Goal: Task Accomplishment & Management: Manage account settings

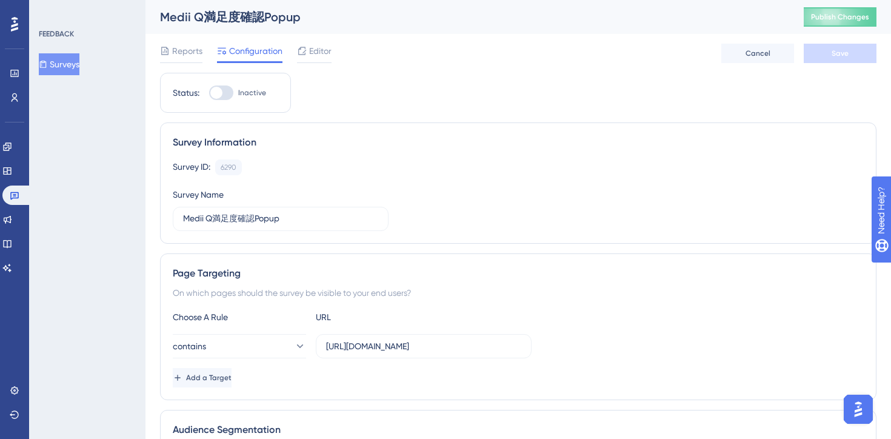
click at [61, 66] on button "Surveys" at bounding box center [59, 64] width 41 height 22
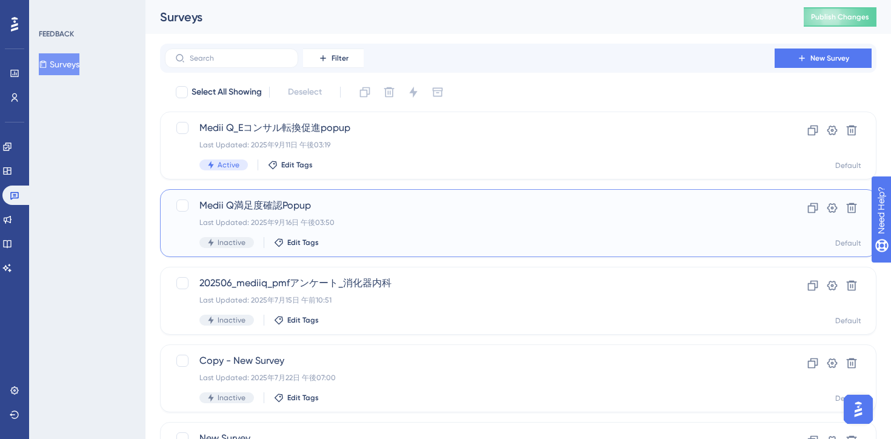
click at [426, 226] on div "Last Updated: 2025年9月16日 午後03:50" at bounding box center [469, 223] width 541 height 10
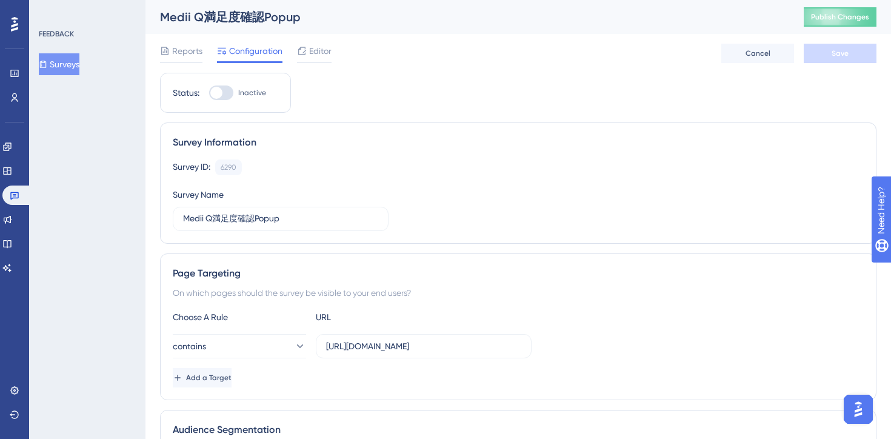
click at [222, 95] on div at bounding box center [221, 92] width 24 height 15
click at [209, 93] on input "Inactive" at bounding box center [209, 93] width 1 height 1
click at [218, 90] on div at bounding box center [221, 92] width 24 height 15
click at [209, 93] on input "Active" at bounding box center [209, 93] width 1 height 1
checkbox input "false"
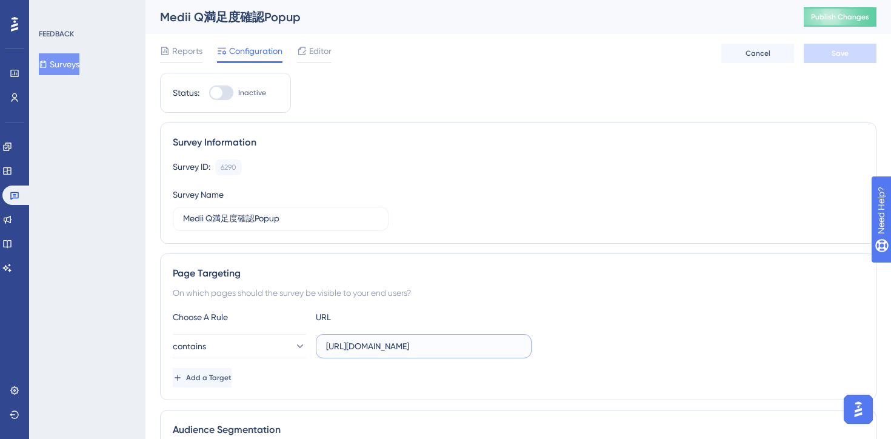
scroll to position [0, 210]
drag, startPoint x: 505, startPoint y: 344, endPoint x: 544, endPoint y: 346, distance: 38.9
click at [544, 346] on div "contains [URL][DOMAIN_NAME]" at bounding box center [518, 346] width 691 height 24
click at [506, 274] on div "Page Targeting" at bounding box center [518, 273] width 691 height 15
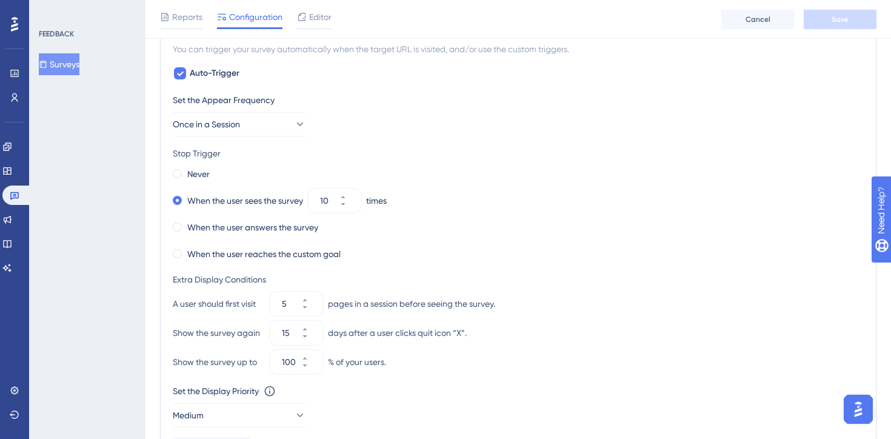
scroll to position [486, 0]
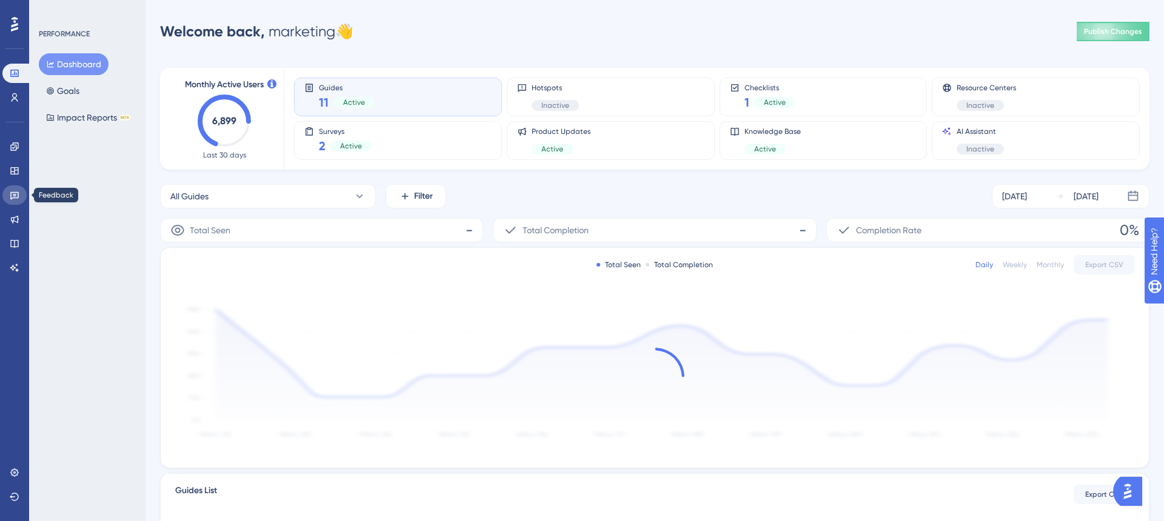
click at [12, 196] on icon at bounding box center [15, 195] width 10 height 10
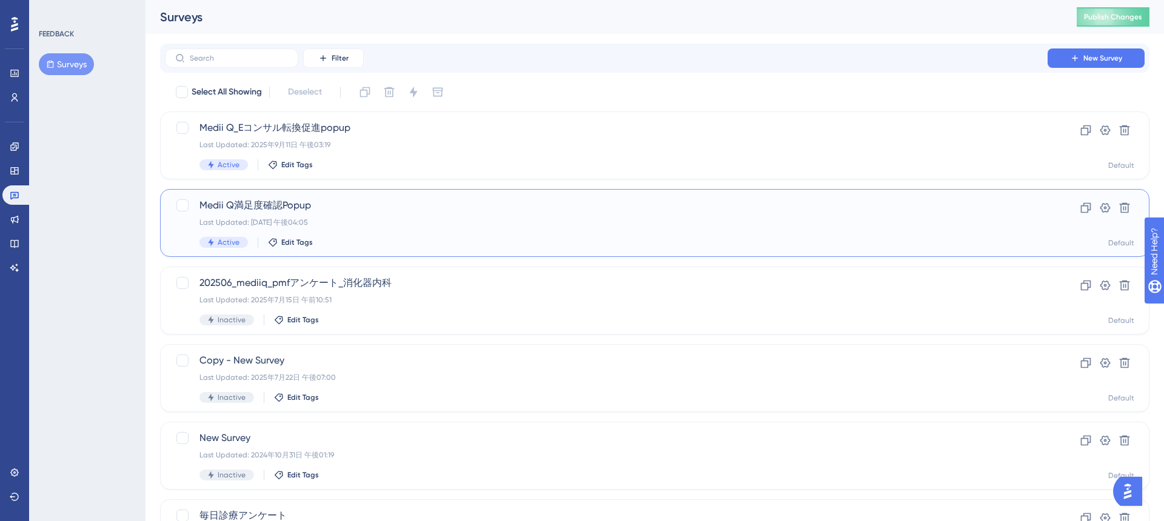
click at [469, 227] on div "Medii Q満足度確認Popup Last Updated: 2025年9月16日 午後04:05 Active Edit Tags" at bounding box center [606, 223] width 814 height 50
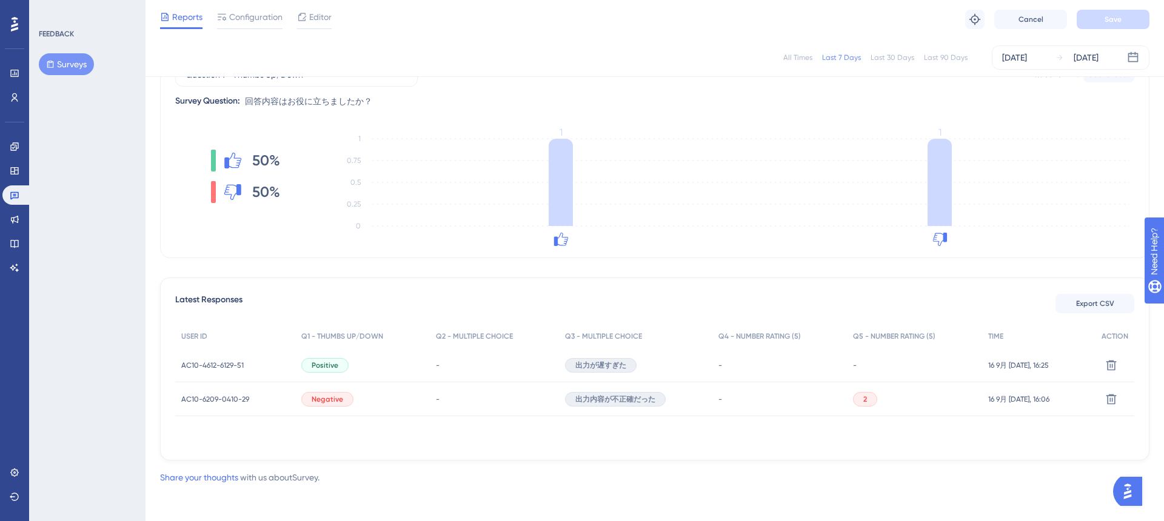
scroll to position [144, 0]
click at [645, 447] on div "Latest Responses Export CSV USER ID Q1 - THUMBS UP/DOWN Q2 - MULTIPLE CHOICE Q3…" at bounding box center [654, 366] width 989 height 183
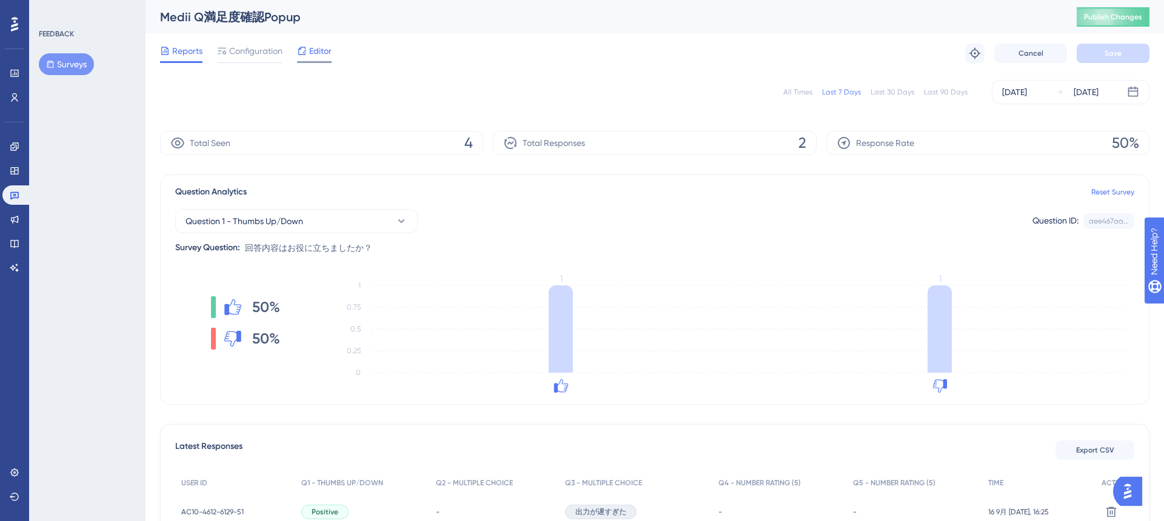
click at [313, 57] on span "Editor" at bounding box center [320, 51] width 22 height 15
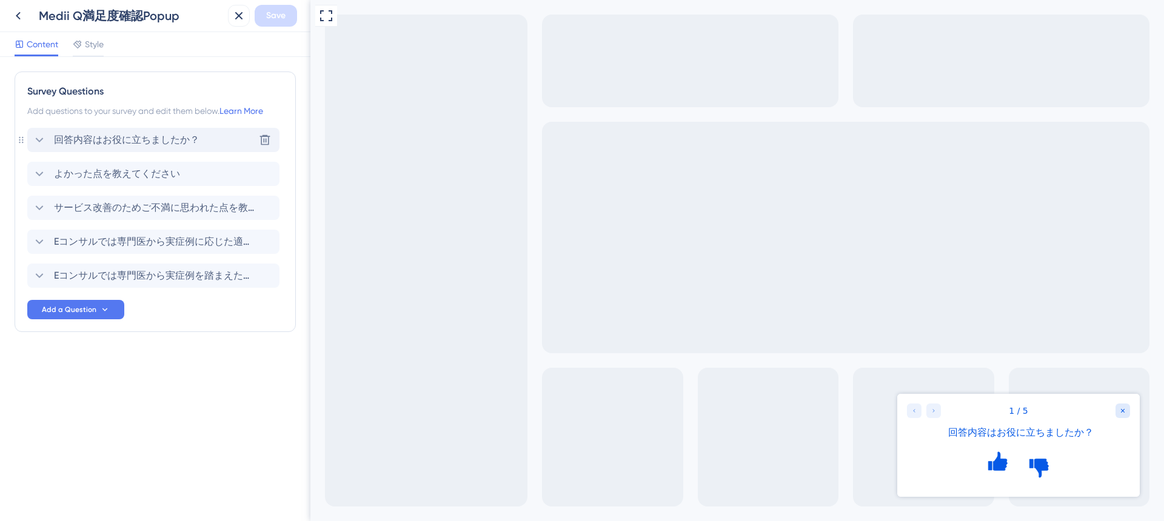
click at [121, 140] on span "回答内容はお役に立ちましたか？" at bounding box center [127, 140] width 146 height 15
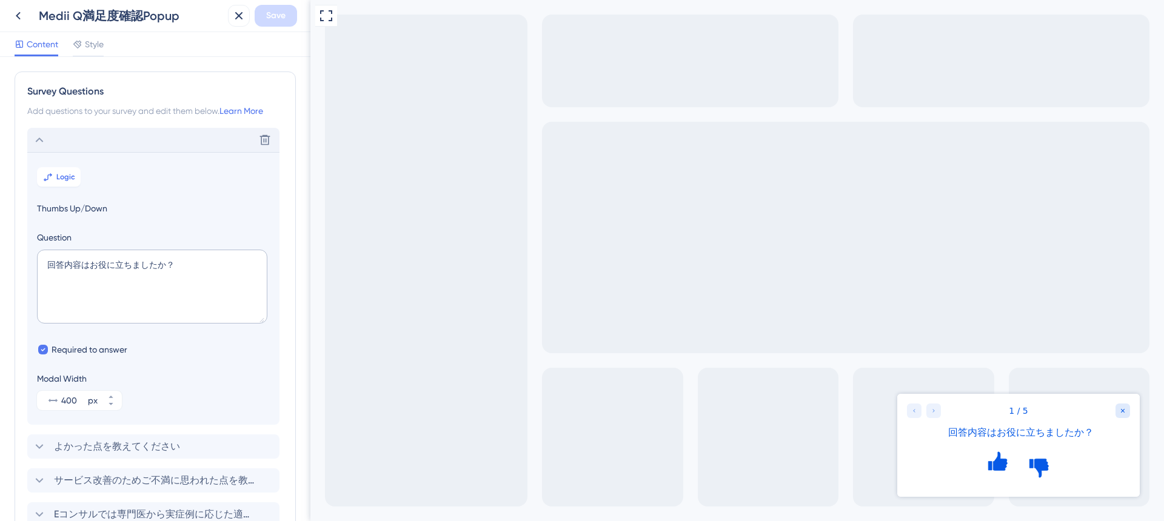
scroll to position [71, 0]
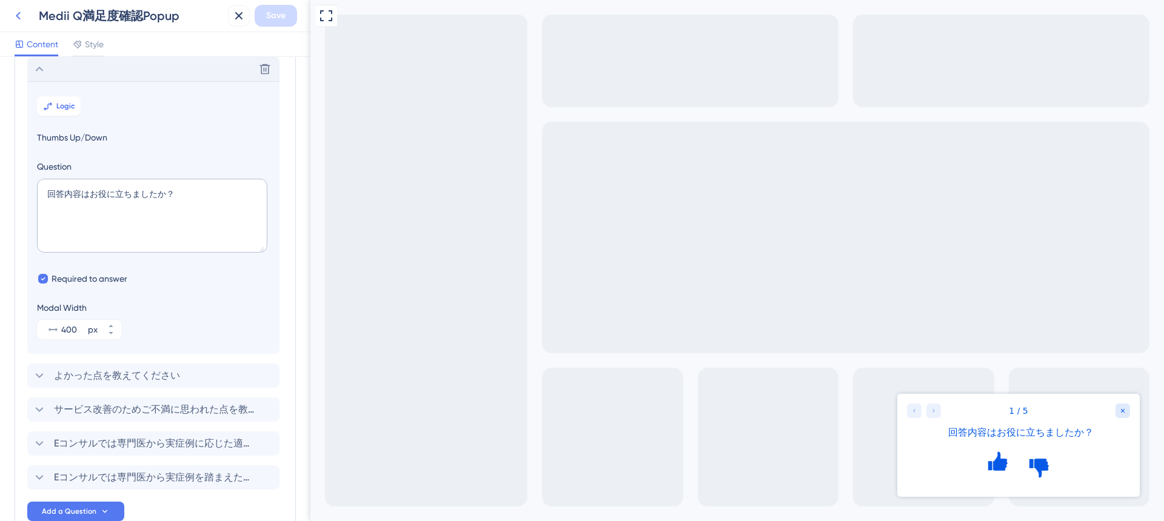
click at [22, 18] on icon at bounding box center [18, 15] width 15 height 15
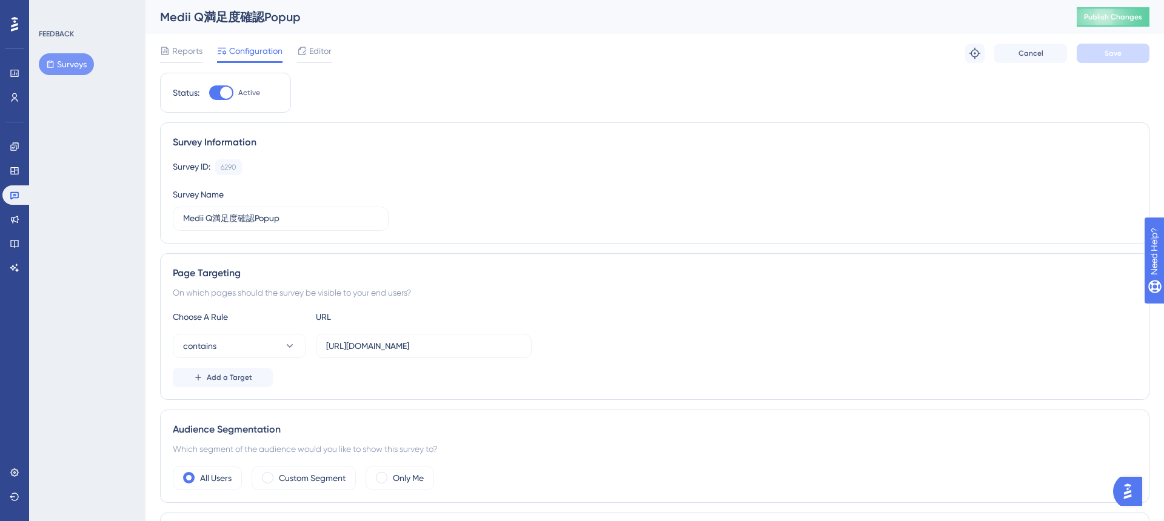
click at [222, 95] on div at bounding box center [226, 93] width 12 height 12
click at [209, 93] on input "Active" at bounding box center [209, 93] width 1 height 1
checkbox input "false"
click at [1105, 55] on span "Save" at bounding box center [1113, 54] width 17 height 10
click at [304, 52] on icon at bounding box center [302, 51] width 10 height 10
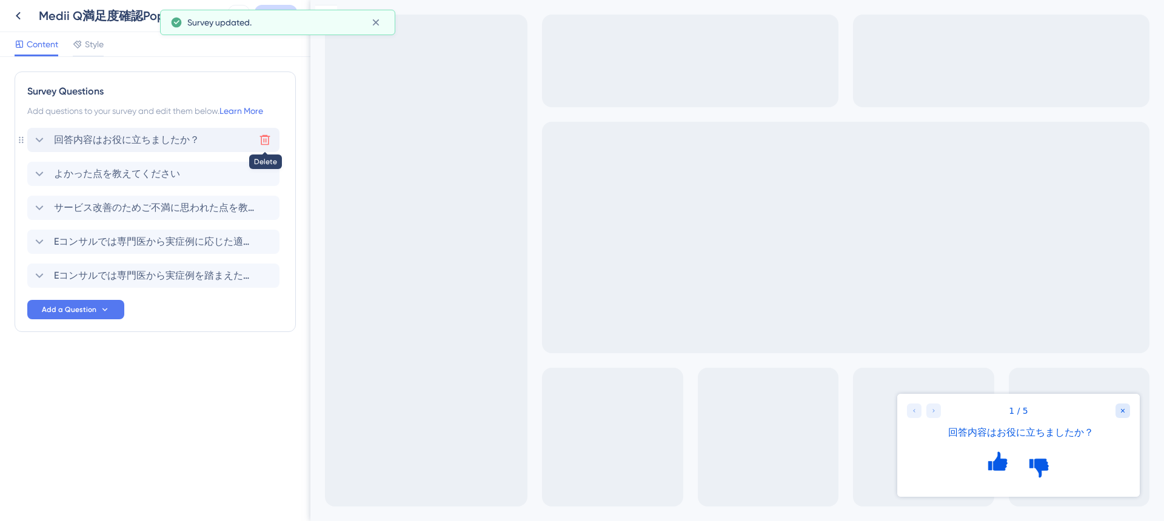
click at [268, 142] on icon at bounding box center [265, 140] width 12 height 12
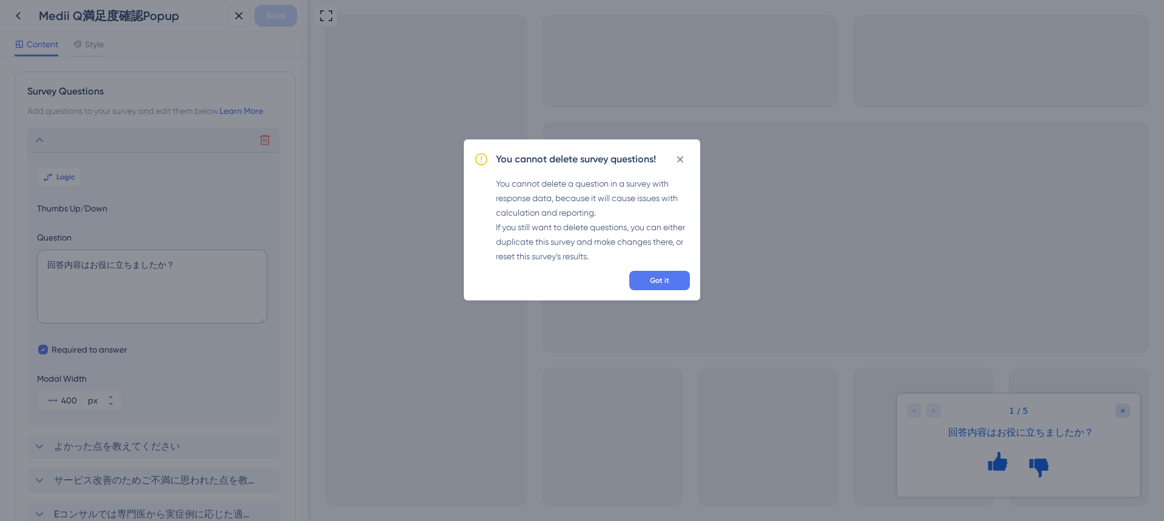
scroll to position [71, 0]
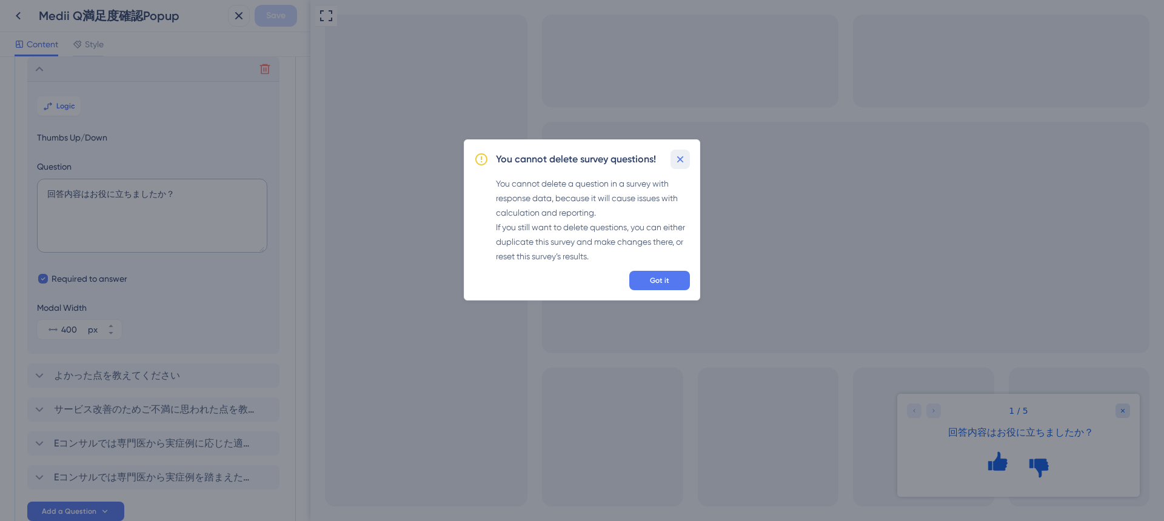
click at [678, 159] on icon at bounding box center [680, 159] width 12 height 12
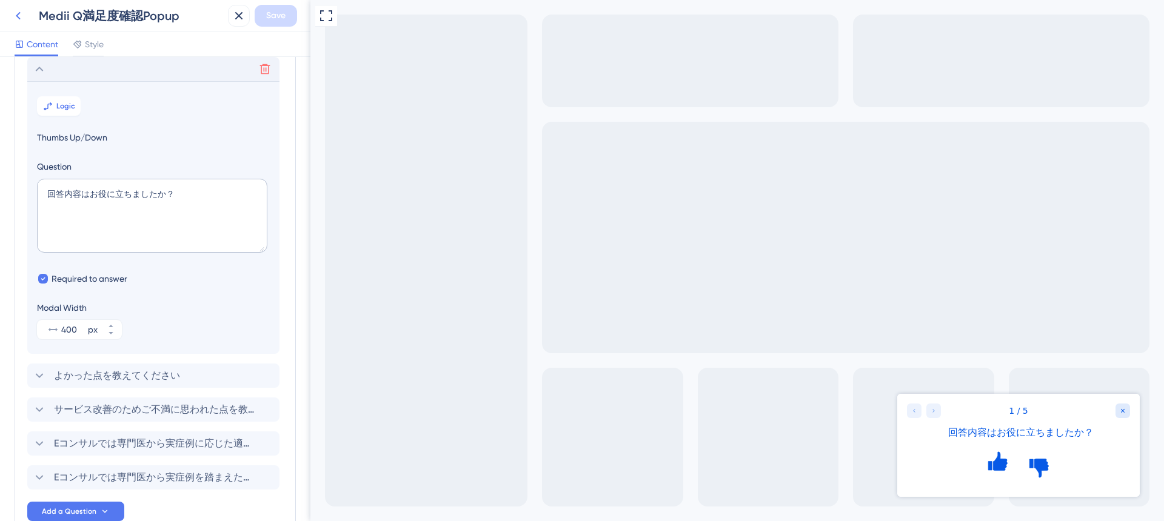
click at [15, 12] on icon at bounding box center [18, 15] width 15 height 15
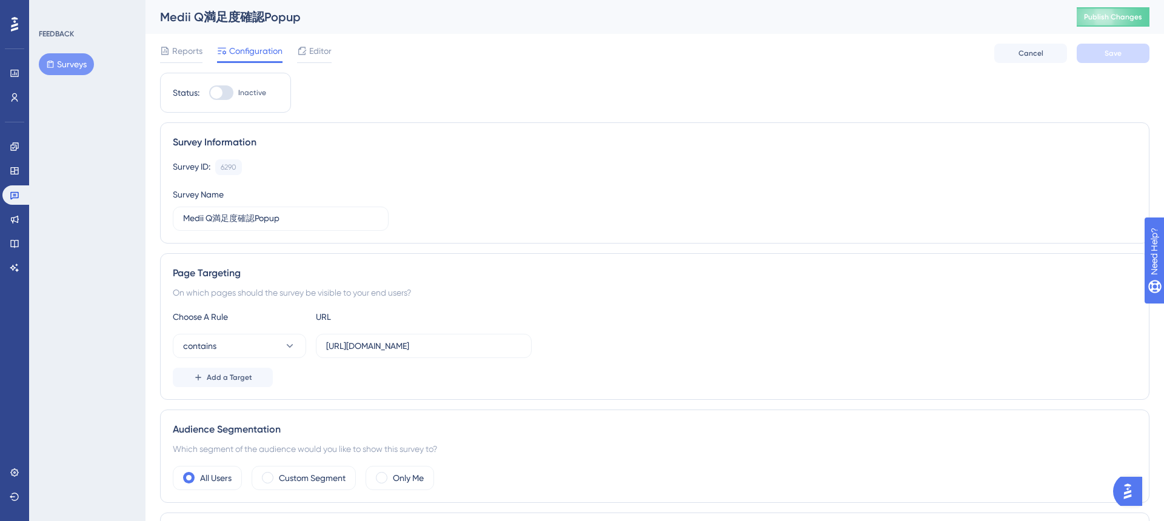
click at [78, 63] on button "Surveys" at bounding box center [66, 64] width 55 height 22
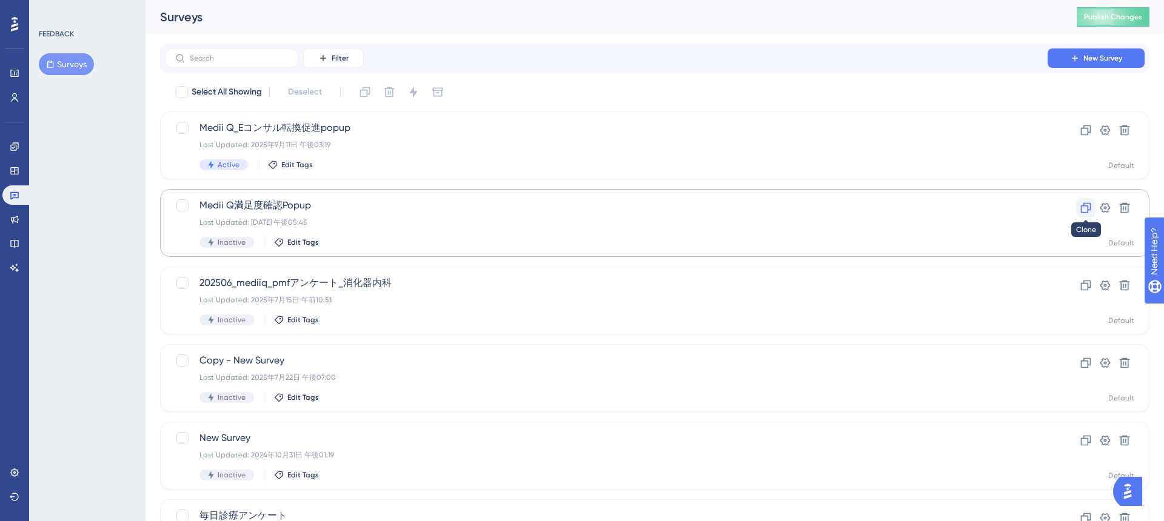
click at [1083, 202] on icon at bounding box center [1086, 208] width 12 height 12
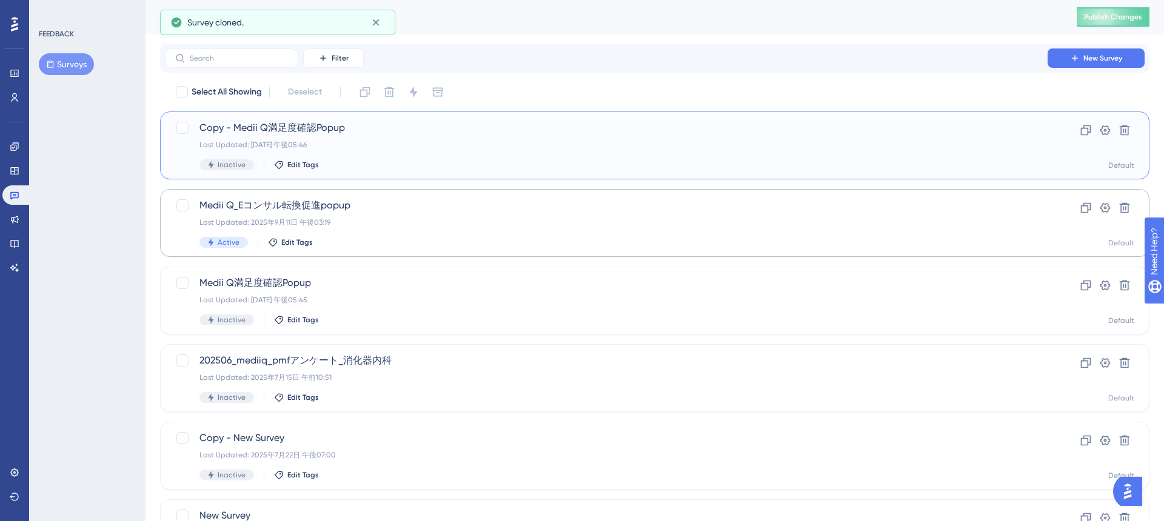
click at [384, 129] on span "Copy - Medii Q満足度確認Popup" at bounding box center [606, 128] width 814 height 15
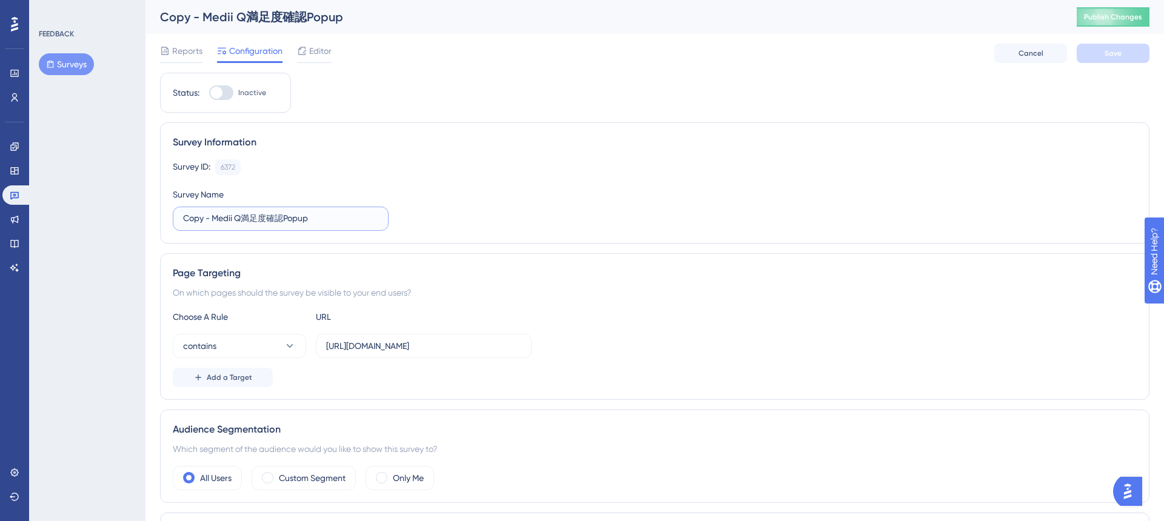
drag, startPoint x: 213, startPoint y: 221, endPoint x: 134, endPoint y: 219, distance: 78.9
type input "Medii Q満足度確認Popup_v2"
click at [316, 47] on span "Editor" at bounding box center [320, 51] width 22 height 15
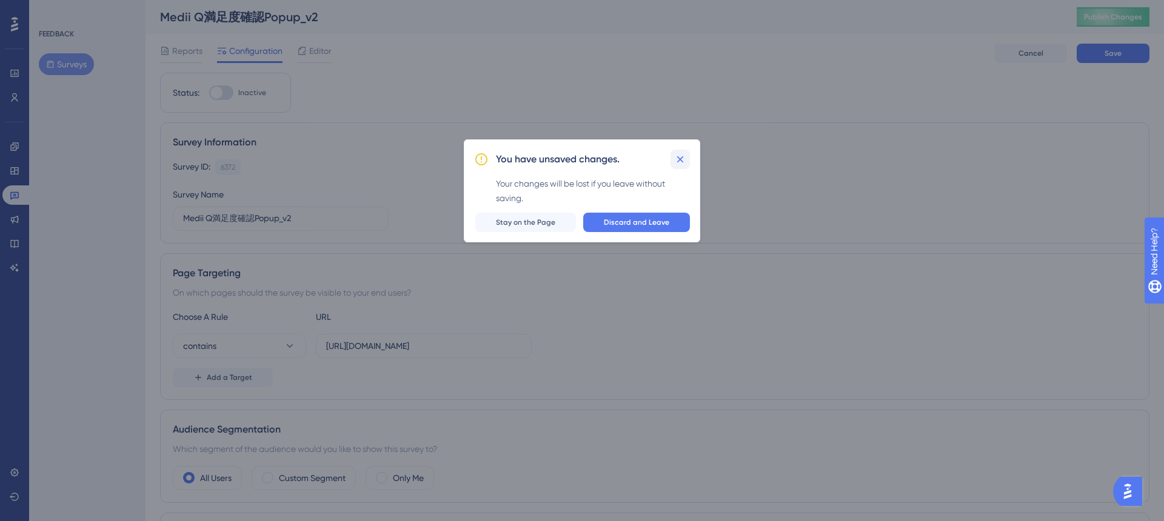
click at [683, 157] on icon at bounding box center [680, 159] width 7 height 7
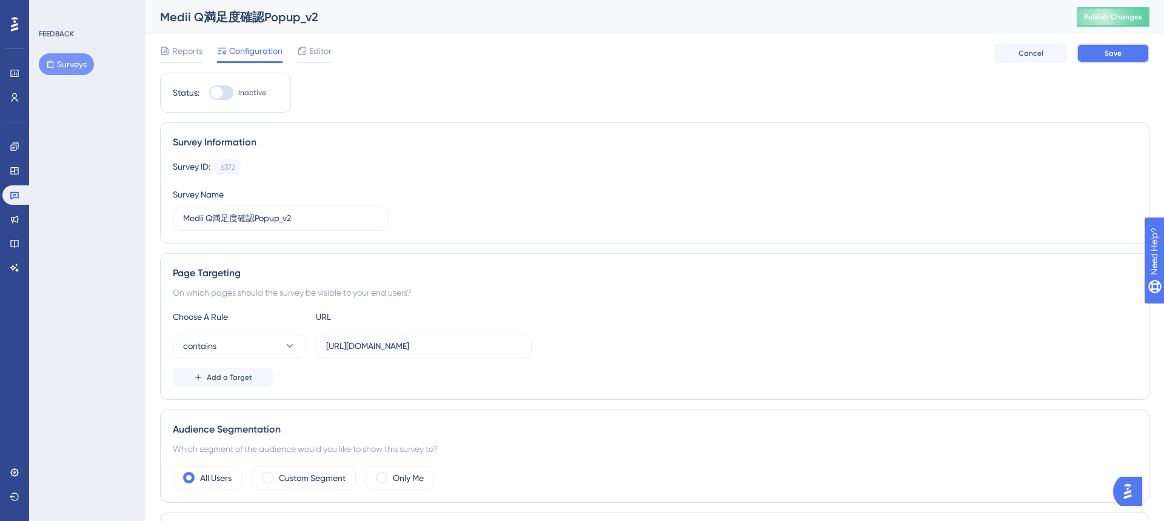
click at [1111, 51] on span "Save" at bounding box center [1113, 54] width 17 height 10
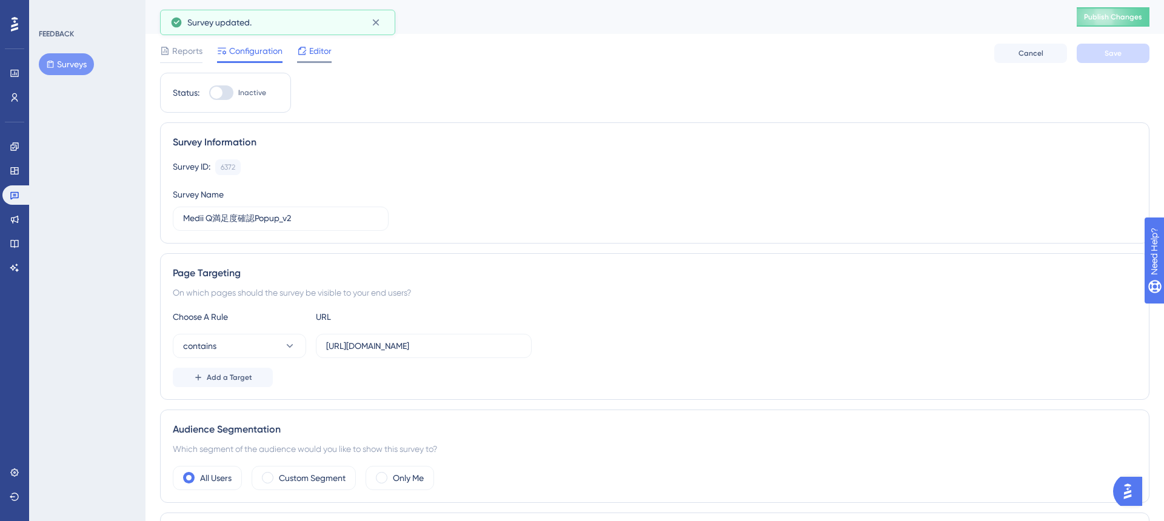
click at [320, 44] on span "Editor" at bounding box center [320, 51] width 22 height 15
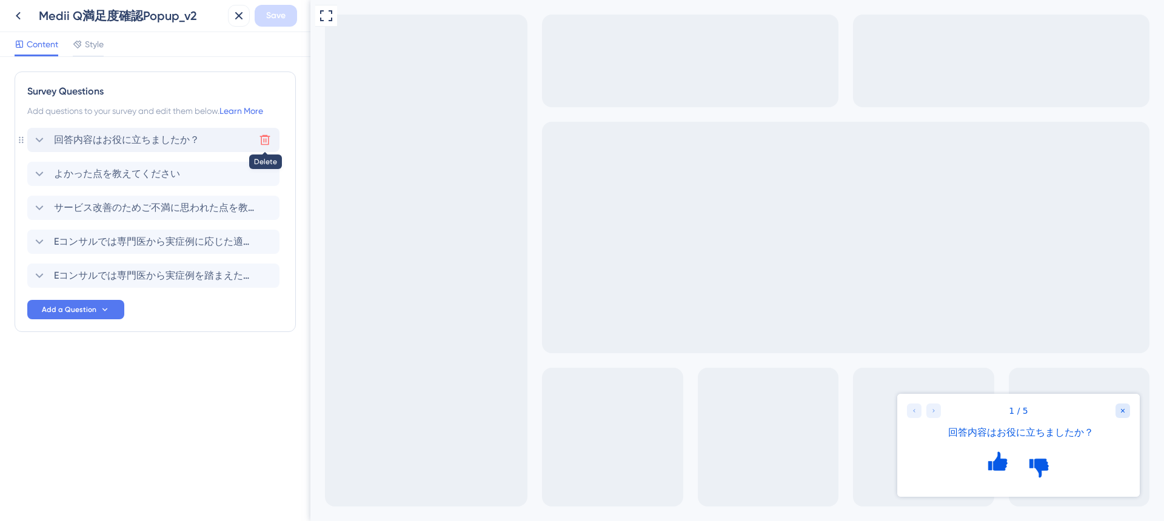
click at [267, 139] on icon at bounding box center [265, 140] width 12 height 12
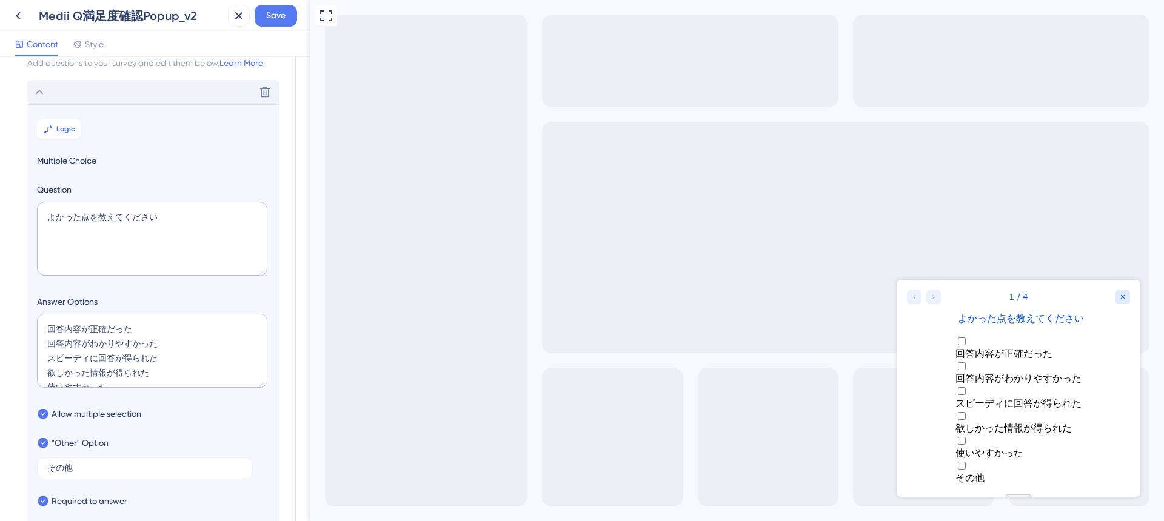
scroll to position [22, 0]
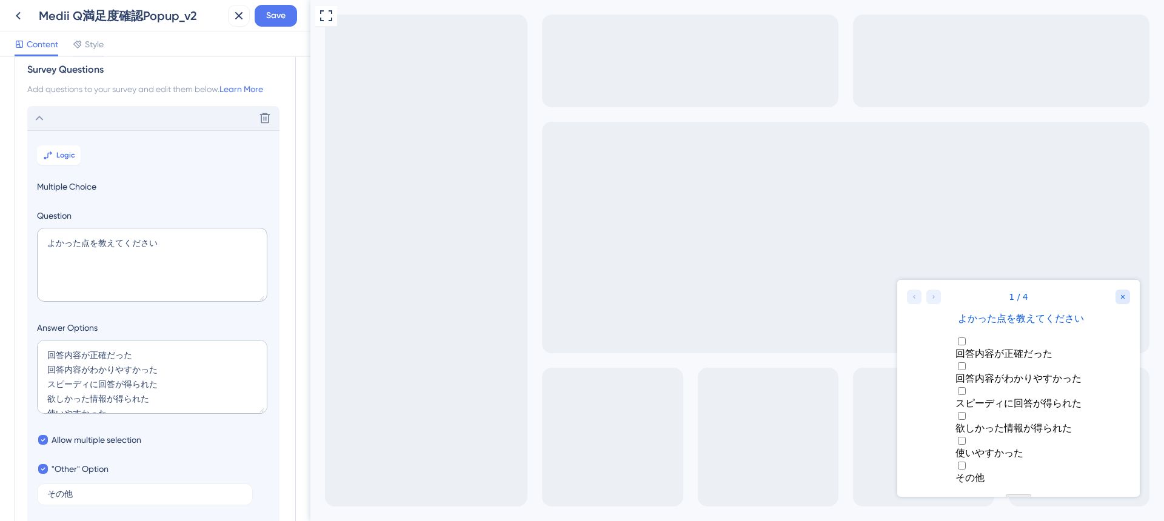
click at [36, 117] on icon at bounding box center [39, 118] width 15 height 15
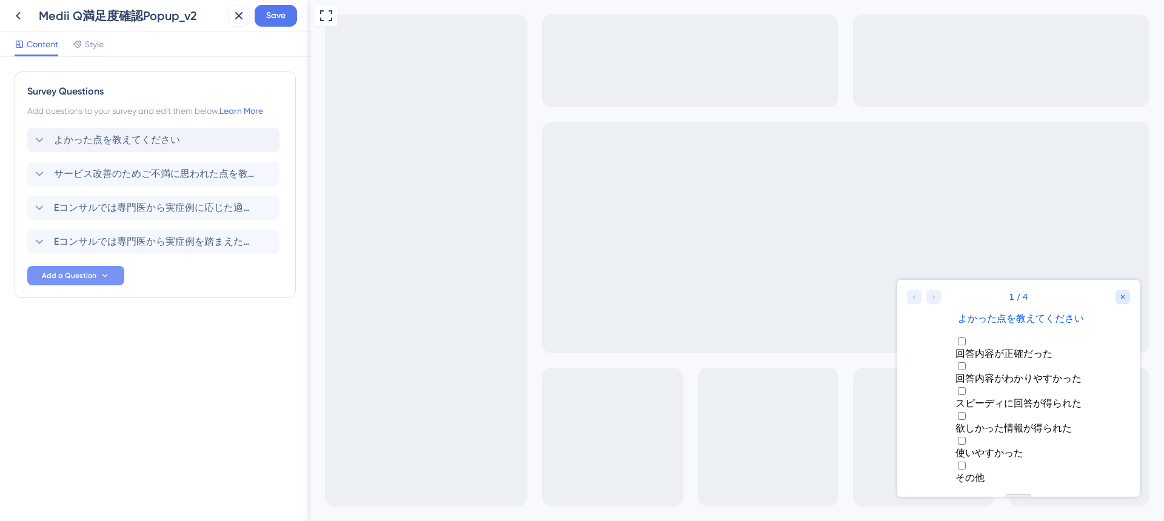
click at [89, 271] on span "Add a Question" at bounding box center [69, 276] width 55 height 10
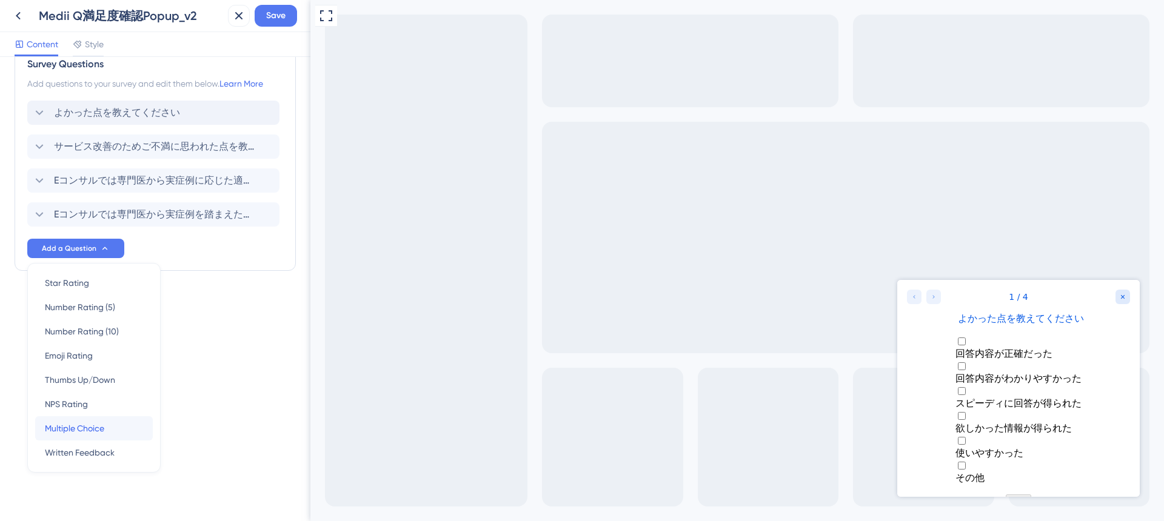
click at [100, 432] on span "Multiple Choice" at bounding box center [74, 428] width 59 height 15
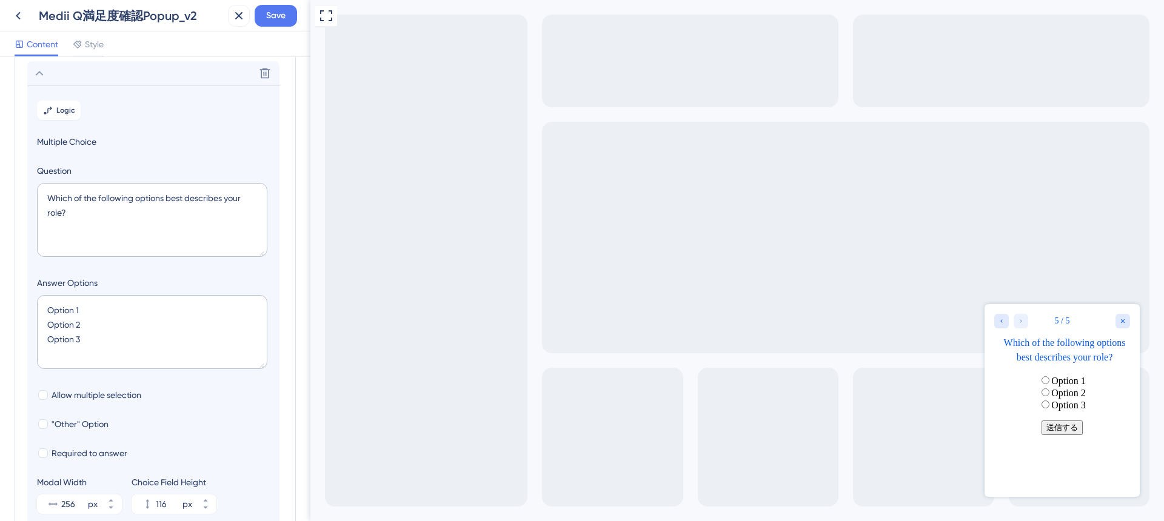
scroll to position [207, 0]
drag, startPoint x: 80, startPoint y: 208, endPoint x: 0, endPoint y: 166, distance: 90.6
click at [0, 166] on div "Survey Questions Add questions to your survey and edit them below. Learn More よ…" at bounding box center [155, 289] width 310 height 464
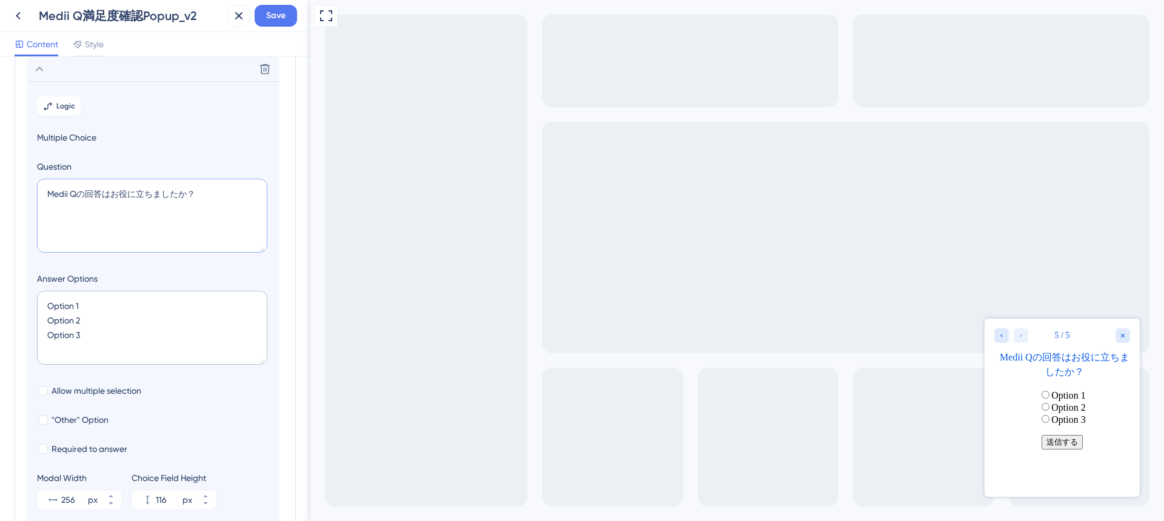
type textarea "Medii Qの回答はお役に立ちましたか？"
drag, startPoint x: 92, startPoint y: 335, endPoint x: 4, endPoint y: 335, distance: 87.9
click at [4, 335] on div "Survey Questions Add questions to your survey and edit them below. Learn More よ…" at bounding box center [155, 289] width 310 height 464
type textarea "Option 1 Option 2"
type input "76"
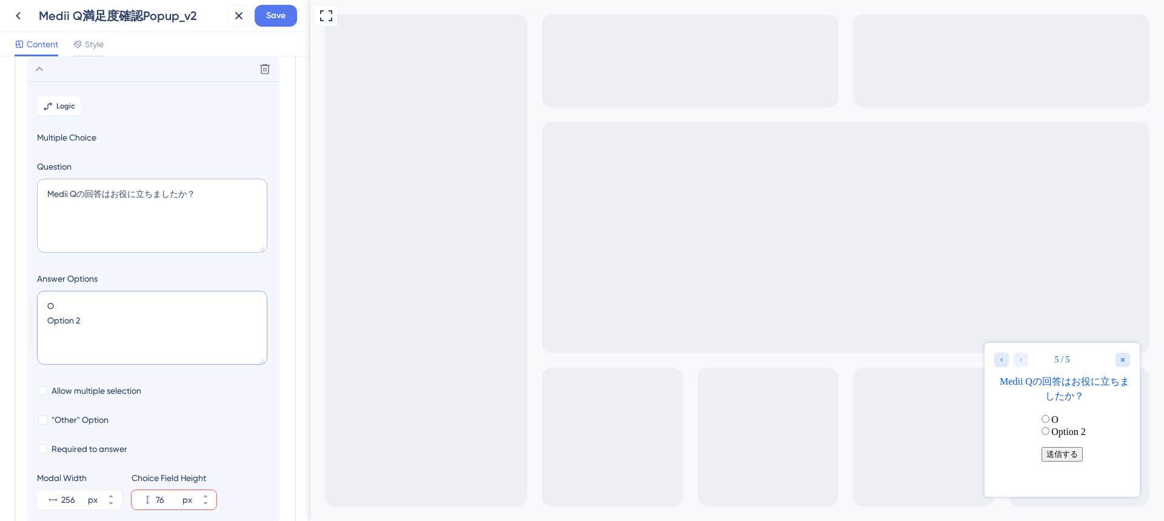
type textarea "Option 2"
type input "36"
type textarea "y Option 2"
type input "76"
type textarea "役に立った"
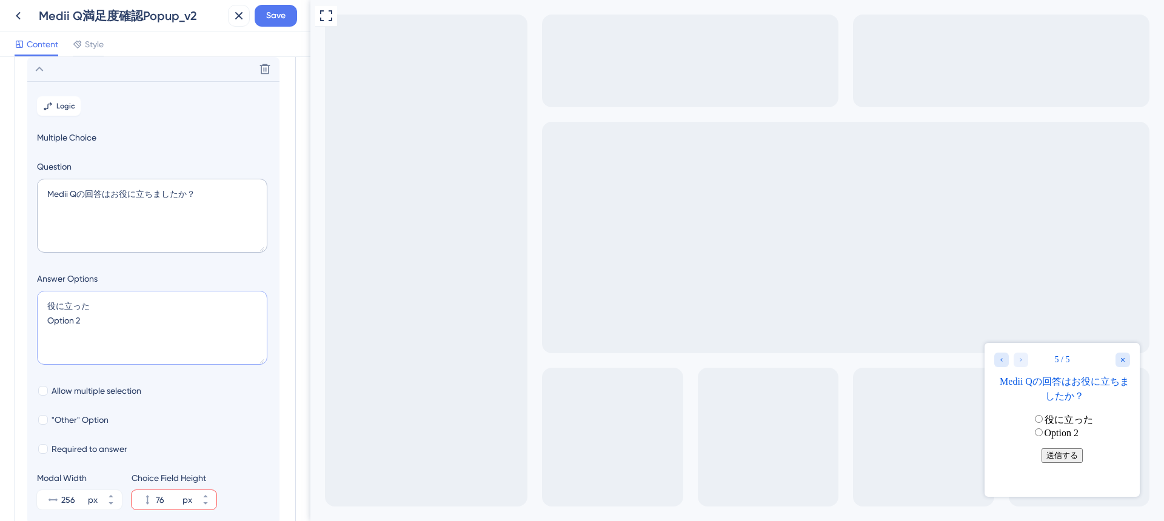
type input "36"
type textarea "役に立った y"
type input "76"
type textarea "とても役に立った d 役に立たなかった"
type input "116"
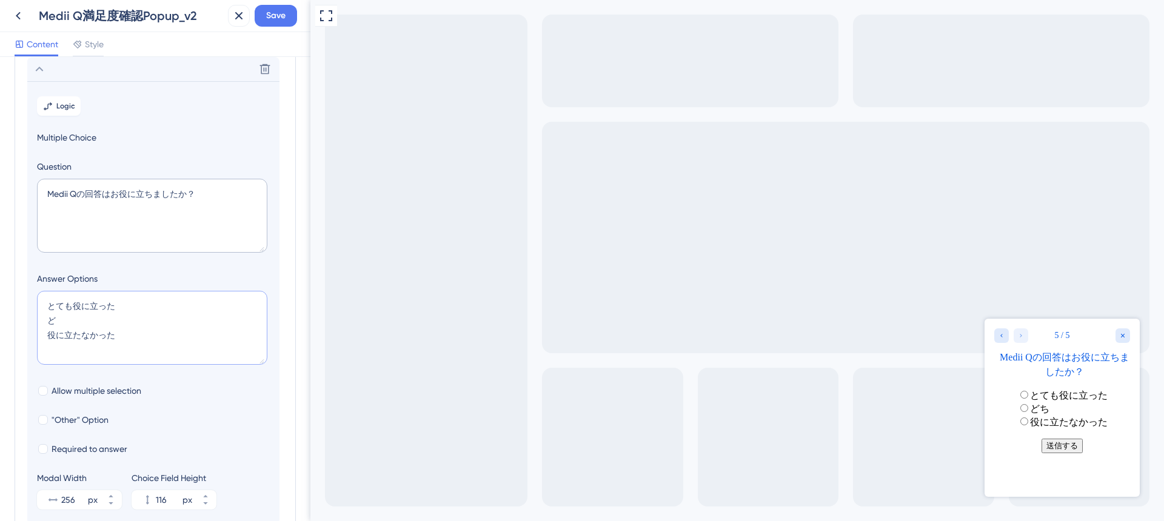
type textarea "とても役に立った 役に立たなかった"
type input "76"
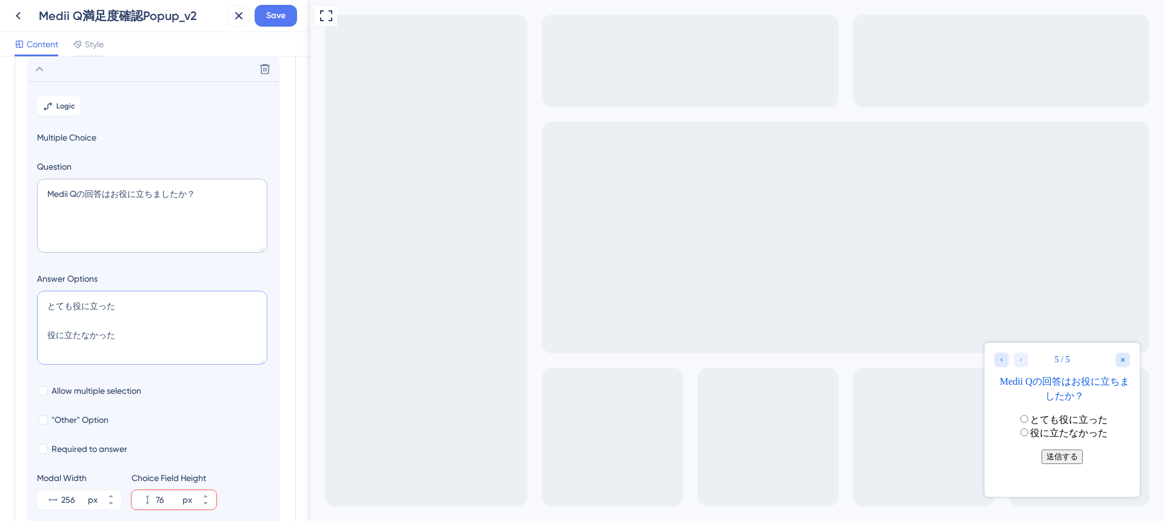
type textarea "とても役に立った y 役に立たなかった"
type input "116"
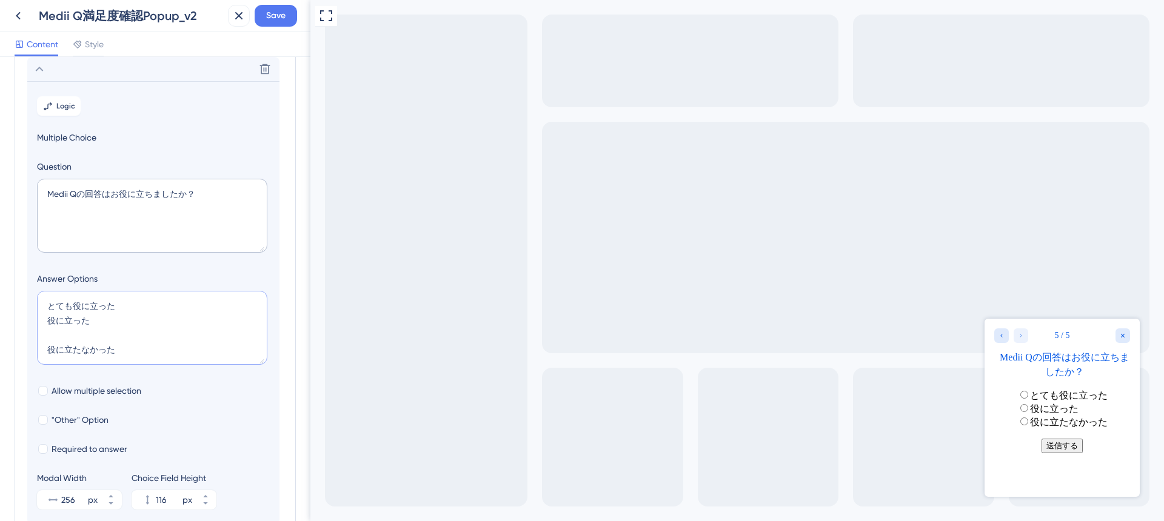
type textarea "とても役に立った 役に立った d 役に立たなかった"
type input "156"
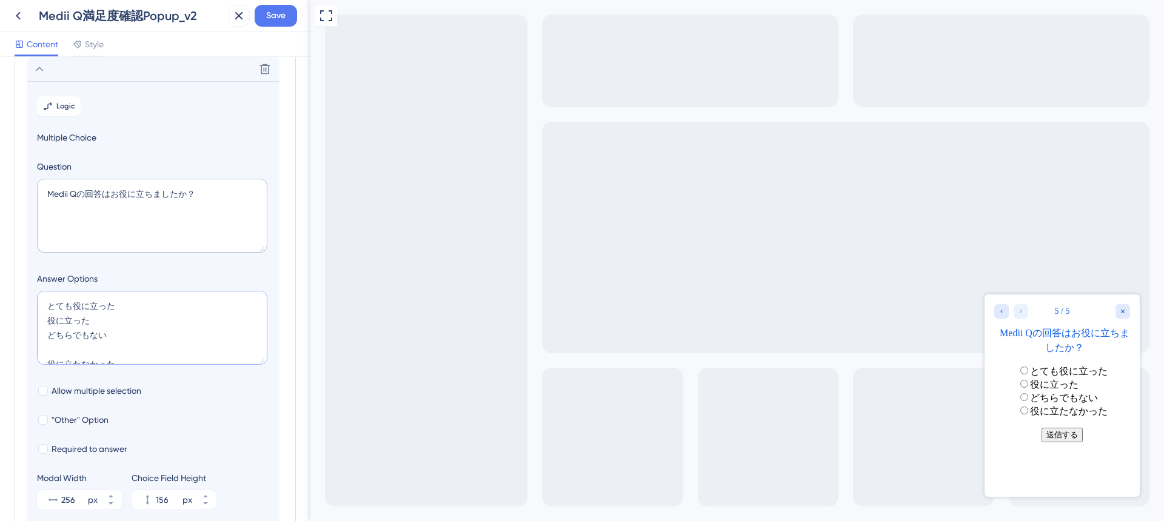
type textarea "とても役に立った 役に立った どちらでもない d 役に立たなかった"
type input "196"
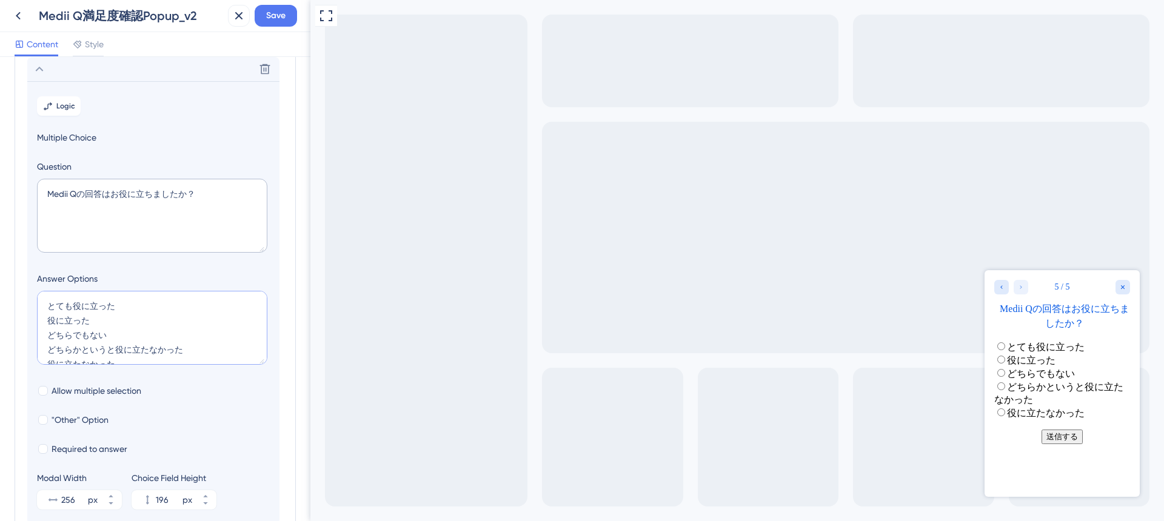
drag, startPoint x: 116, startPoint y: 349, endPoint x: 36, endPoint y: 348, distance: 79.4
click at [37, 348] on textarea "とても役に立った 役に立った どちらでもない どちらかというと役に立たなかった 役に立たなかった" at bounding box center [152, 328] width 230 height 74
click at [47, 319] on textarea "とても役に立った 役に立った どちらでもない どちらかというと役に立たなかった 役に立たなかった" at bounding box center [152, 328] width 230 height 74
paste textarea "どちらかというと"
drag, startPoint x: 70, startPoint y: 308, endPoint x: 32, endPoint y: 307, distance: 38.2
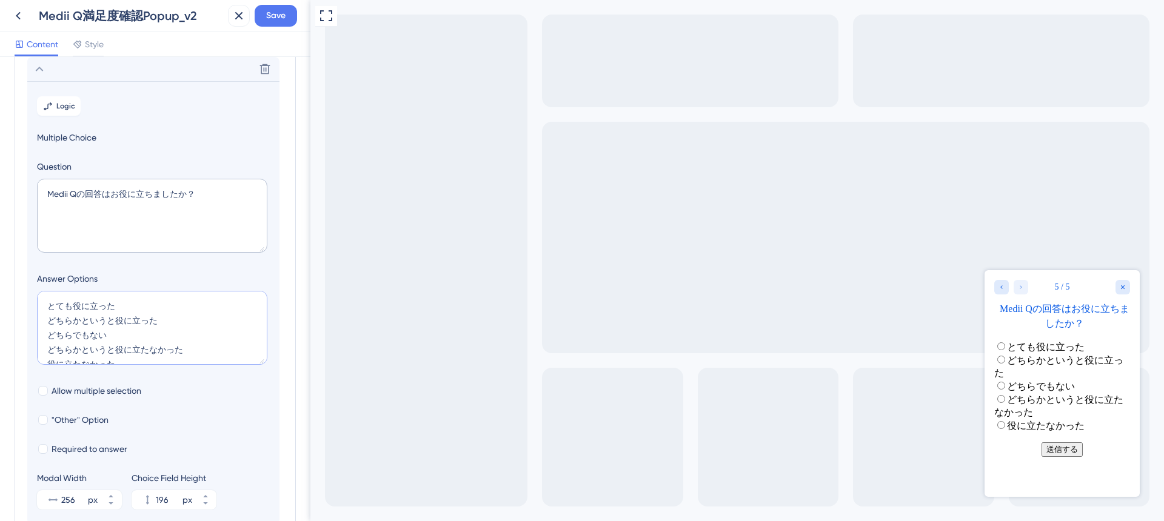
click at [32, 307] on section "Logic Multiple Choice Question Medii Qの回答はお役に立ちましたか？ Answer Options とても役に立った どち…" at bounding box center [153, 302] width 252 height 443
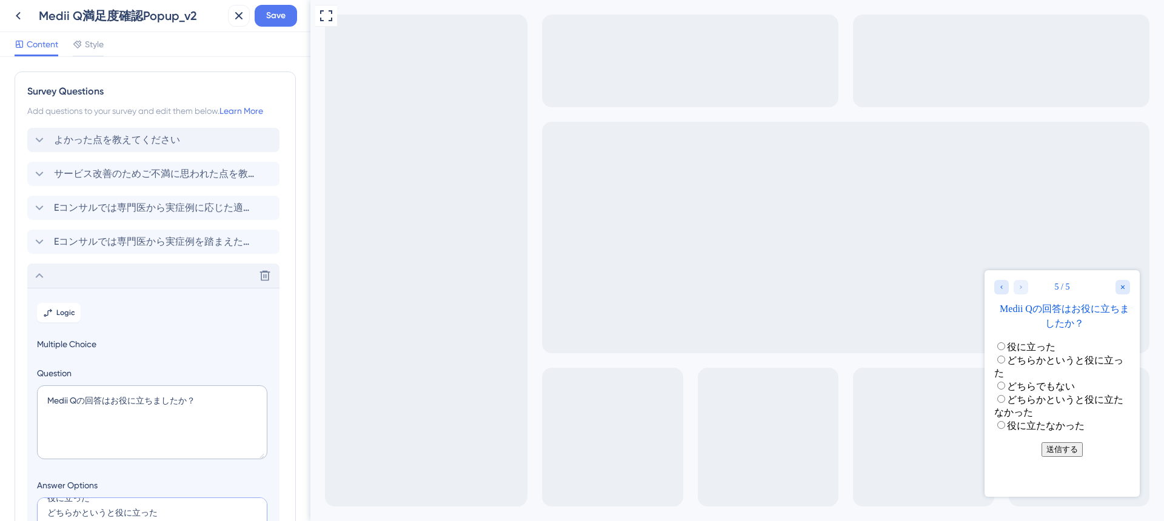
type textarea "役に立った どちらかというと役に立った どちらでもない どちらかというと役に立たなかった 役に立たなかった"
click at [41, 276] on icon at bounding box center [39, 276] width 15 height 15
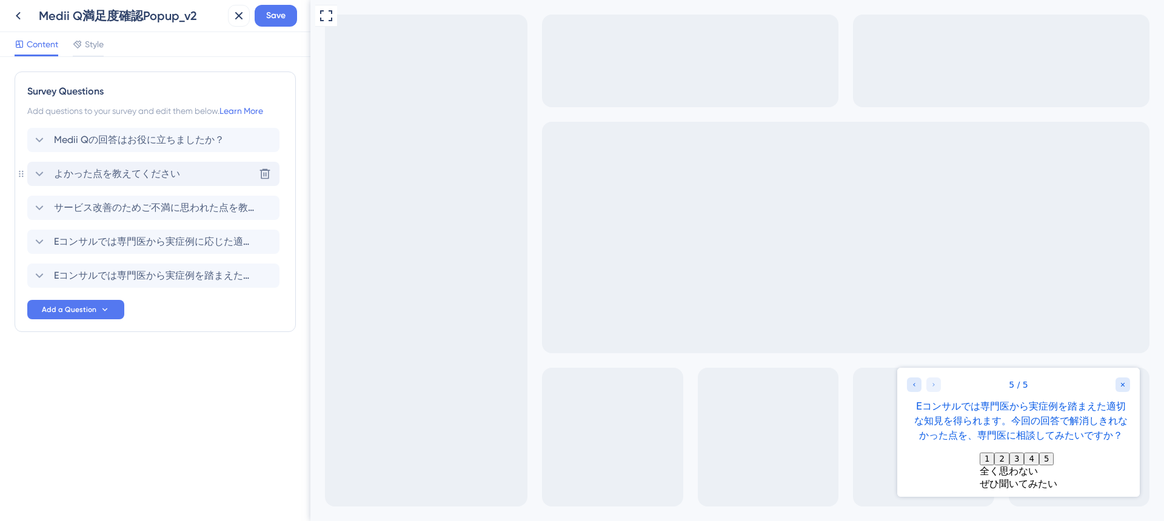
click at [40, 171] on icon at bounding box center [39, 174] width 15 height 15
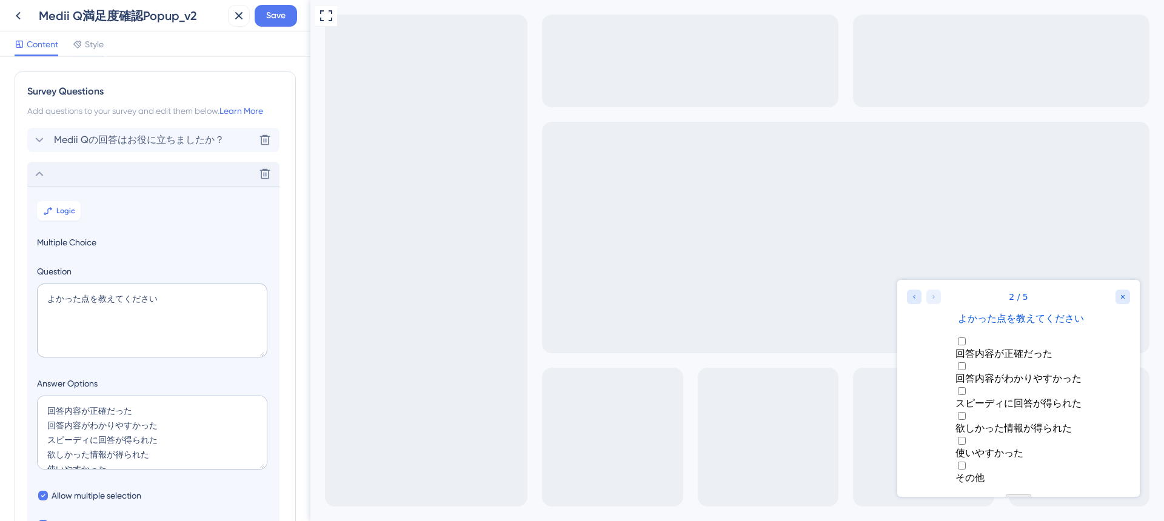
click at [35, 137] on icon at bounding box center [39, 140] width 15 height 15
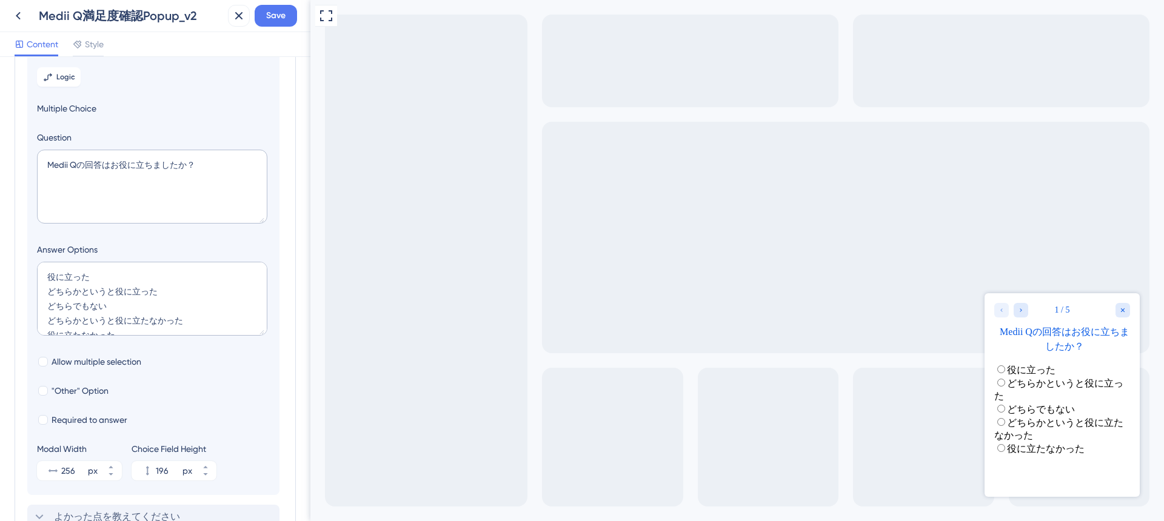
scroll to position [125, 0]
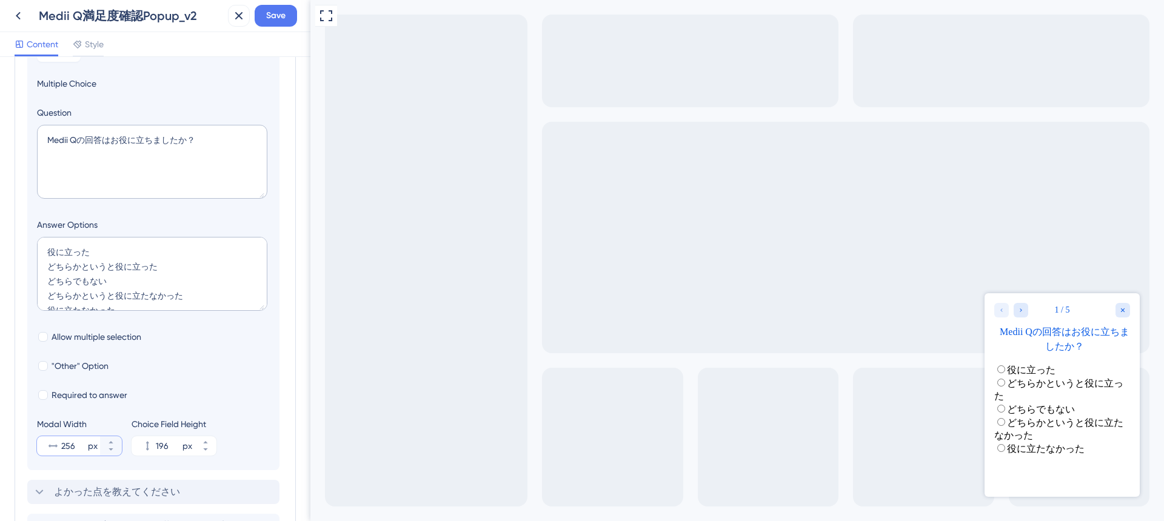
click at [70, 447] on input "256" at bounding box center [73, 446] width 24 height 15
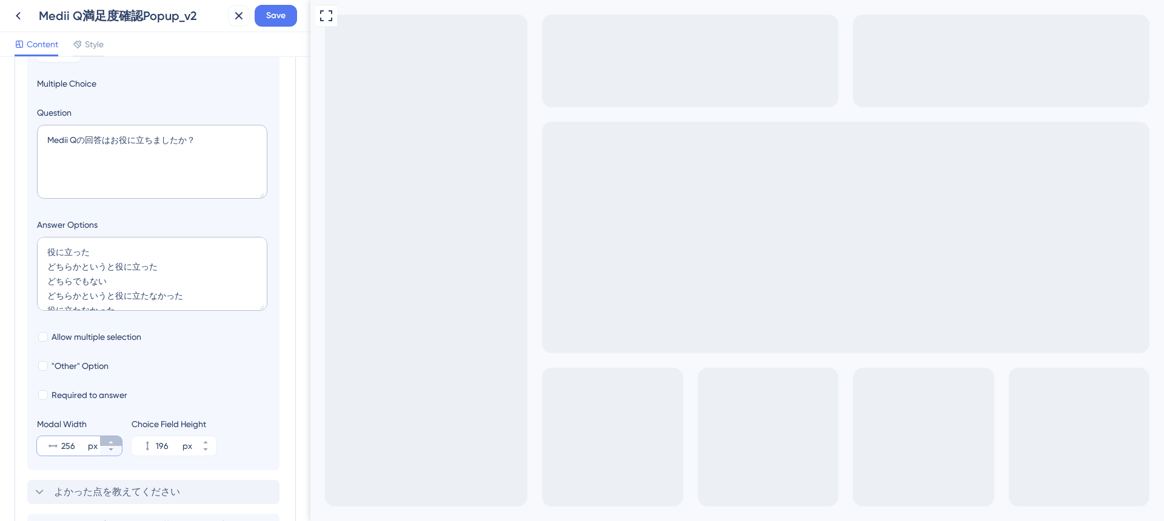
click at [112, 437] on button "256 px" at bounding box center [111, 442] width 22 height 10
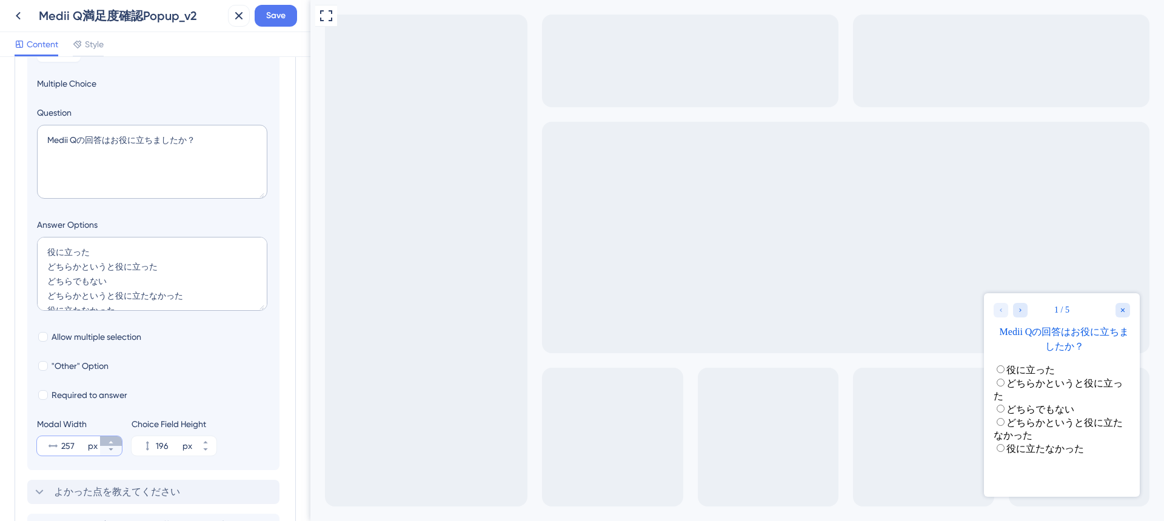
click at [112, 437] on button "257 px" at bounding box center [111, 442] width 22 height 10
click at [112, 437] on button "258 px" at bounding box center [111, 442] width 22 height 10
click at [112, 437] on button "259 px" at bounding box center [111, 442] width 22 height 10
click at [112, 437] on button "260 px" at bounding box center [111, 442] width 22 height 10
click at [112, 437] on button "261 px" at bounding box center [111, 442] width 22 height 10
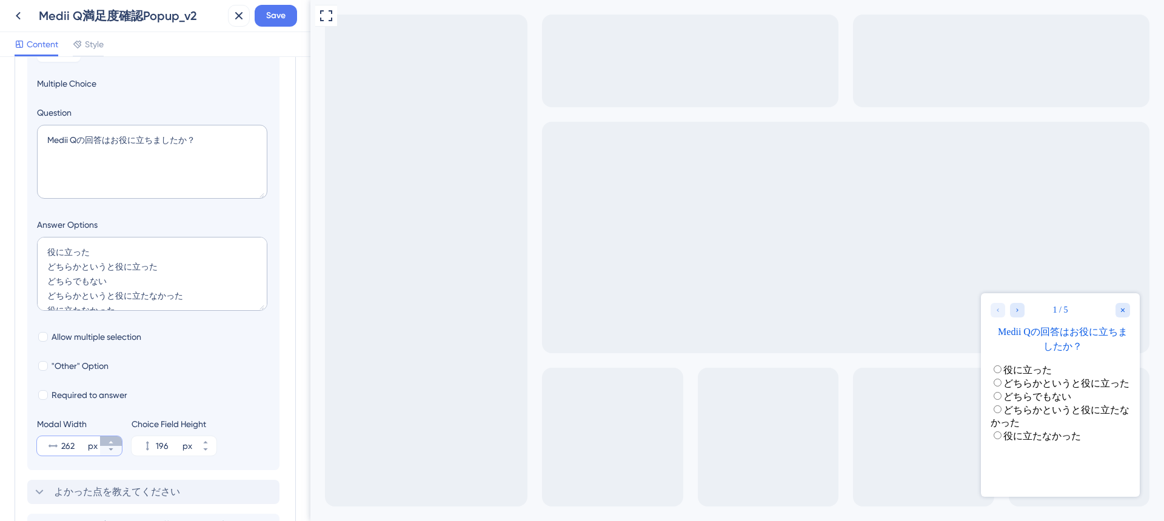
click at [112, 437] on button "262 px" at bounding box center [111, 442] width 22 height 10
click at [112, 437] on button "263 px" at bounding box center [111, 442] width 22 height 10
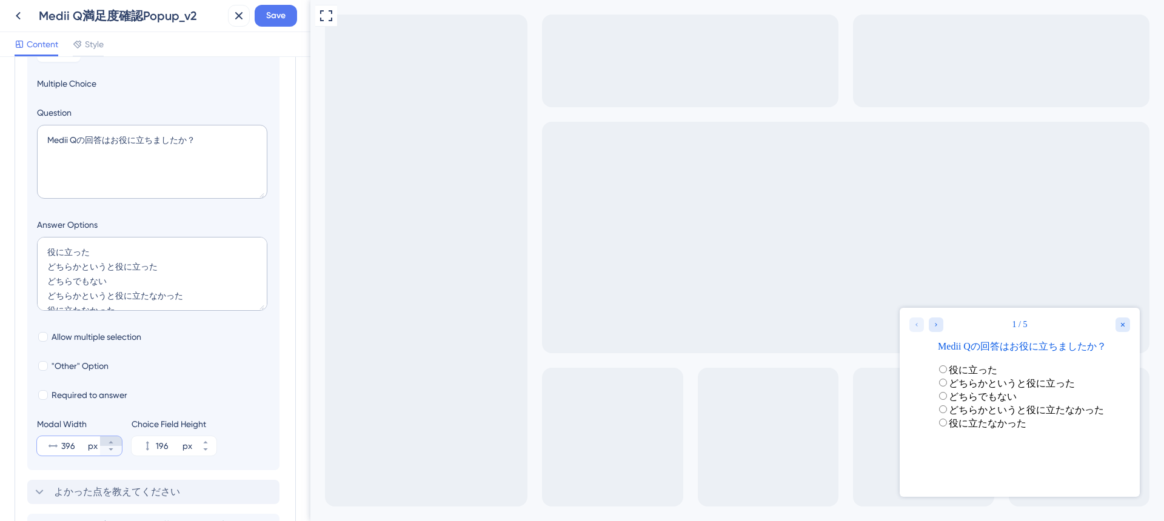
click at [108, 443] on icon at bounding box center [110, 442] width 7 height 7
type input "400"
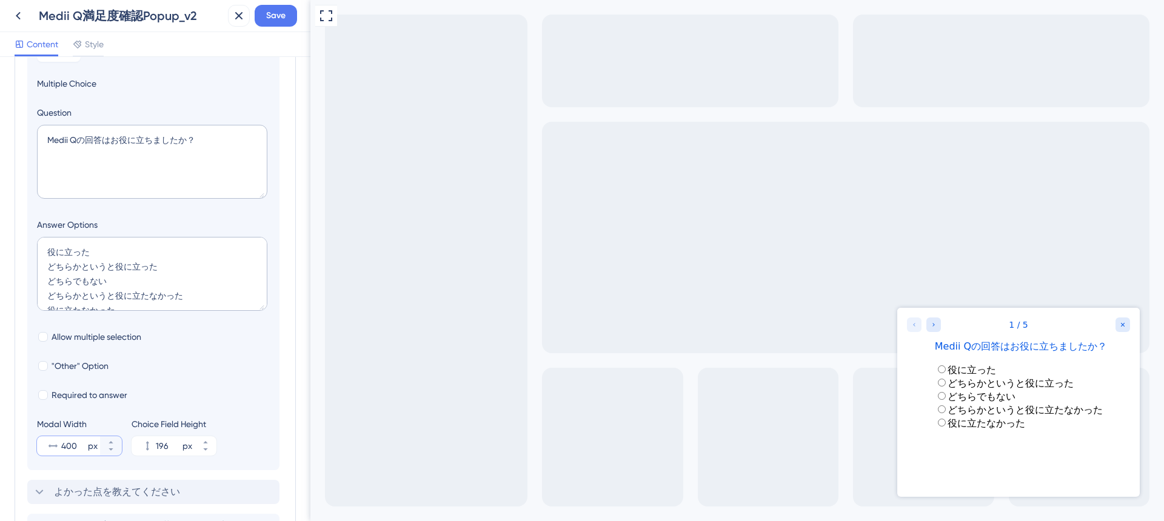
scroll to position [0, 0]
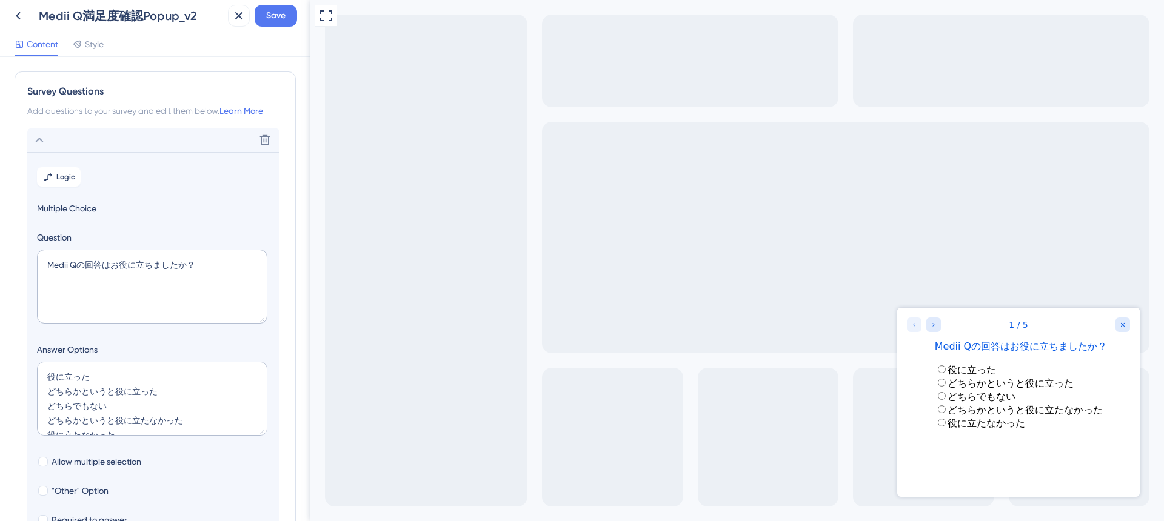
click at [36, 142] on icon at bounding box center [39, 140] width 15 height 15
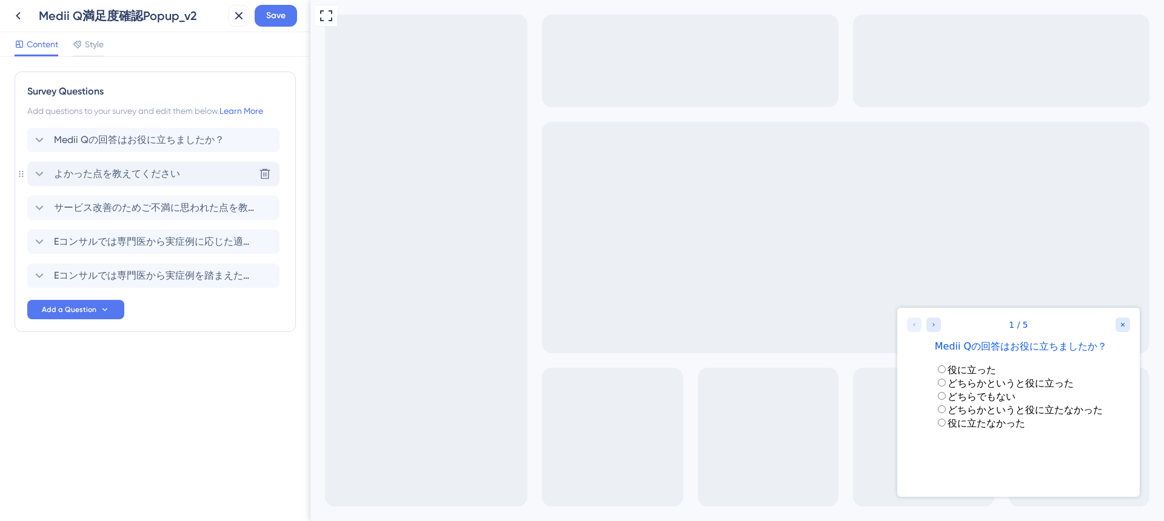
click at [38, 169] on icon at bounding box center [39, 174] width 15 height 15
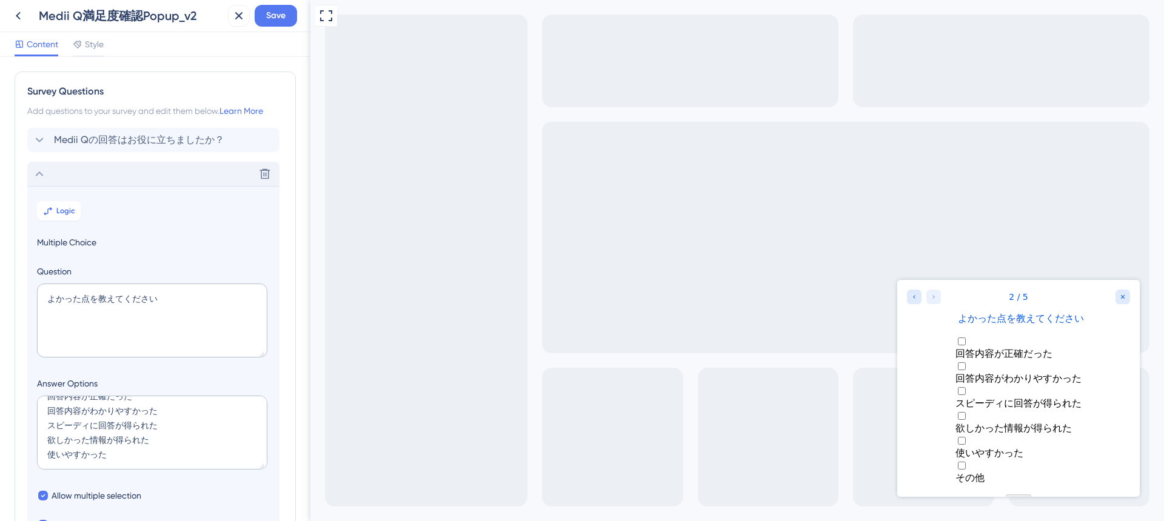
click at [39, 172] on icon at bounding box center [40, 174] width 8 height 5
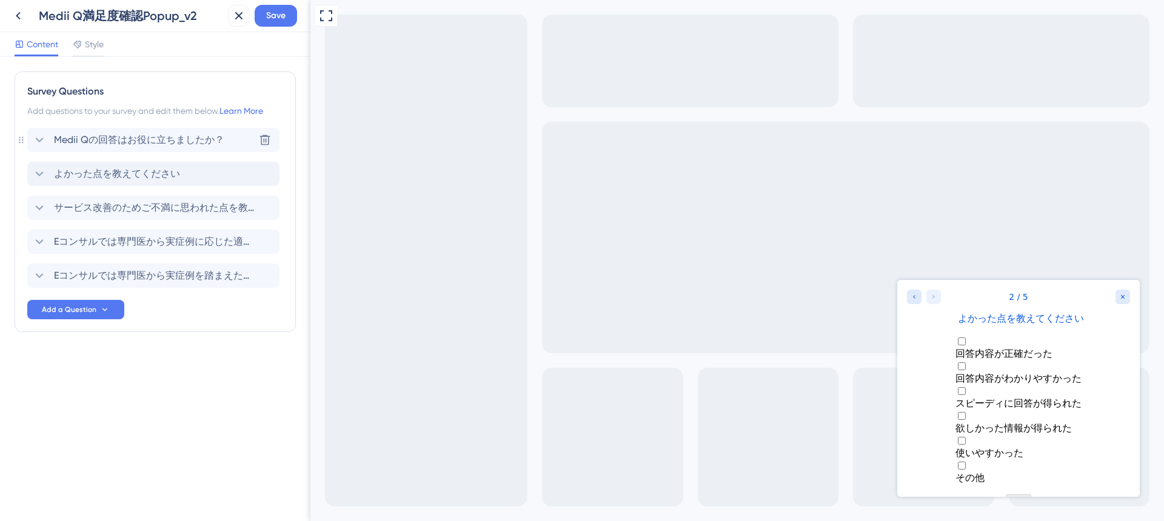
click at [37, 144] on icon at bounding box center [39, 140] width 15 height 15
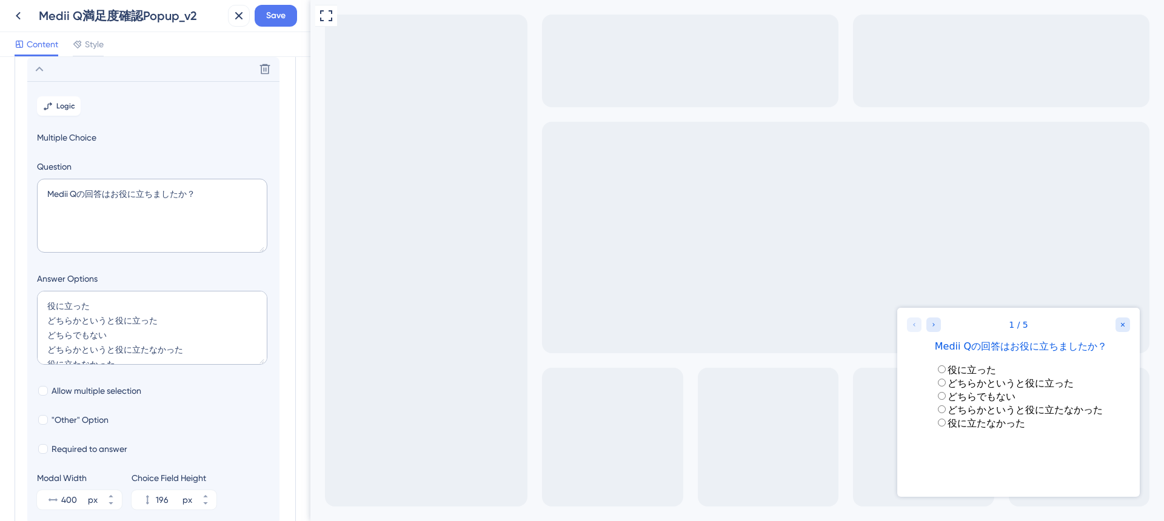
scroll to position [317, 0]
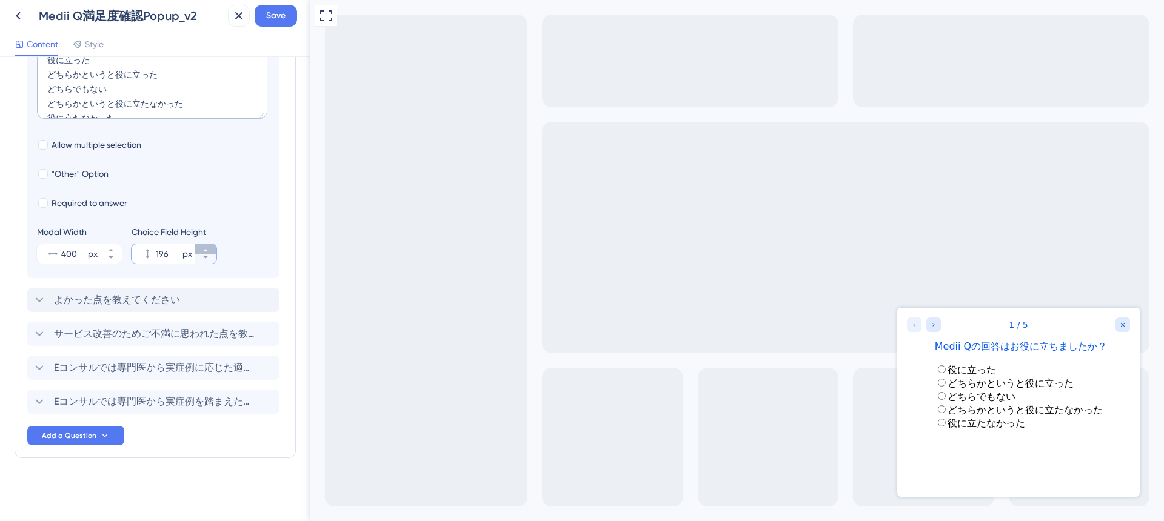
click at [203, 252] on icon at bounding box center [205, 250] width 7 height 7
type input "200"
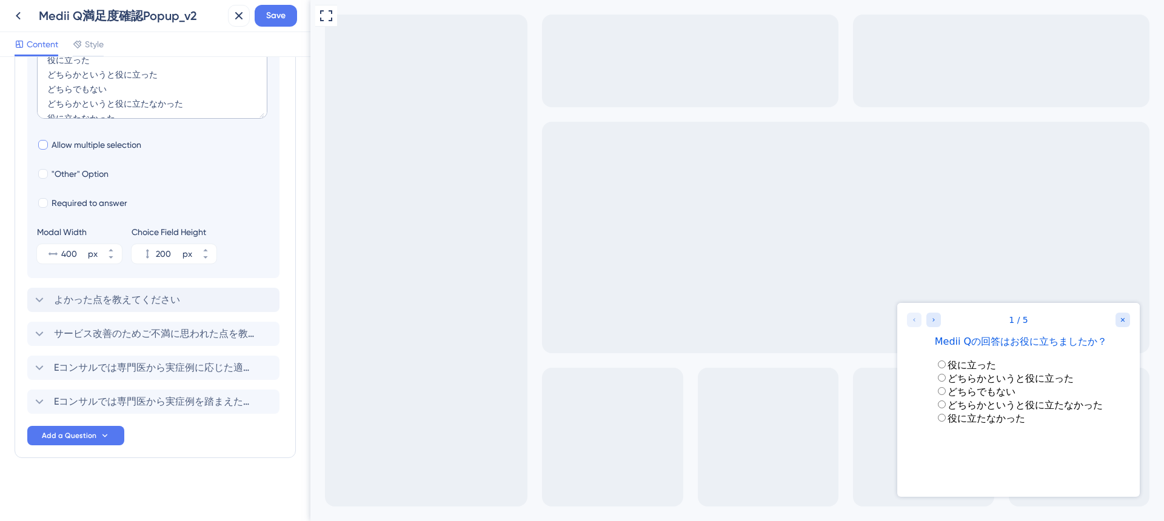
click at [59, 149] on span "Allow multiple selection" at bounding box center [97, 145] width 90 height 15
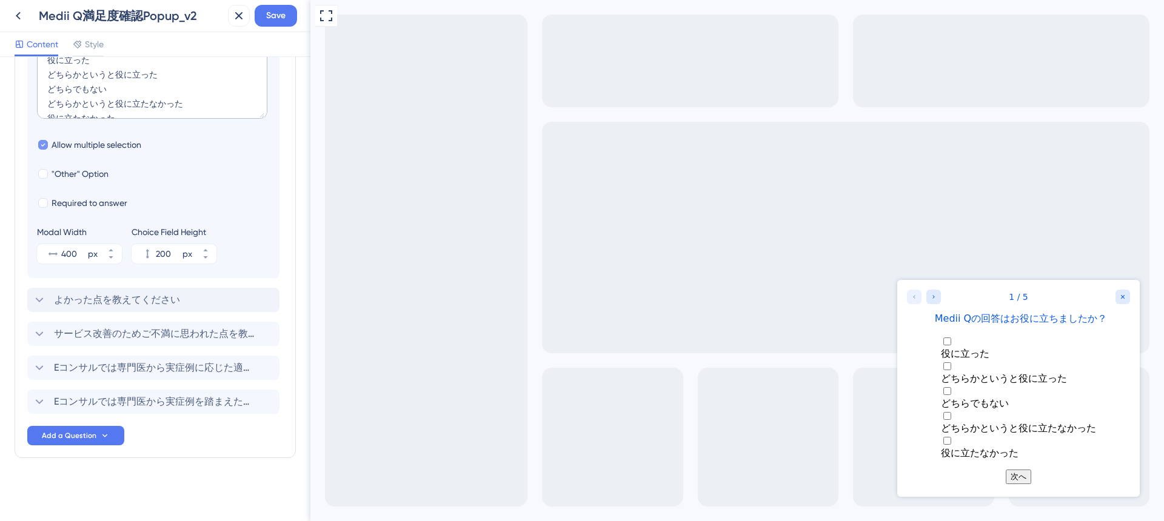
click at [56, 146] on span "Allow multiple selection" at bounding box center [97, 145] width 90 height 15
checkbox input "false"
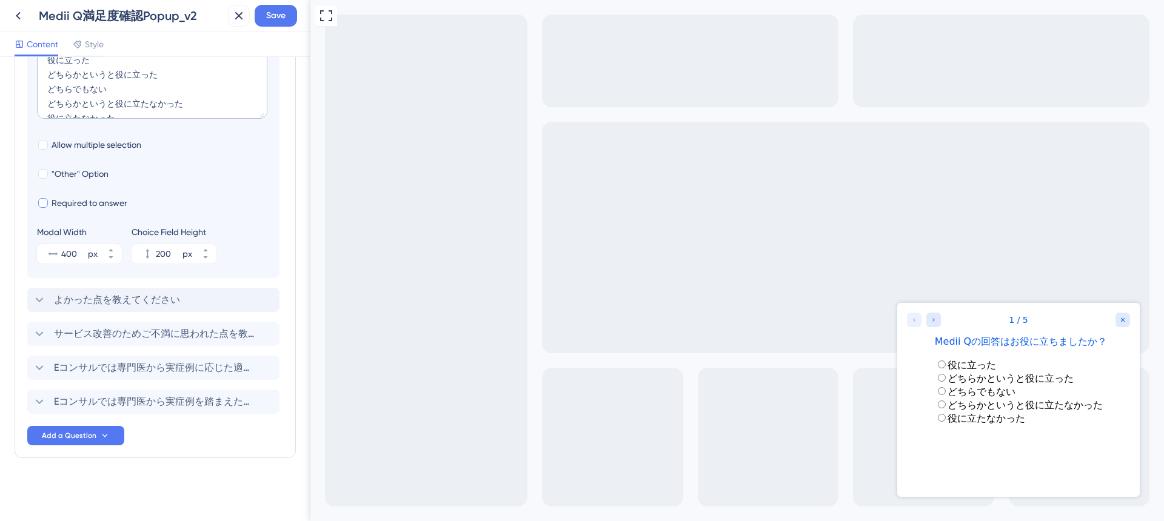
click at [62, 206] on span "Required to answer" at bounding box center [90, 203] width 76 height 15
checkbox input "true"
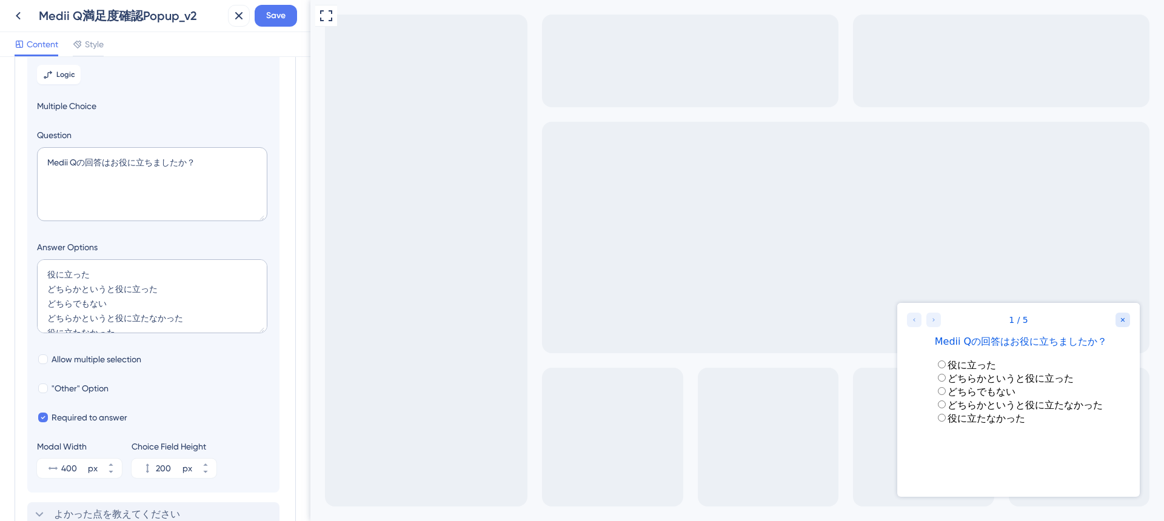
scroll to position [0, 0]
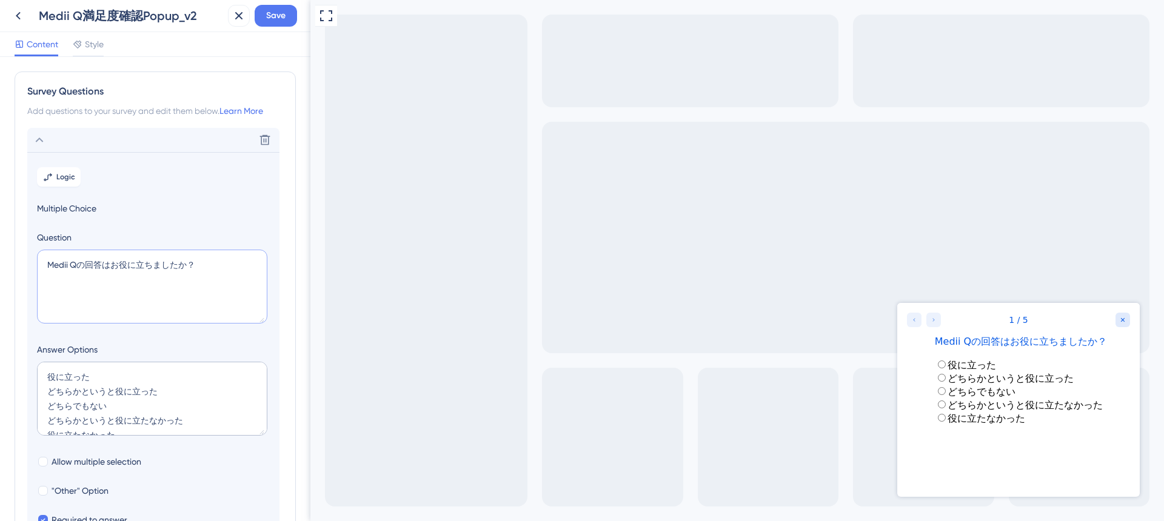
click at [112, 266] on textarea "Medii Qの回答はお役に立ちましたか？" at bounding box center [152, 287] width 230 height 74
type textarea "Medii Qの回答は先生のお役に立ちましたか？"
click at [45, 178] on icon at bounding box center [48, 177] width 10 height 10
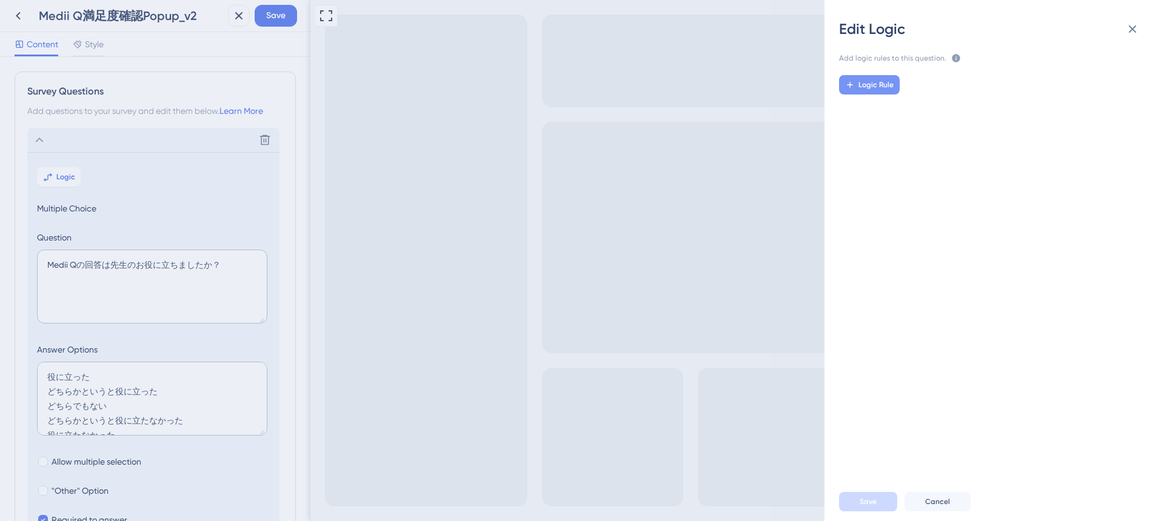
click at [857, 87] on button "Logic Rule" at bounding box center [869, 84] width 61 height 19
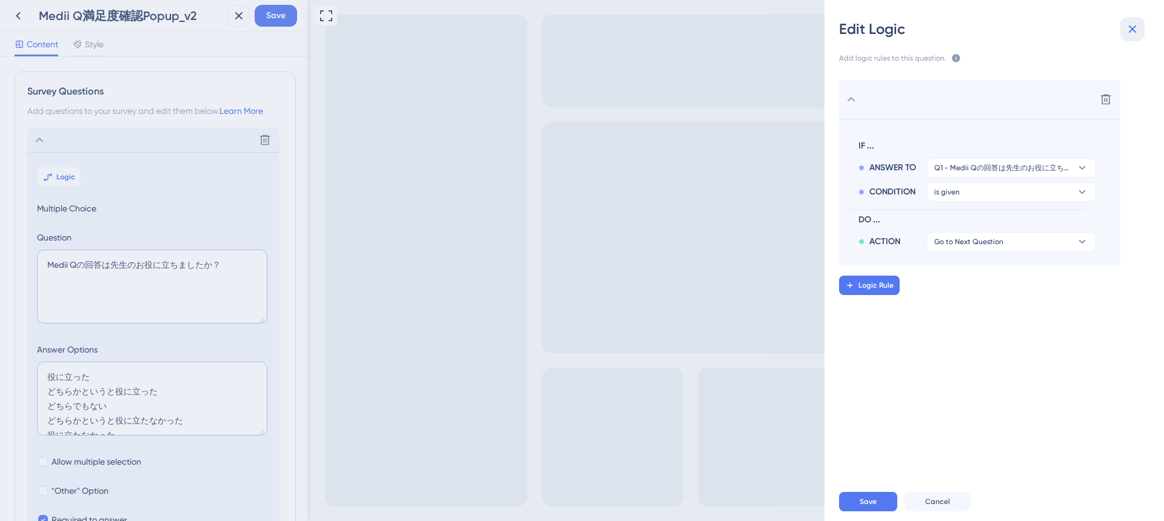
click at [1134, 23] on icon at bounding box center [1132, 29] width 15 height 15
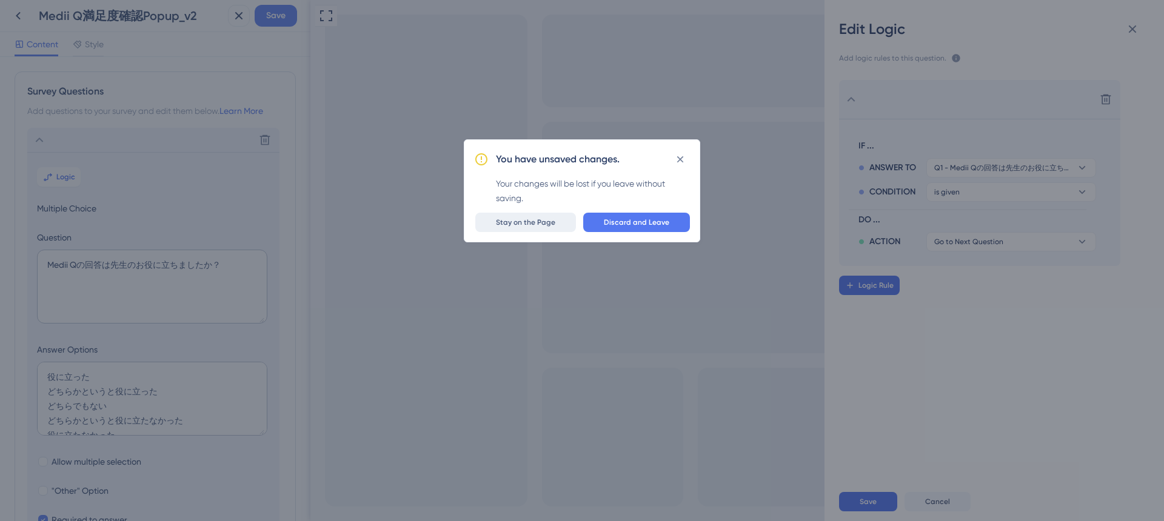
click at [530, 224] on span "Stay on the Page" at bounding box center [525, 223] width 59 height 10
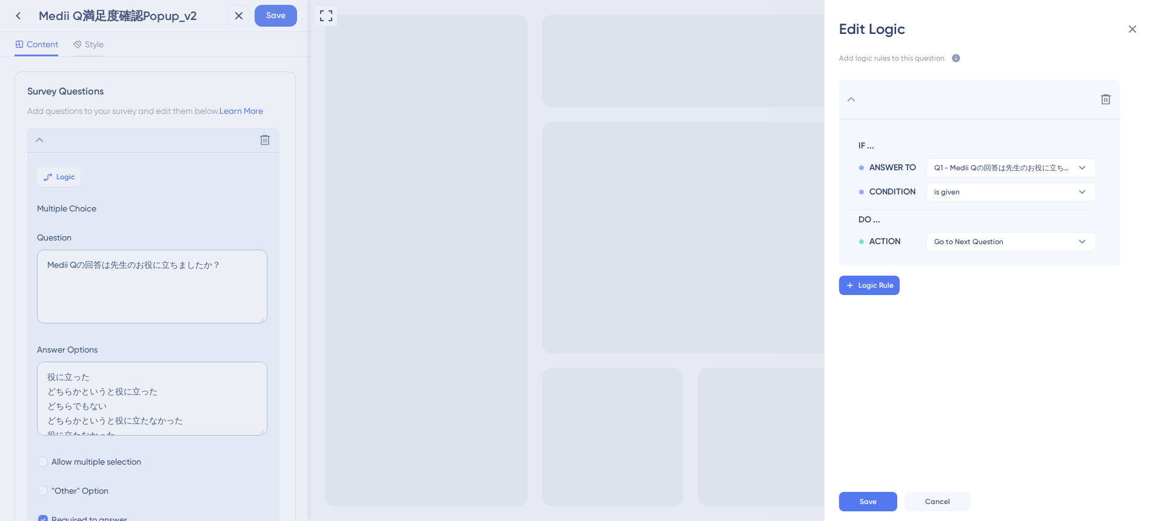
click at [97, 419] on div "Edit Logic Add logic rules to this question. The rules will apply after this qu…" at bounding box center [582, 260] width 1164 height 521
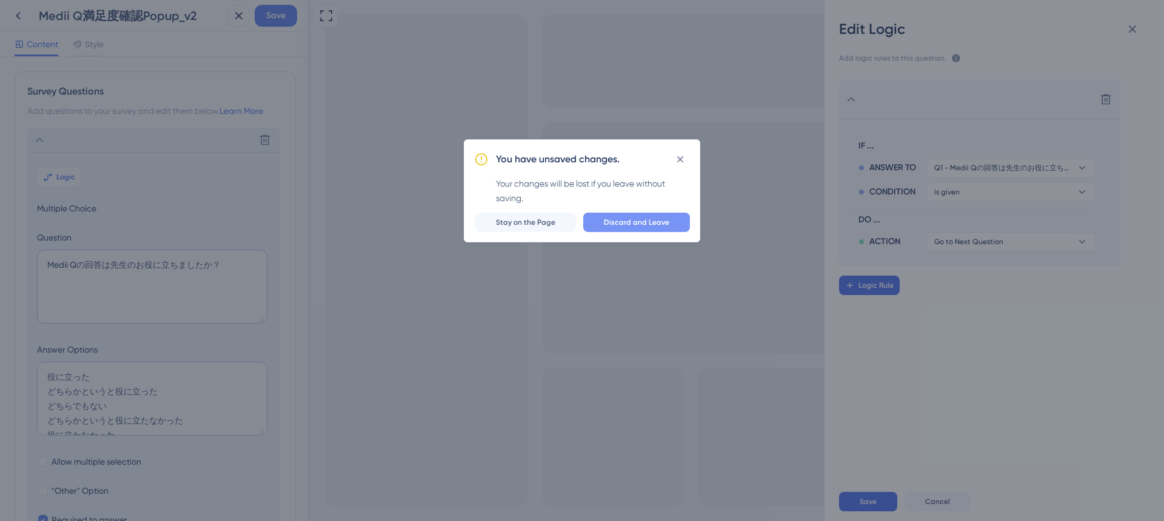
click at [652, 227] on span "Discard and Leave" at bounding box center [636, 223] width 65 height 10
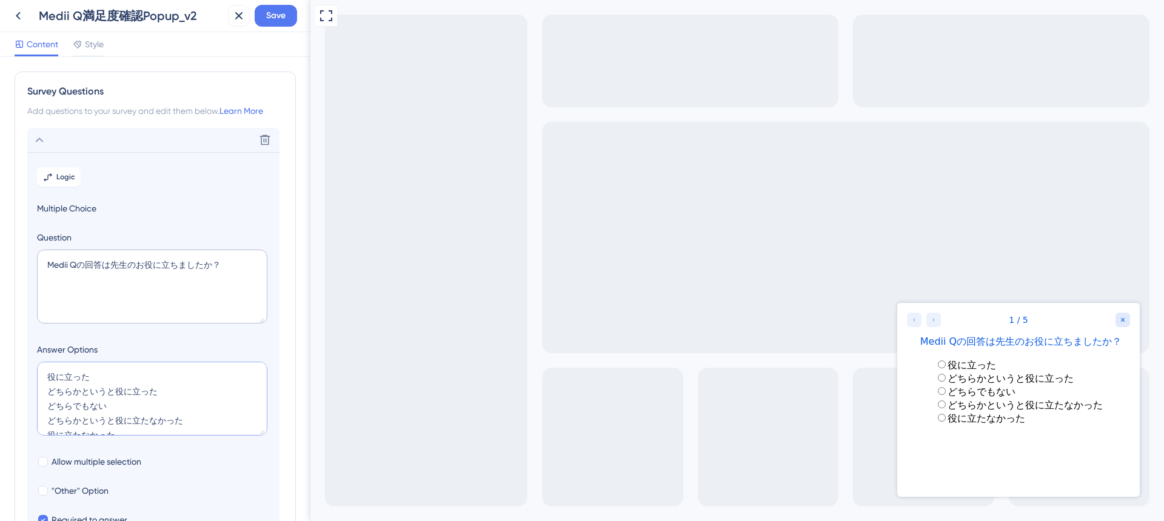
drag, startPoint x: 105, startPoint y: 407, endPoint x: 43, endPoint y: 411, distance: 61.9
click at [43, 411] on textarea "役に立った どちらかというと役に立った どちらでもない どちらかというと役に立たなかった 役に立たなかった" at bounding box center [152, 399] width 230 height 74
type textarea "役に立った どちらかというと役に立った どちらかというと役に立たなかった 役に立たなかった"
click at [272, 27] on div "Medii Q満足度確認Popup_v2 Save" at bounding box center [155, 16] width 310 height 32
click at [272, 15] on span "Save" at bounding box center [275, 15] width 19 height 15
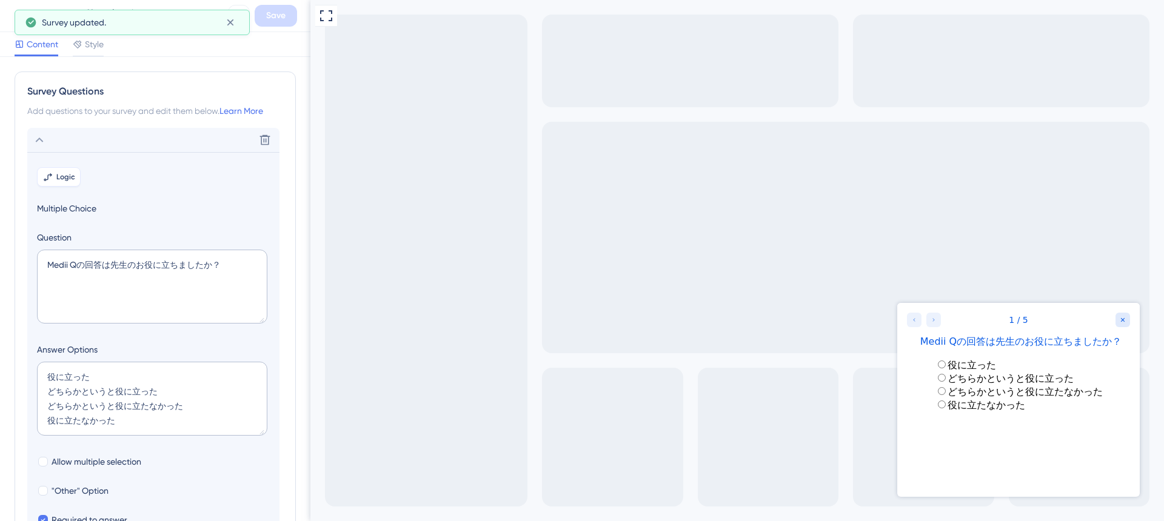
click at [53, 178] on button "Logic" at bounding box center [59, 176] width 44 height 19
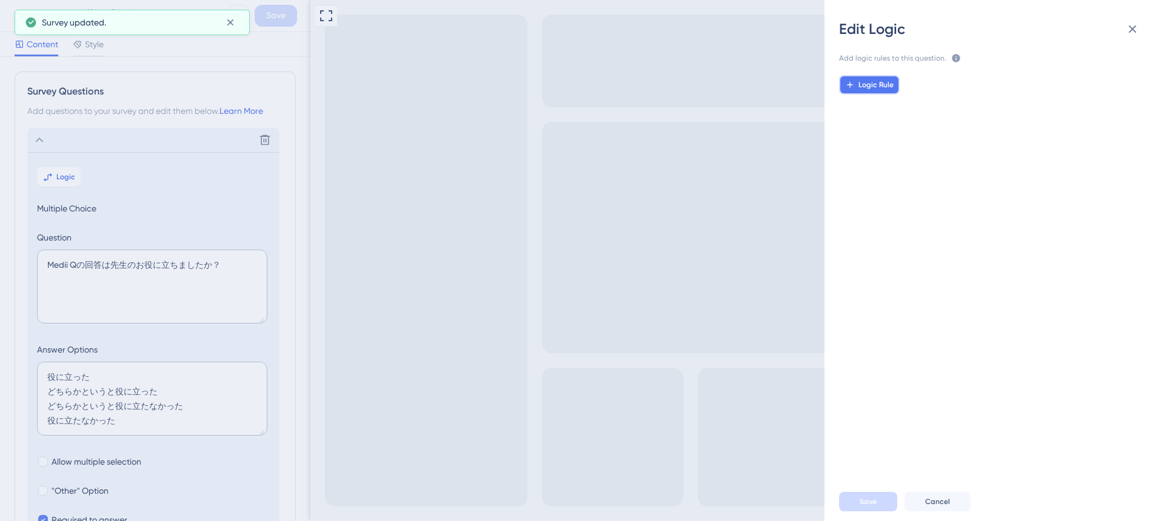
click at [863, 85] on span "Logic Rule" at bounding box center [875, 85] width 35 height 10
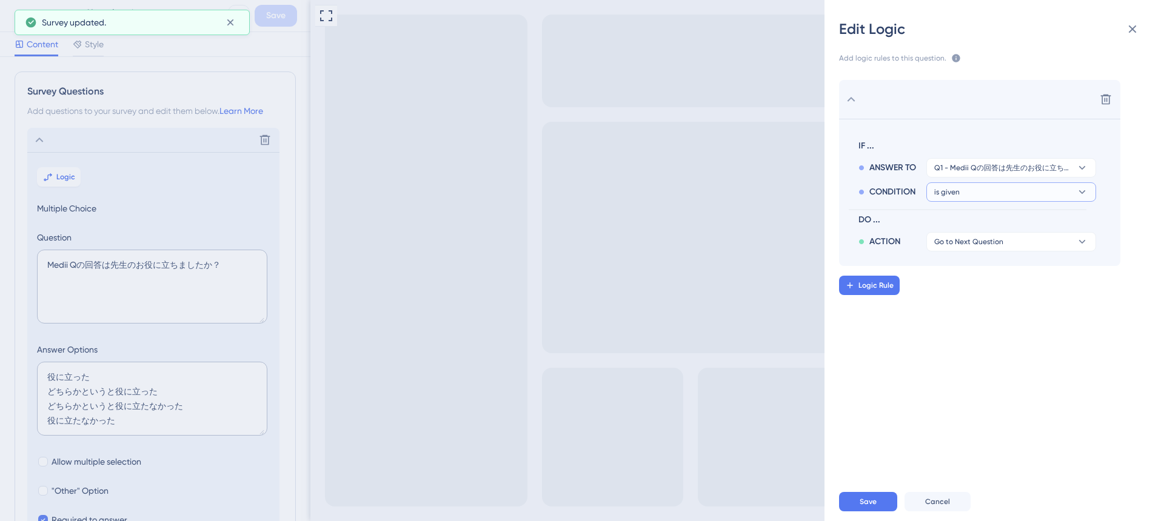
click at [973, 198] on button "is given" at bounding box center [1011, 191] width 170 height 19
click at [957, 275] on div "has has" at bounding box center [1011, 275] width 144 height 24
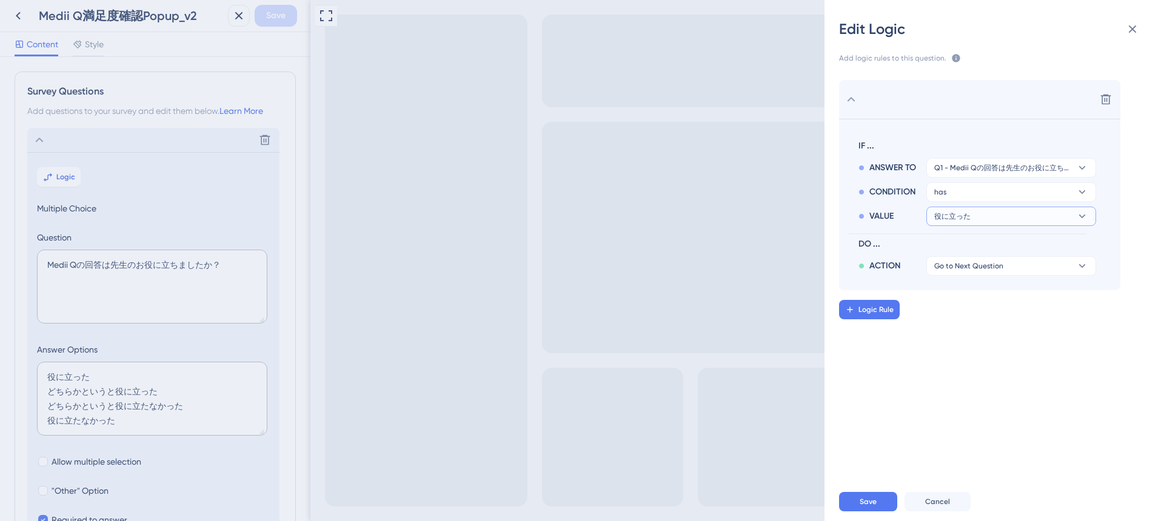
click at [967, 218] on span "役に立った" at bounding box center [952, 217] width 36 height 10
click at [981, 276] on span "どちらかというと役に立った" at bounding box center [994, 275] width 110 height 15
click at [974, 213] on span "どちらかというと役に立った" at bounding box center [981, 217] width 95 height 10
click at [954, 250] on span "役に立った" at bounding box center [960, 251] width 42 height 15
click at [215, 340] on div "Edit Logic Add logic rules to this question. The rules will apply after this qu…" at bounding box center [582, 260] width 1164 height 521
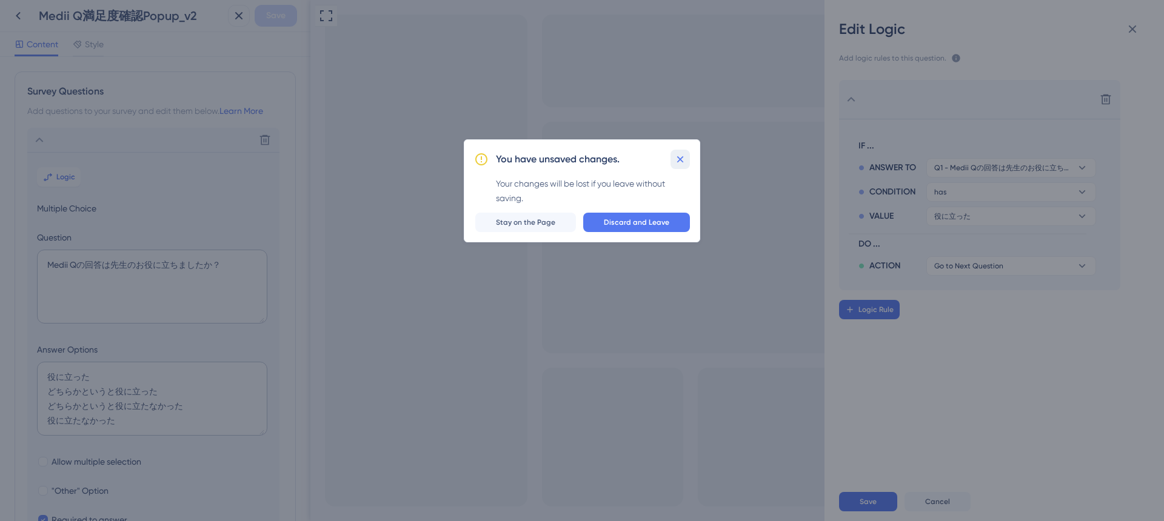
click at [686, 156] on button at bounding box center [680, 159] width 19 height 19
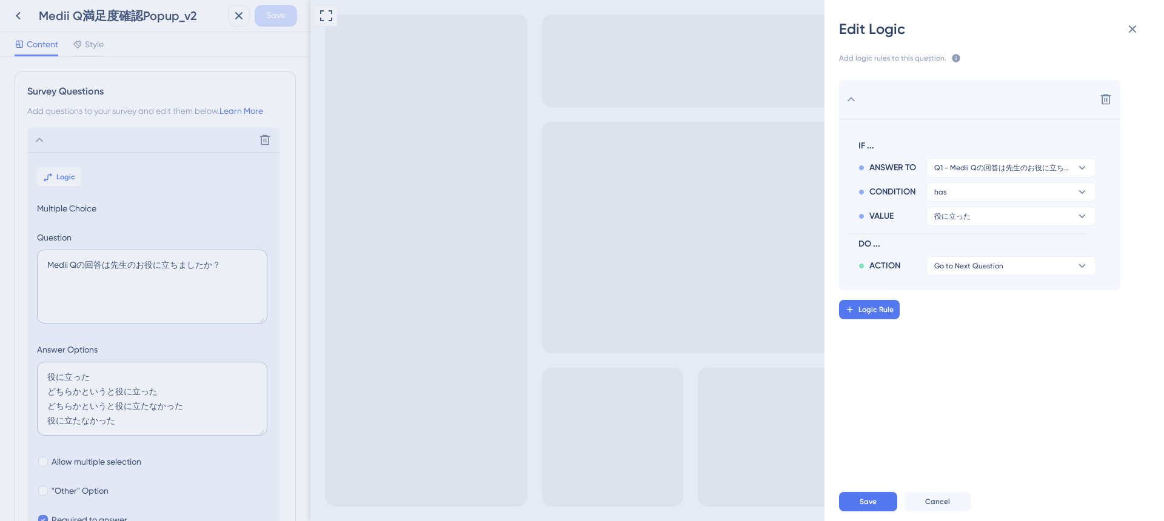
click at [935, 375] on div "Delete IF ... ANSWER TO Q1 - Medii Qの回答は先生のお役に立ちましたか？ CONDITION has VALUE 役に立った…" at bounding box center [999, 268] width 359 height 407
click at [971, 265] on span "Go to Next Question" at bounding box center [968, 266] width 69 height 10
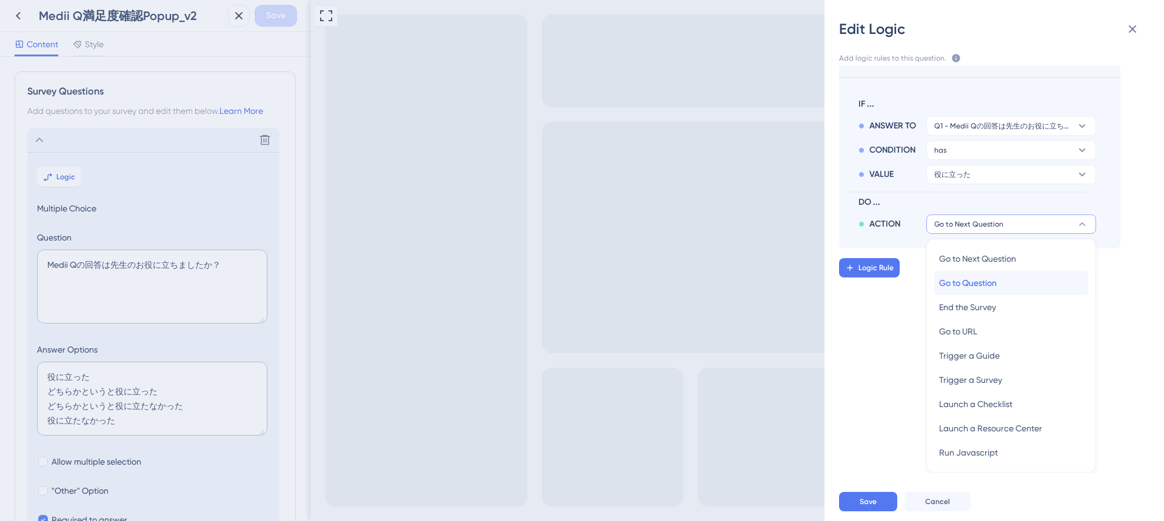
click at [969, 283] on span "Go to Question" at bounding box center [968, 283] width 58 height 15
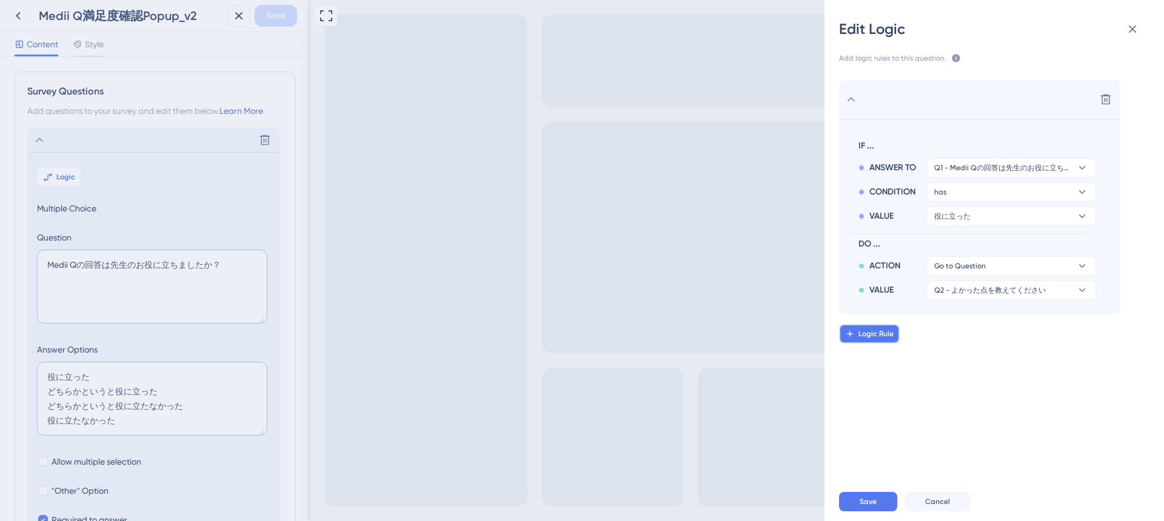
click at [868, 338] on span "Logic Rule" at bounding box center [875, 334] width 35 height 10
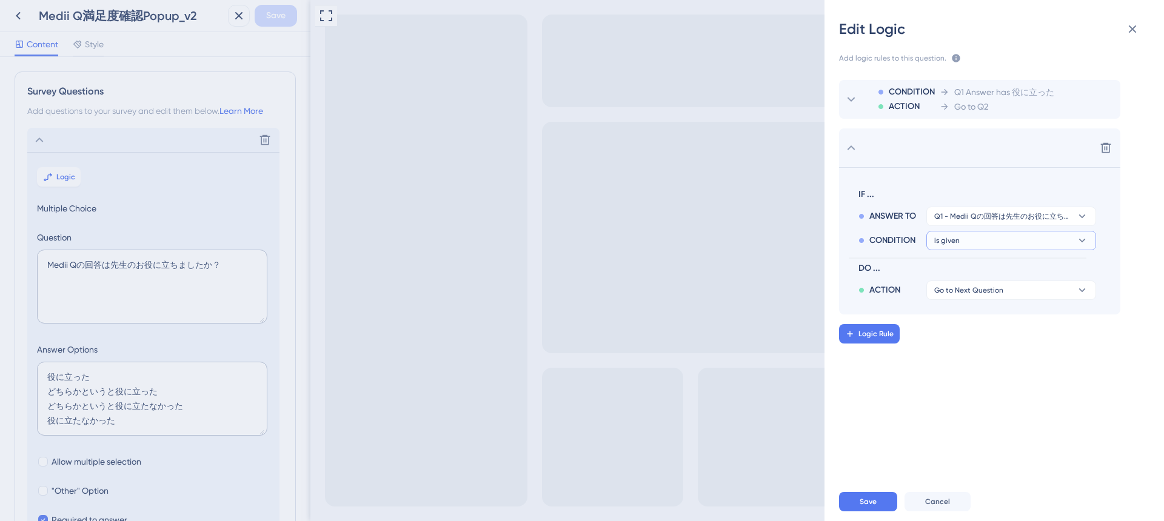
click at [1019, 244] on button "is given" at bounding box center [1011, 240] width 170 height 19
click at [955, 323] on div "has has" at bounding box center [1011, 324] width 144 height 24
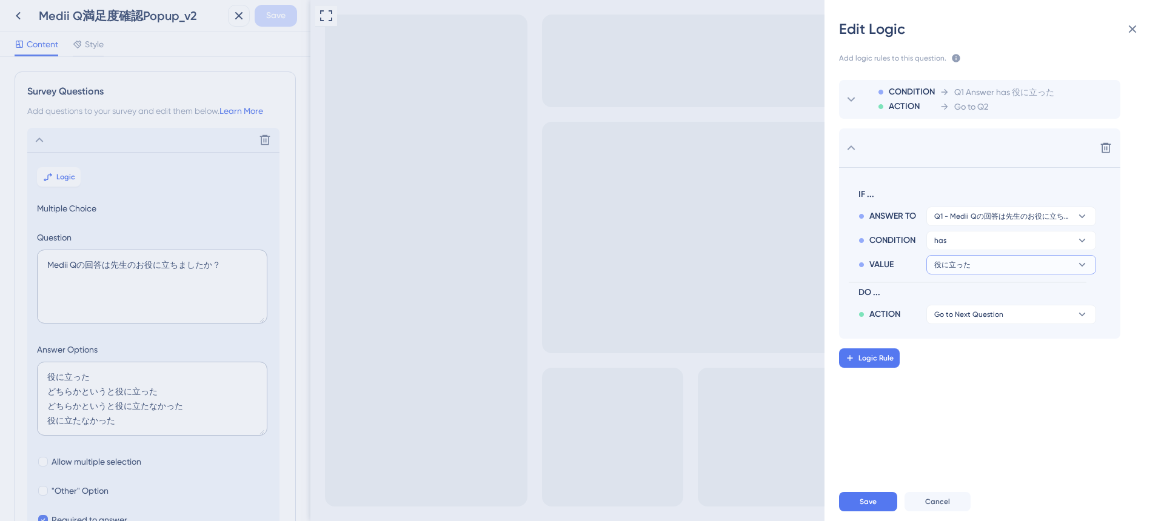
click at [985, 265] on button "役に立った" at bounding box center [1011, 264] width 170 height 19
click at [985, 320] on span "どちらかというと役に立った" at bounding box center [994, 323] width 110 height 15
click at [983, 314] on span "Go to Next Question" at bounding box center [968, 315] width 69 height 10
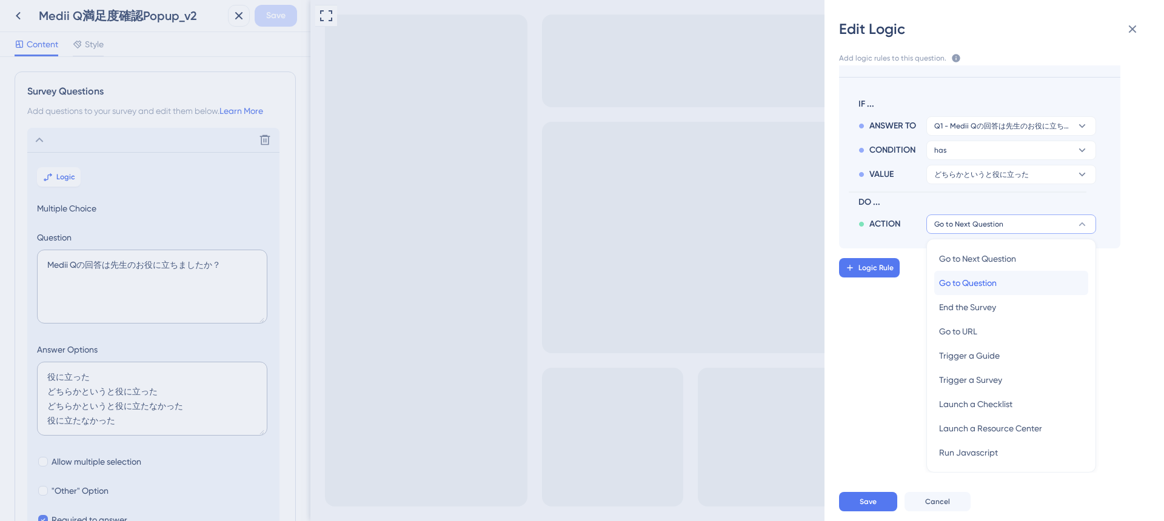
click at [985, 277] on span "Go to Question" at bounding box center [968, 283] width 58 height 15
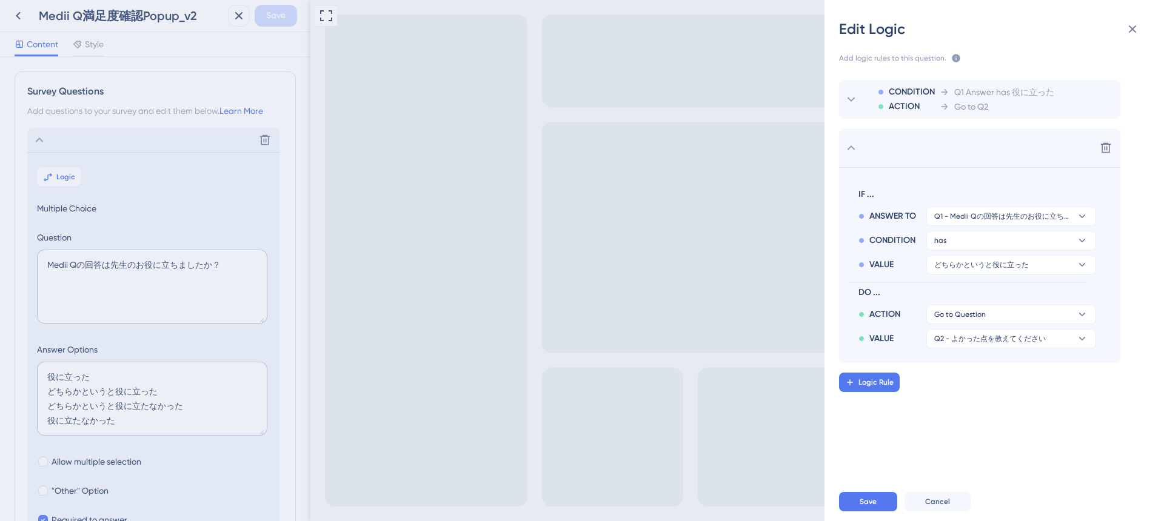
scroll to position [0, 0]
click at [866, 385] on span "Logic Rule" at bounding box center [875, 383] width 35 height 10
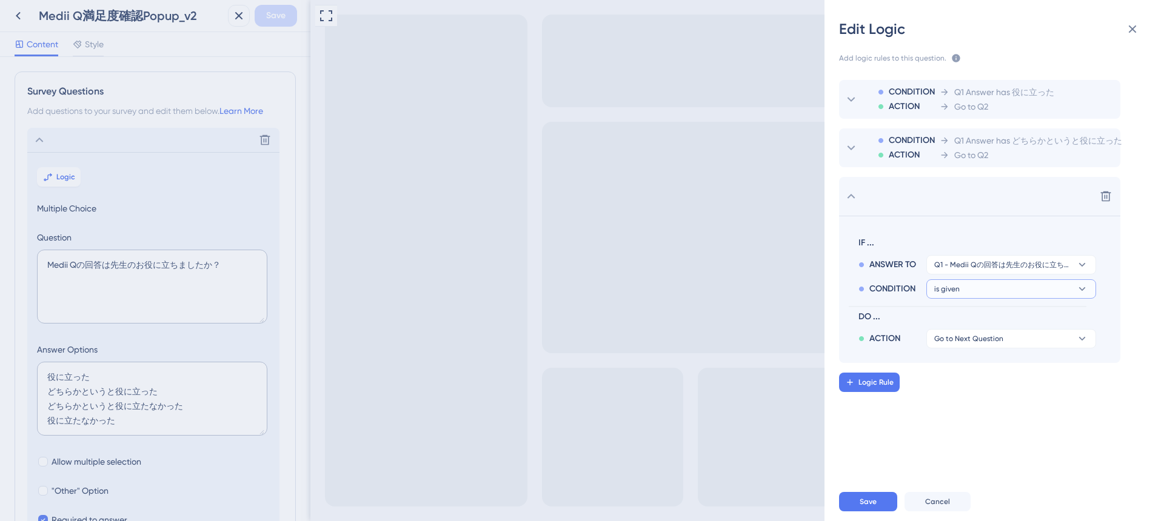
click at [977, 290] on button "is given" at bounding box center [1011, 288] width 170 height 19
click at [958, 373] on div "has has" at bounding box center [1011, 372] width 144 height 24
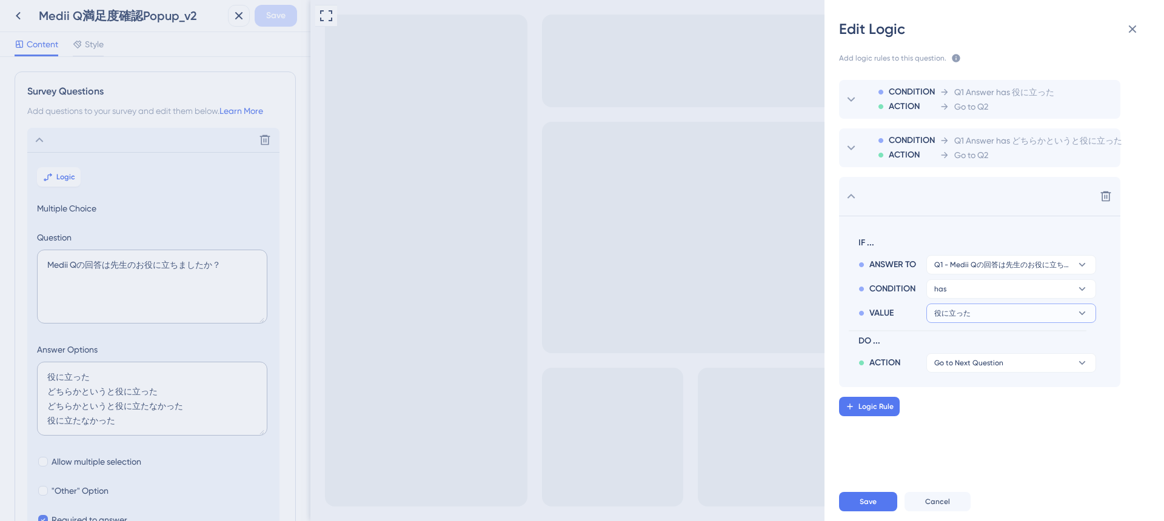
click at [982, 317] on button "役に立った" at bounding box center [1011, 313] width 170 height 19
click at [986, 393] on span "どちらかというと役に立たなかった" at bounding box center [1007, 396] width 136 height 15
click at [959, 363] on span "Go to Next Question" at bounding box center [968, 363] width 69 height 10
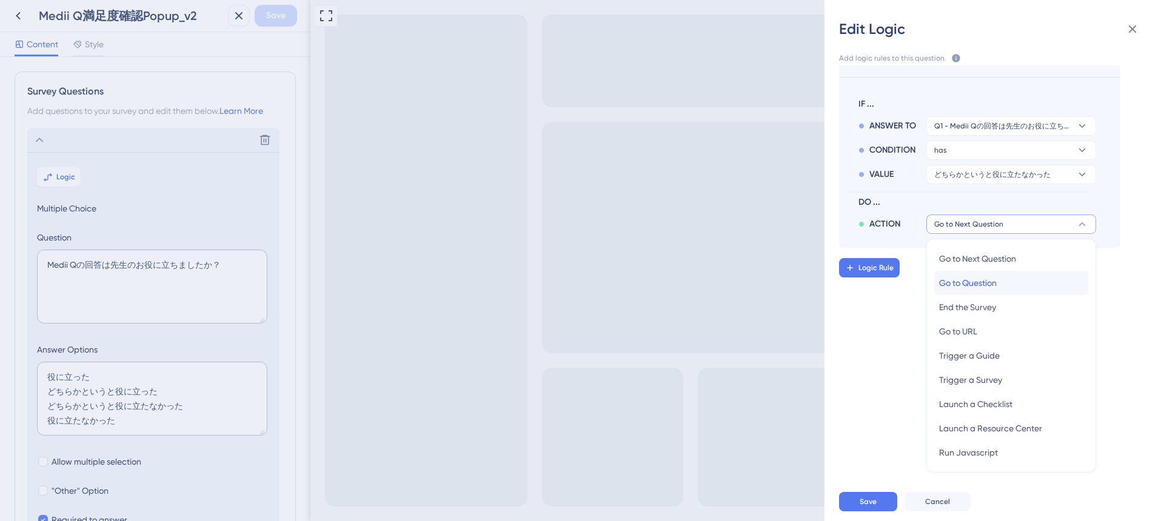
click at [986, 279] on span "Go to Question" at bounding box center [968, 283] width 58 height 15
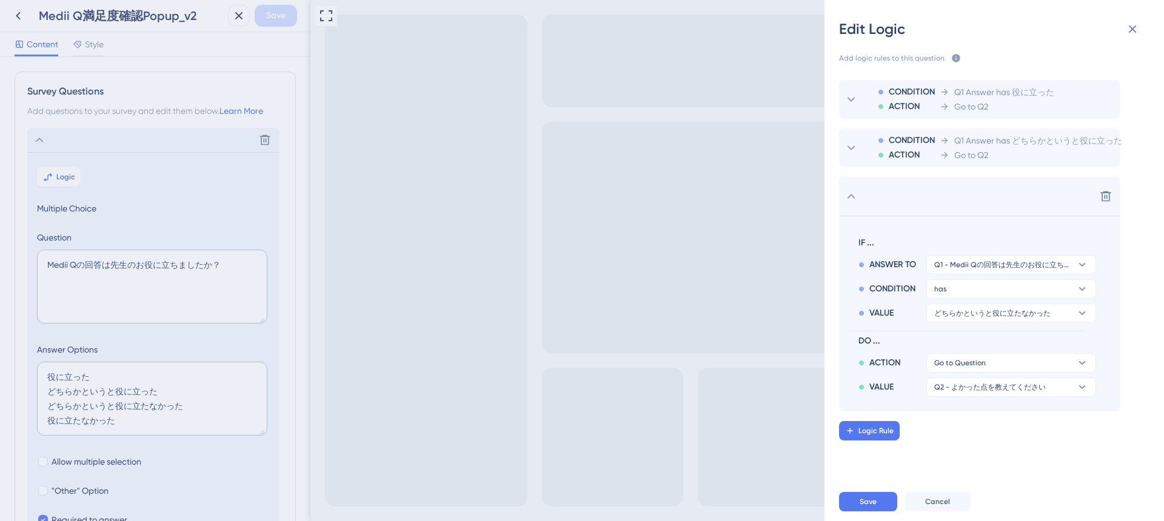
scroll to position [0, 0]
click at [979, 389] on span "Q2 - よかった点を教えてください" at bounding box center [990, 388] width 112 height 10
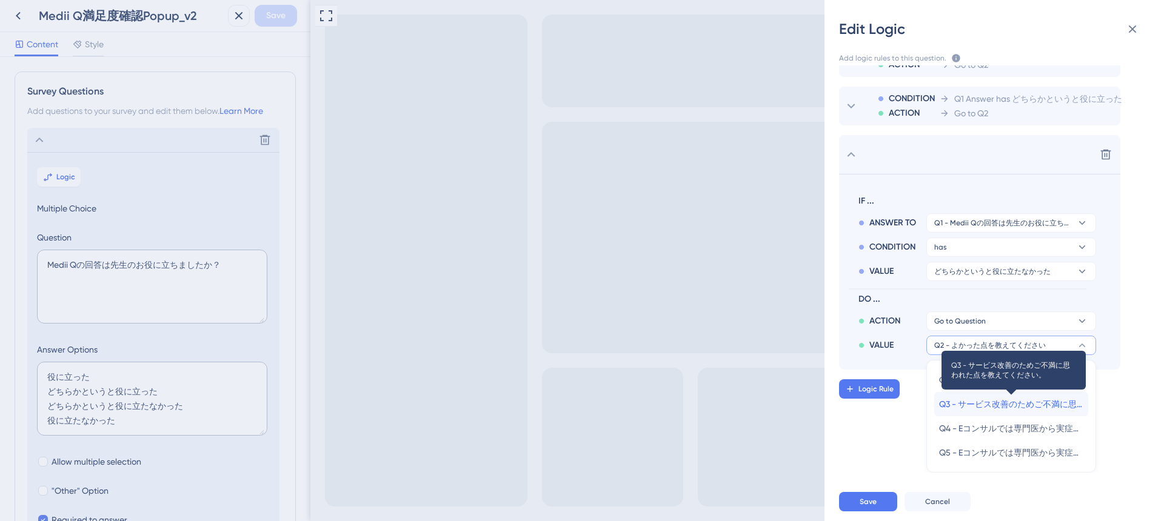
click at [981, 403] on span "Q3 - サービス改善のためご不満に思われた点を教えてください。" at bounding box center [1011, 404] width 144 height 15
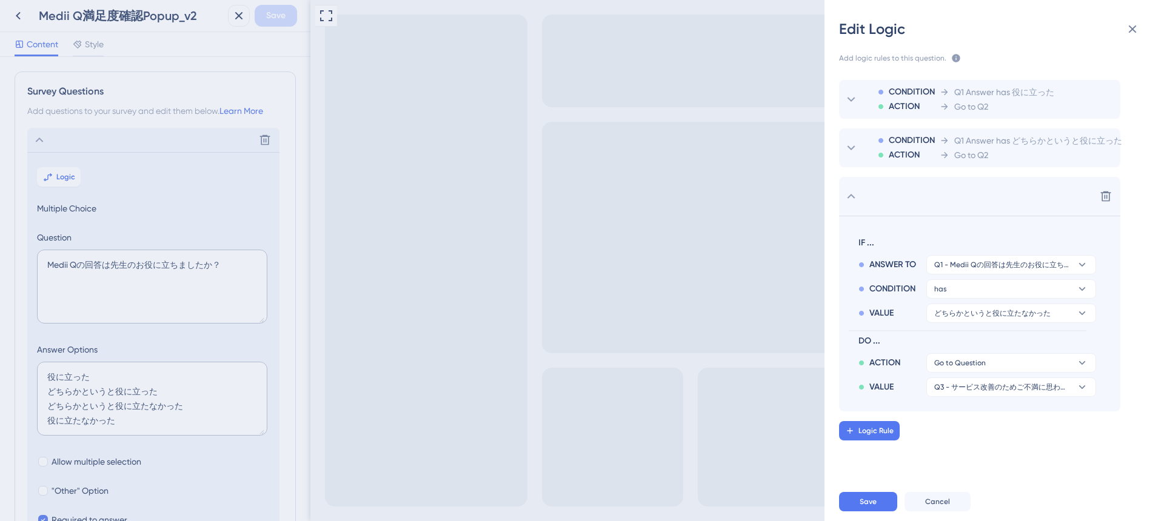
scroll to position [0, 0]
click at [868, 435] on span "Logic Rule" at bounding box center [875, 431] width 35 height 10
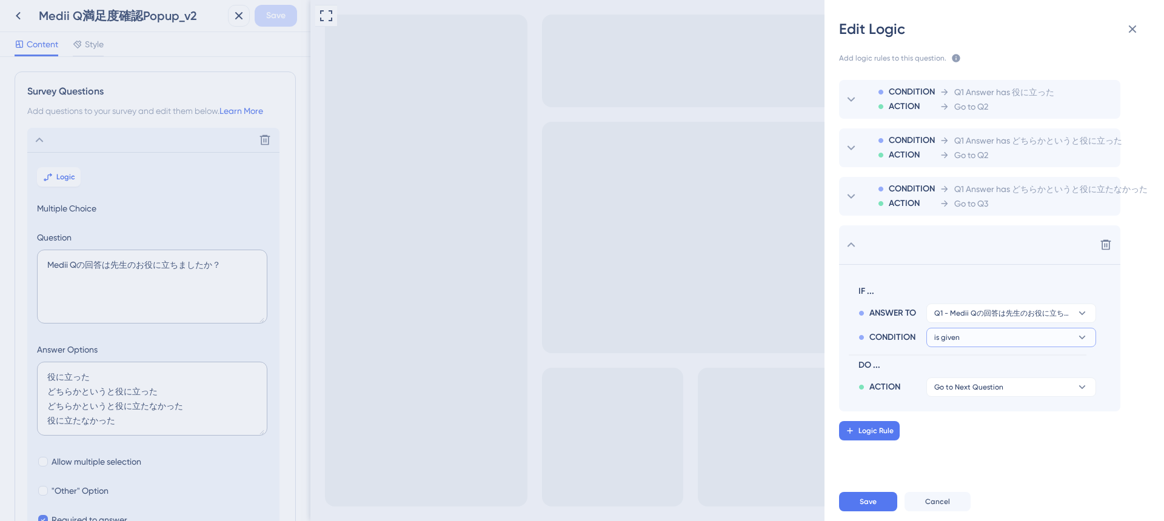
click at [999, 338] on button "is given" at bounding box center [1011, 337] width 170 height 19
click at [946, 418] on span "has" at bounding box center [946, 420] width 14 height 15
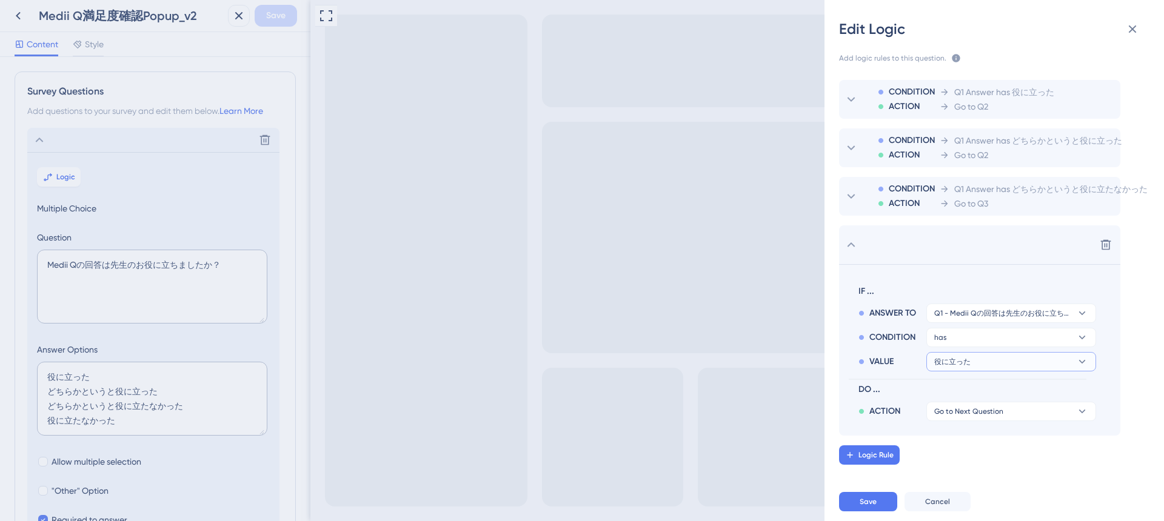
click at [983, 361] on button "役に立った" at bounding box center [1011, 361] width 170 height 19
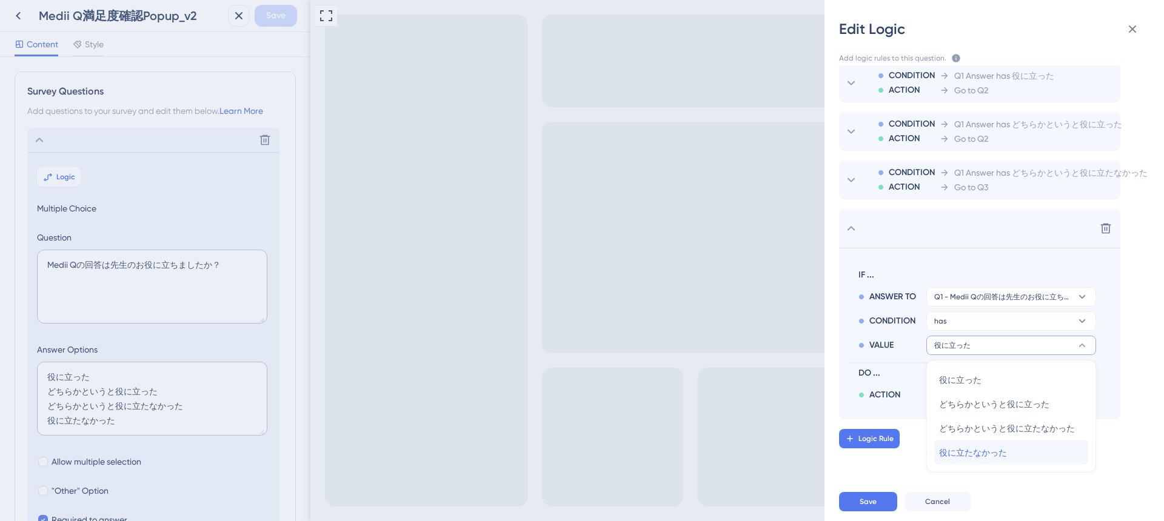
click at [985, 449] on span "役に立たなかった" at bounding box center [973, 453] width 68 height 15
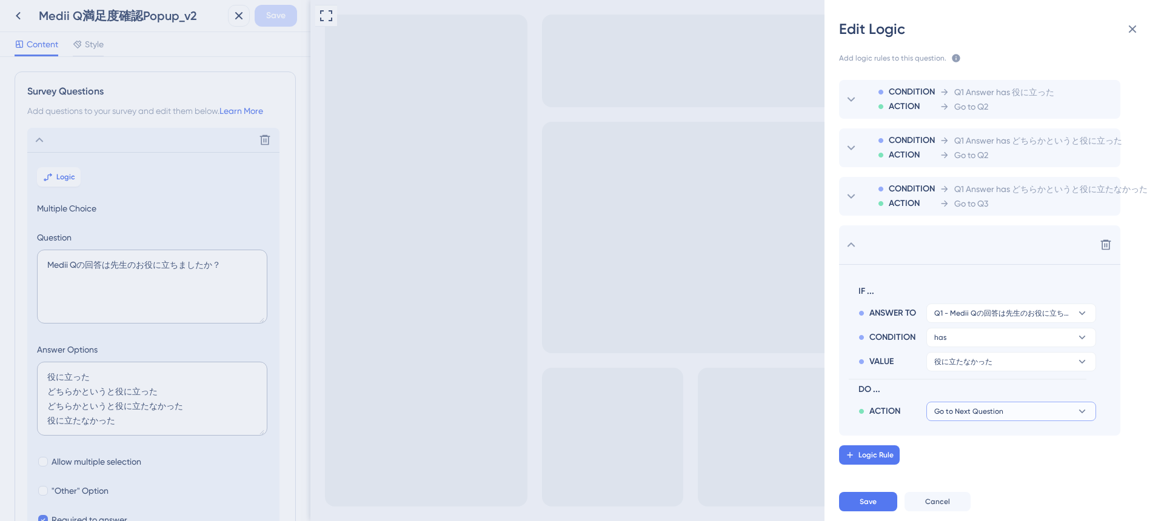
click at [980, 414] on span "Go to Next Question" at bounding box center [968, 412] width 69 height 10
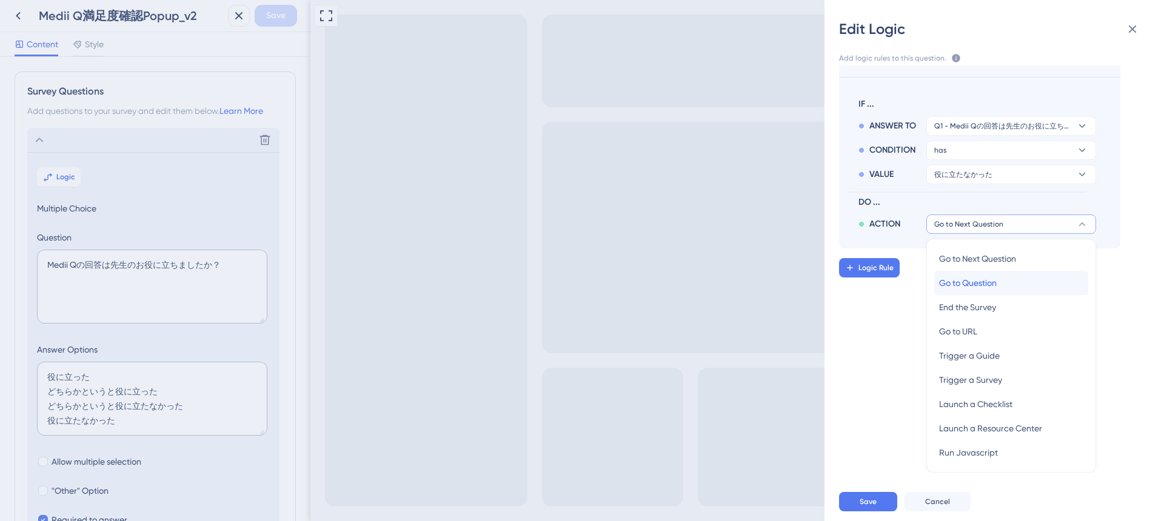
click at [975, 289] on span "Go to Question" at bounding box center [968, 283] width 58 height 15
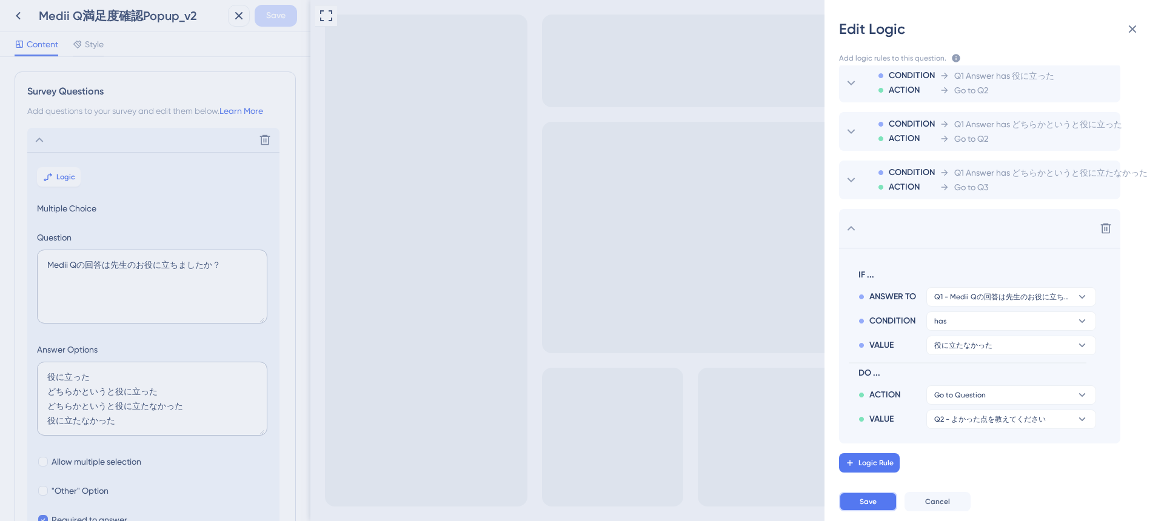
click at [885, 497] on button "Save" at bounding box center [868, 501] width 58 height 19
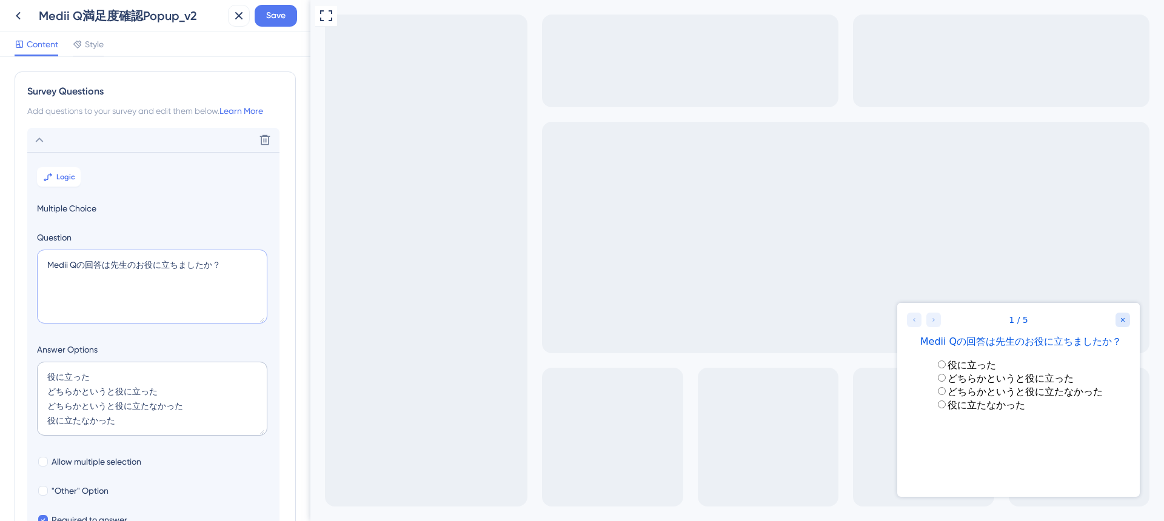
click at [107, 265] on textarea "Medii Qの回答は先生のお役に立ちましたか？" at bounding box center [152, 287] width 230 height 74
type textarea "Medii Qは先生のお役に立ちましたか？"
click at [279, 19] on span "Save" at bounding box center [275, 15] width 19 height 15
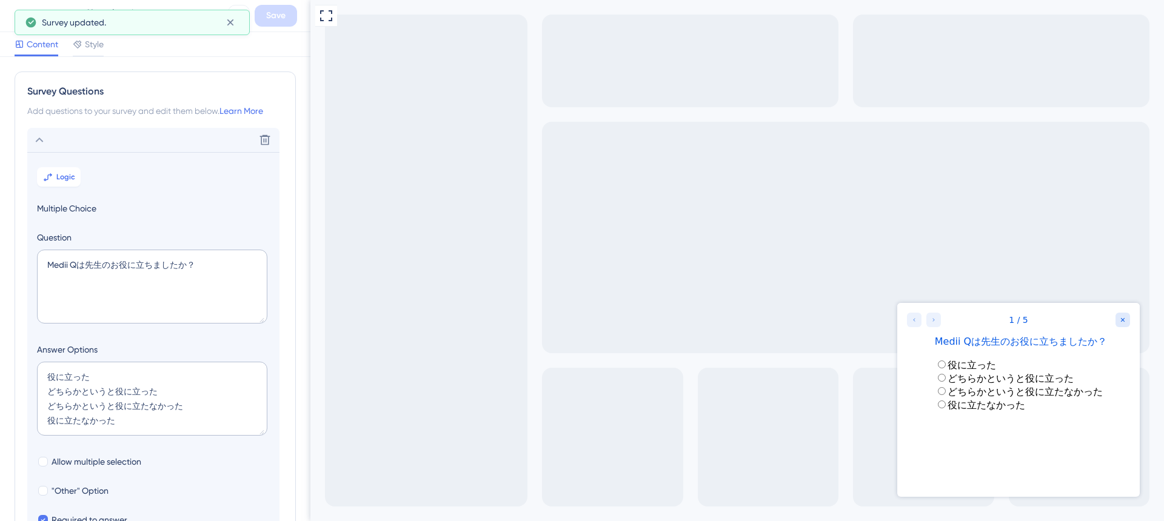
click at [19, 15] on div "Survey updated." at bounding box center [132, 22] width 235 height 25
click at [232, 21] on icon at bounding box center [230, 22] width 12 height 12
click at [17, 16] on icon at bounding box center [18, 16] width 5 height 8
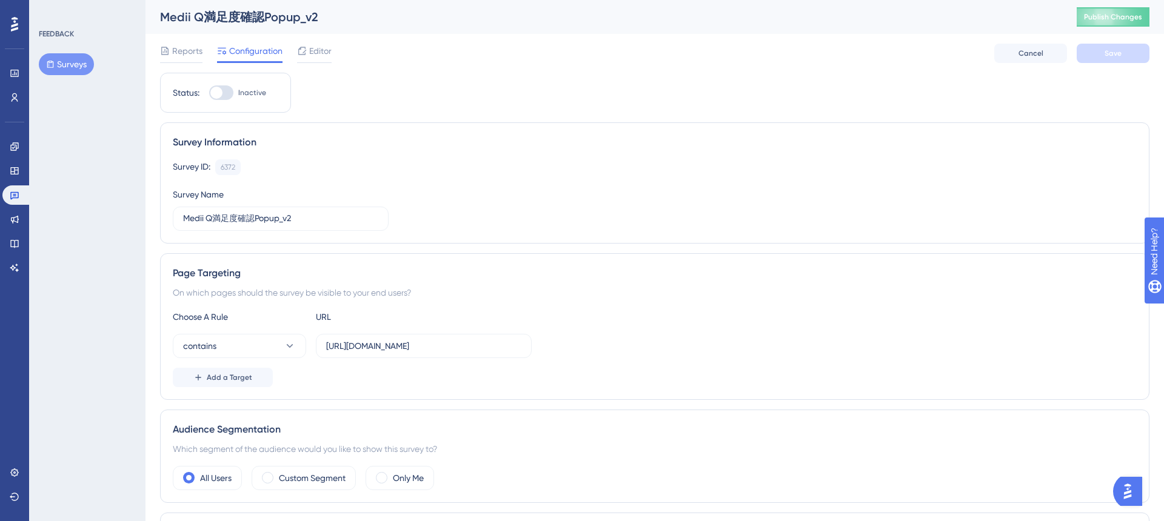
click at [64, 62] on button "Surveys" at bounding box center [66, 64] width 55 height 22
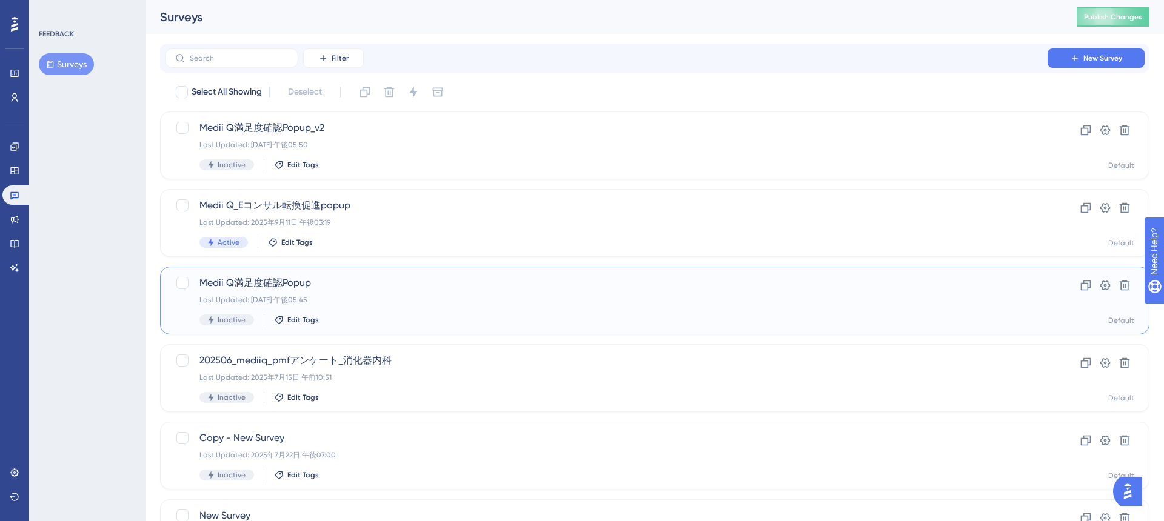
click at [383, 307] on div "Medii Q満足度確認Popup Last Updated: 2025年9月16日 午後05:45 Inactive Edit Tags" at bounding box center [606, 301] width 814 height 50
click at [398, 173] on div "Medii Q満足度確認Popup_v2 Last Updated: 2025年9月16日 午後05:50 Inactive Edit Tags Clone …" at bounding box center [654, 146] width 989 height 68
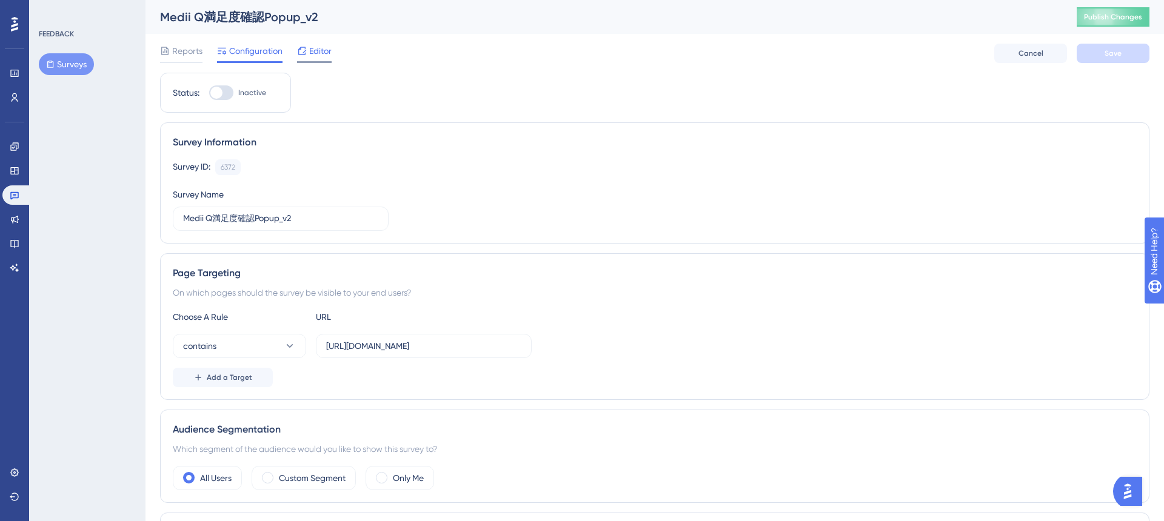
click at [303, 53] on icon at bounding box center [302, 51] width 10 height 10
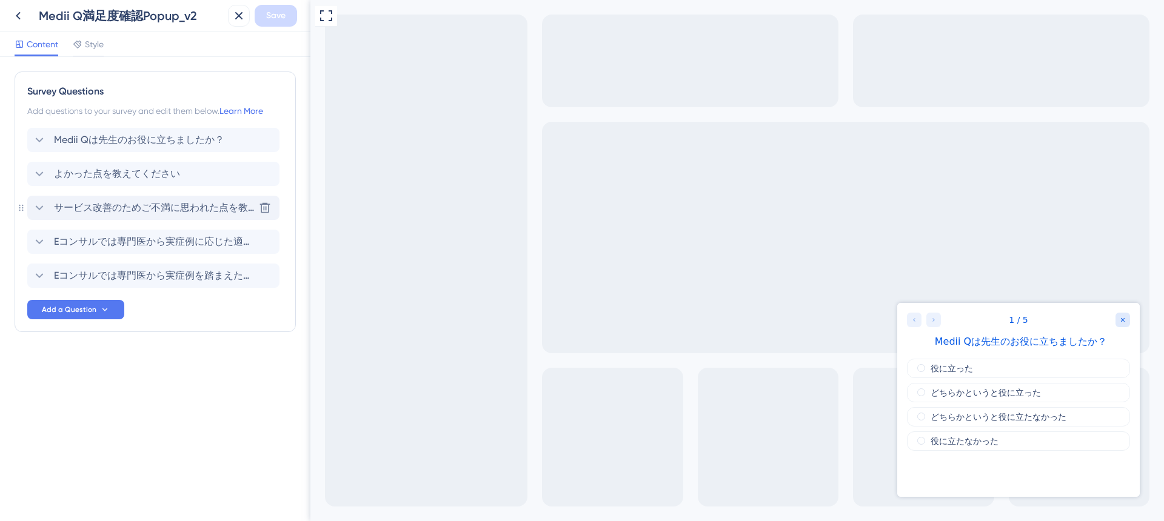
click at [44, 201] on icon at bounding box center [39, 208] width 15 height 15
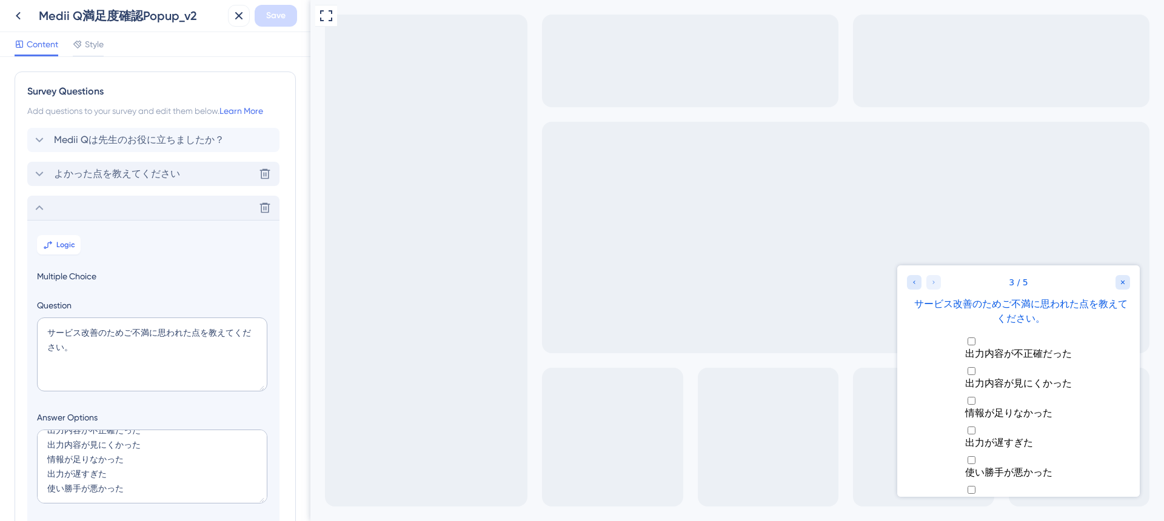
click at [36, 179] on icon at bounding box center [39, 174] width 15 height 15
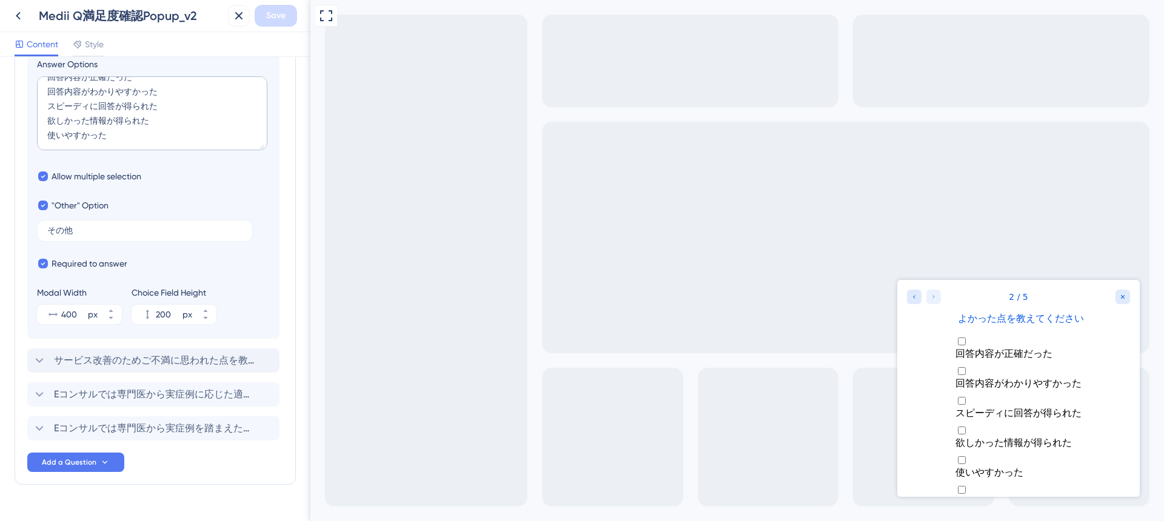
scroll to position [323, 0]
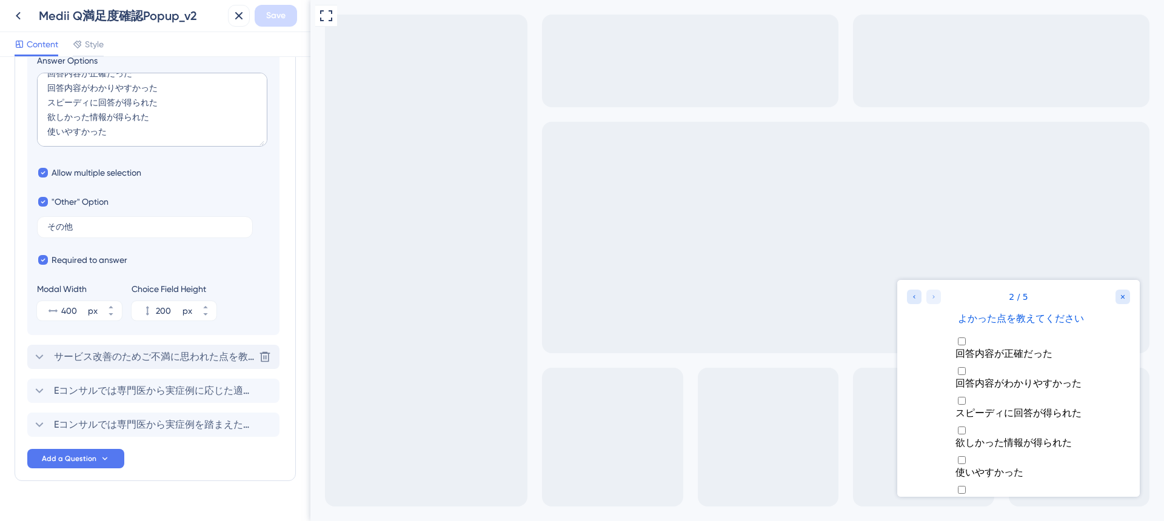
click at [139, 359] on span "サービス改善のためご不満に思われた点を教えてください。" at bounding box center [154, 357] width 200 height 15
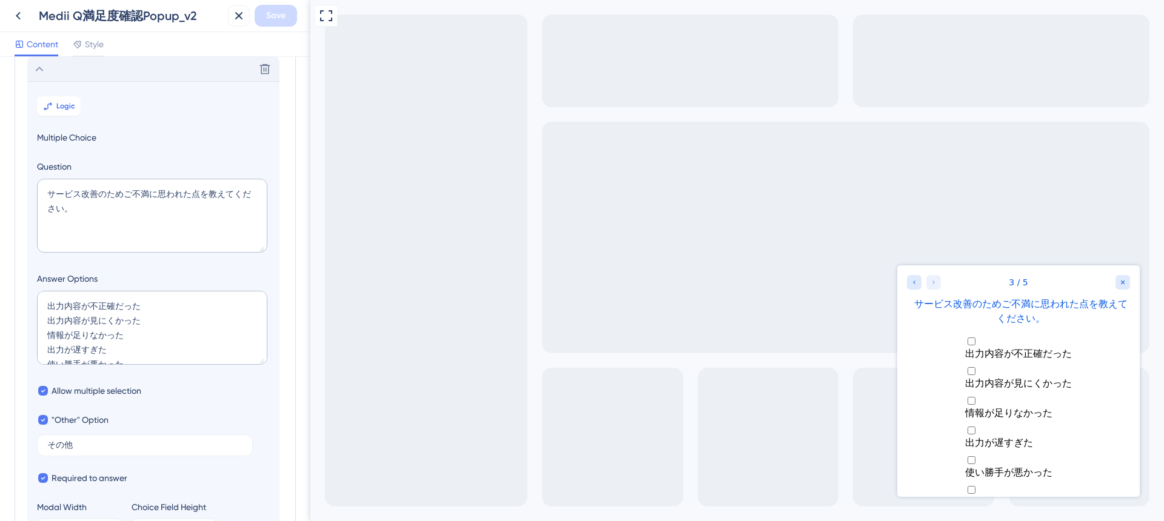
scroll to position [346, 0]
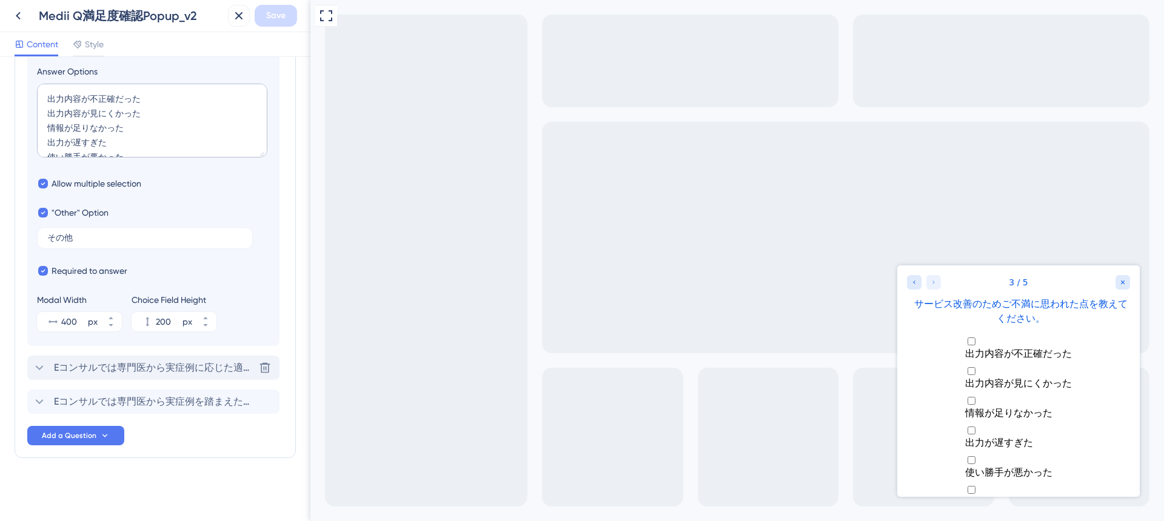
click at [158, 361] on span "Eコンサルでは専門医から実症例に応じた適切な知見を得られます。今回の回答について、さらに専門医の見解も聞いてみたいですか？" at bounding box center [154, 368] width 200 height 15
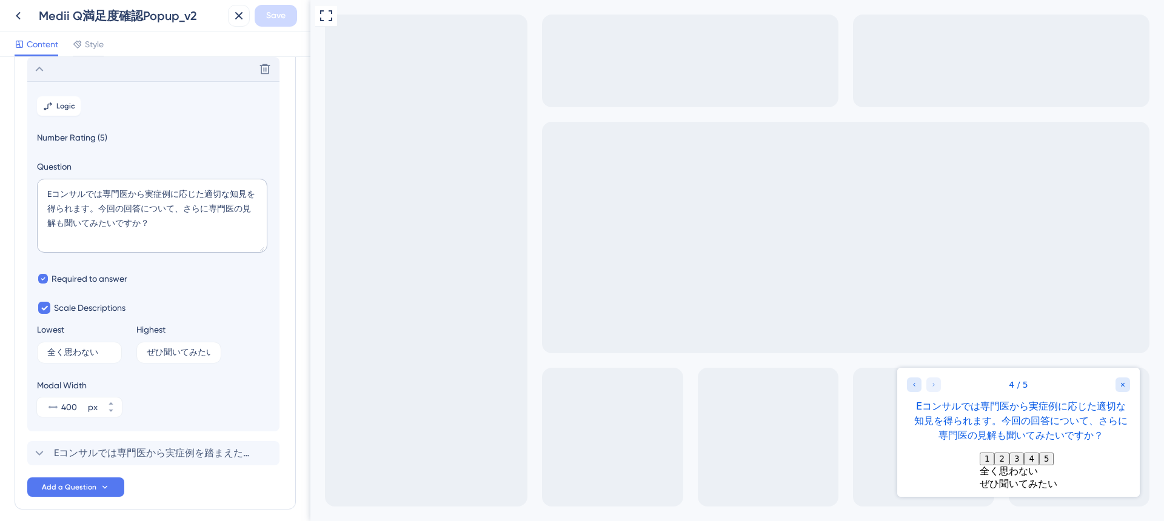
scroll to position [224, 0]
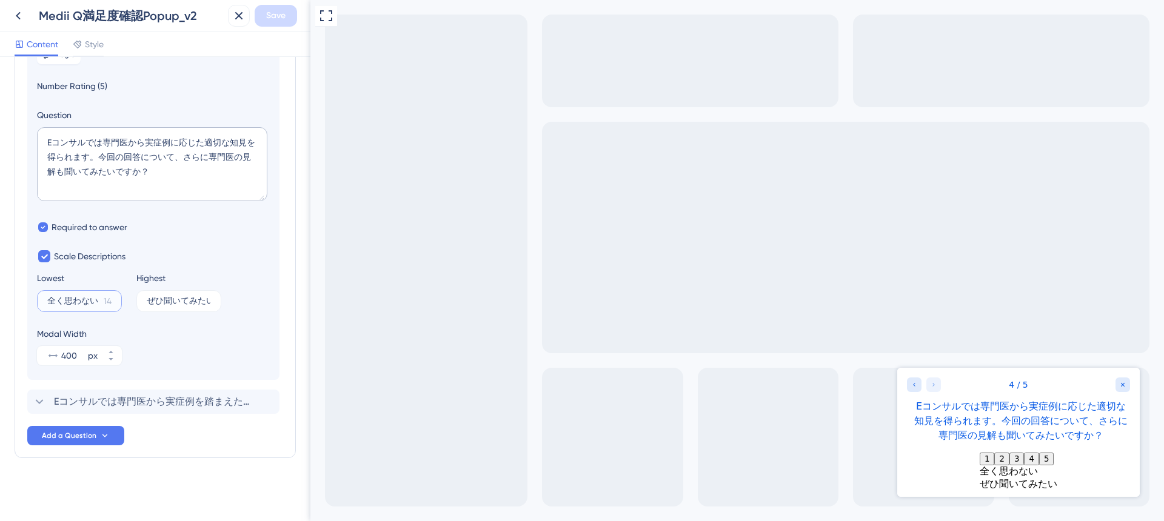
click at [65, 301] on input "全く思わない" at bounding box center [73, 301] width 52 height 8
type input "全く聞きたくない"
click at [169, 301] on input "ぜひ聞いてみたい" at bounding box center [173, 301] width 52 height 8
drag, startPoint x: 165, startPoint y: 299, endPoint x: 149, endPoint y: 298, distance: 16.4
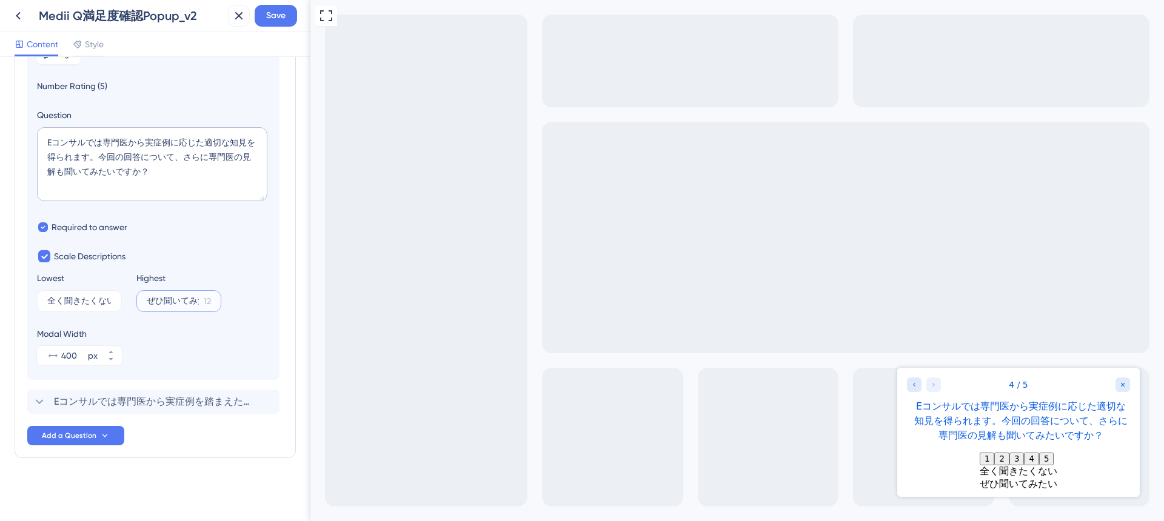
click at [149, 299] on input "ぜひ聞いてみたい" at bounding box center [173, 301] width 52 height 8
type input "聞いてみたい"
drag, startPoint x: 64, startPoint y: 301, endPoint x: 47, endPoint y: 301, distance: 17.6
click at [47, 301] on input "全く聞きたくない" at bounding box center [73, 301] width 52 height 8
type input "聞きたくない"
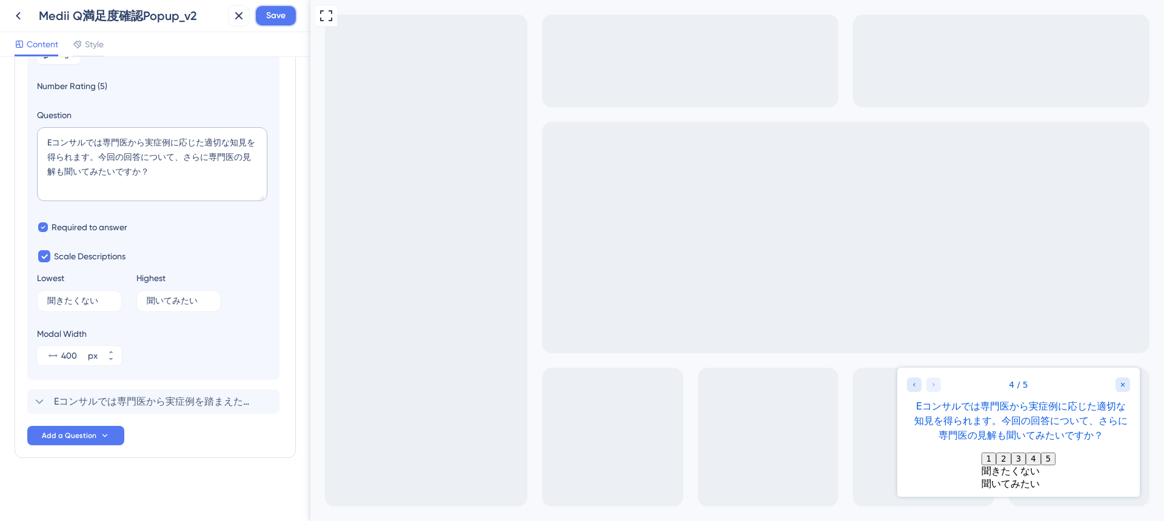
click at [277, 17] on span "Save" at bounding box center [275, 15] width 19 height 15
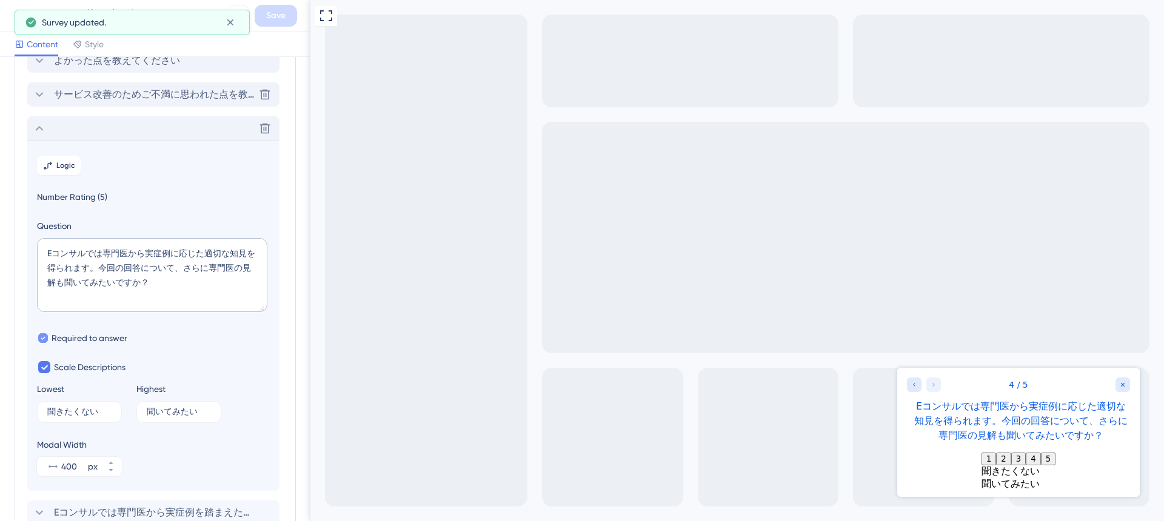
scroll to position [72, 0]
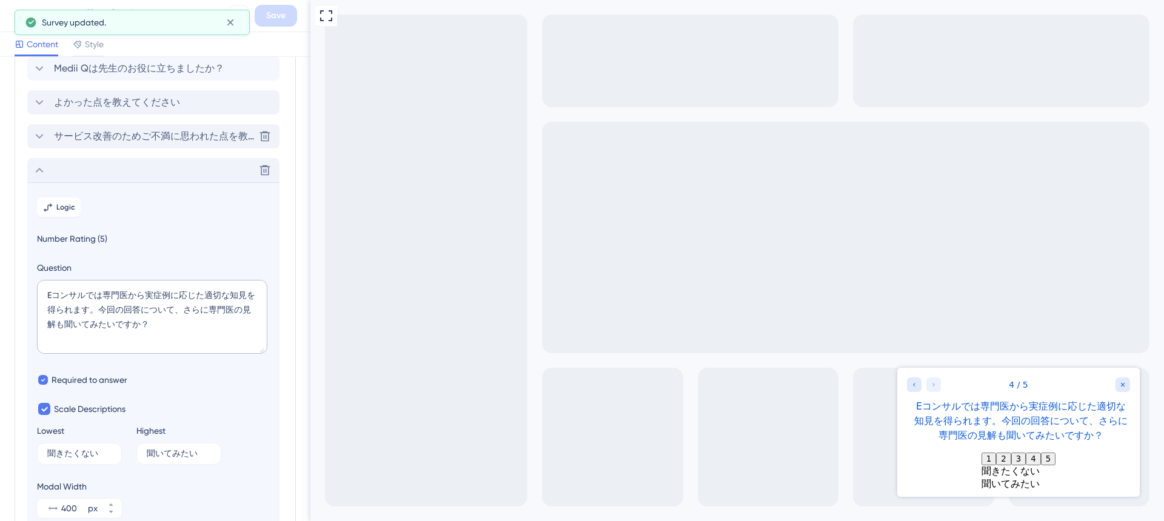
click at [40, 166] on icon at bounding box center [39, 170] width 15 height 15
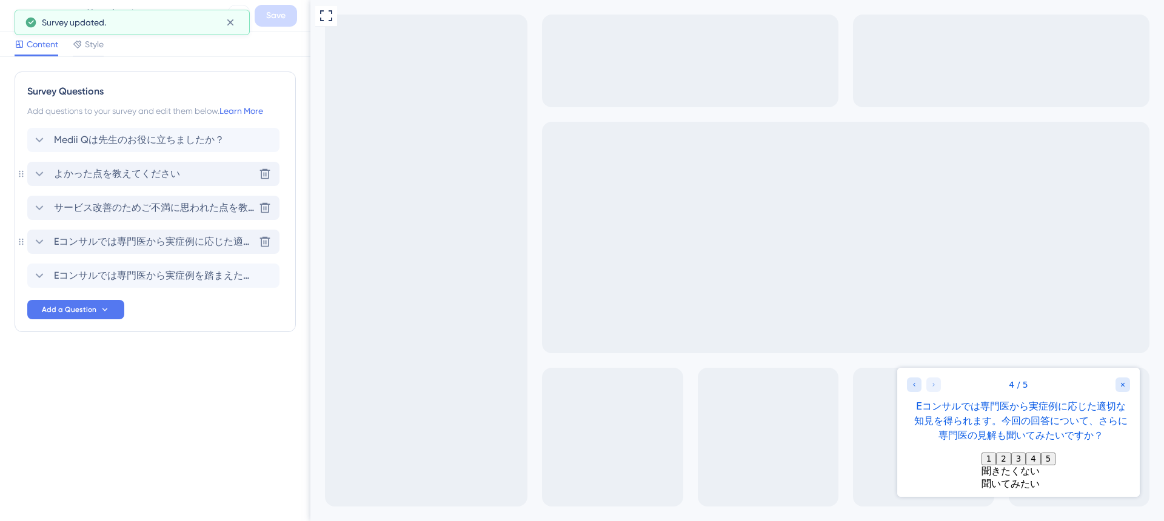
scroll to position [0, 0]
click at [39, 275] on icon at bounding box center [39, 276] width 15 height 15
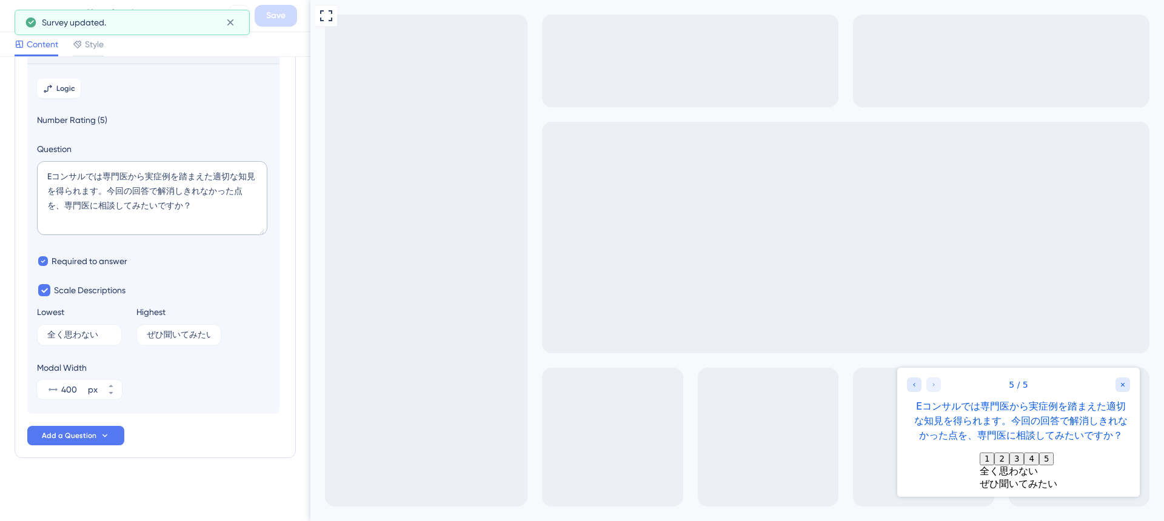
scroll to position [223, 0]
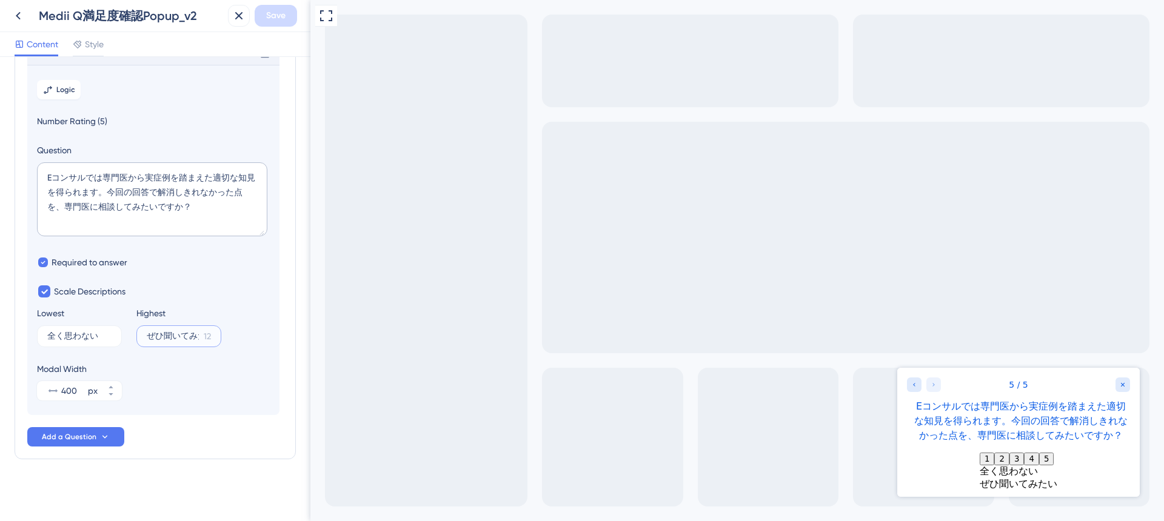
drag, startPoint x: 164, startPoint y: 335, endPoint x: 134, endPoint y: 333, distance: 29.7
click at [134, 333] on div "Lowest 全く思わない 14 Highest ぜひ聞いてみたい 12" at bounding box center [153, 326] width 233 height 41
type input "聞いてみたい"
drag, startPoint x: 104, startPoint y: 334, endPoint x: 49, endPoint y: 334, distance: 55.2
click at [49, 334] on label "全く思わない 14" at bounding box center [79, 337] width 85 height 22
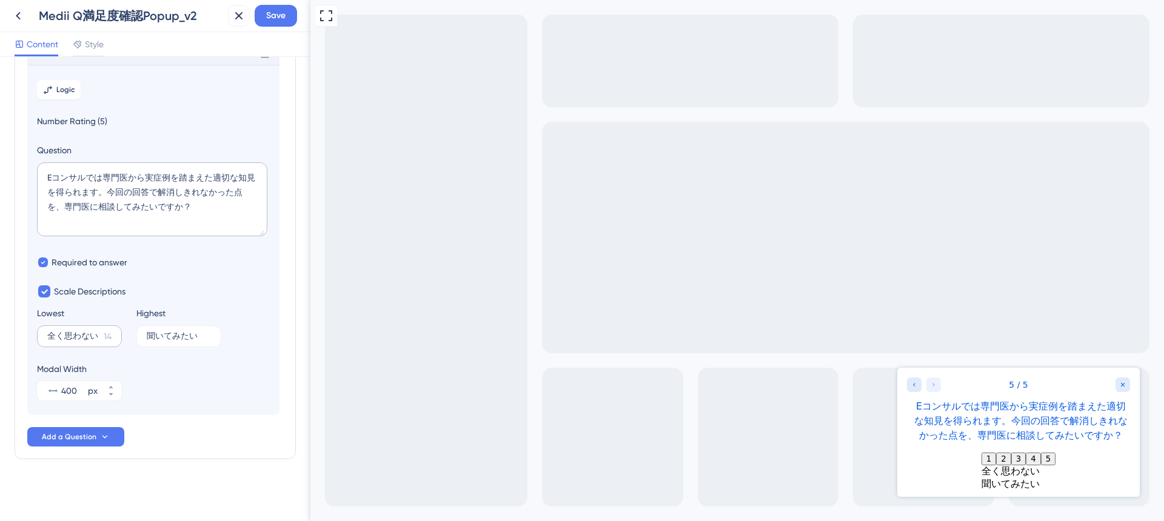
click at [49, 334] on input "全く思わない" at bounding box center [73, 336] width 52 height 8
type input "全"
type input "聞きたくない"
click at [273, 8] on span "Save" at bounding box center [275, 15] width 19 height 15
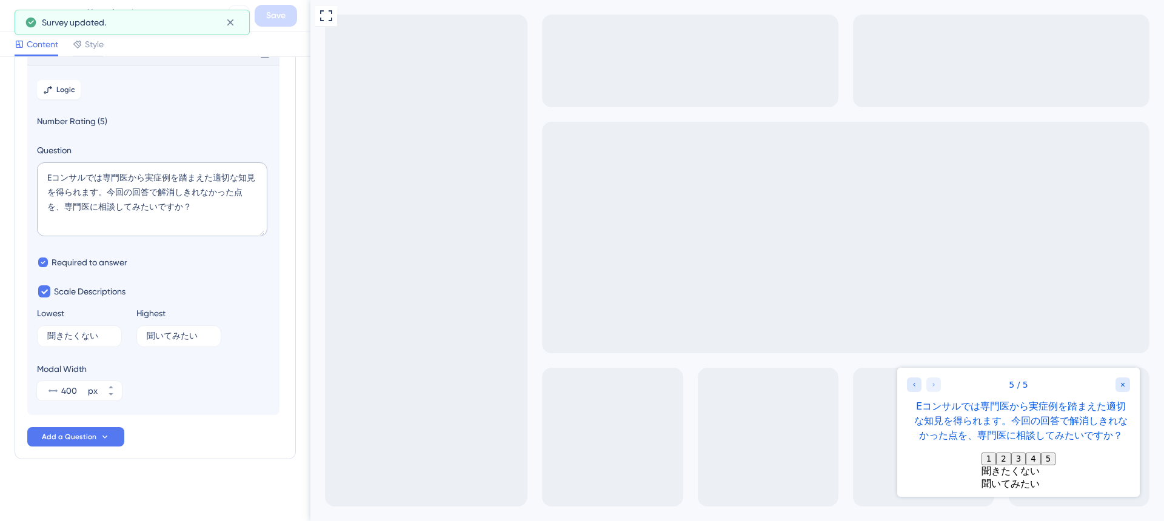
scroll to position [0, 0]
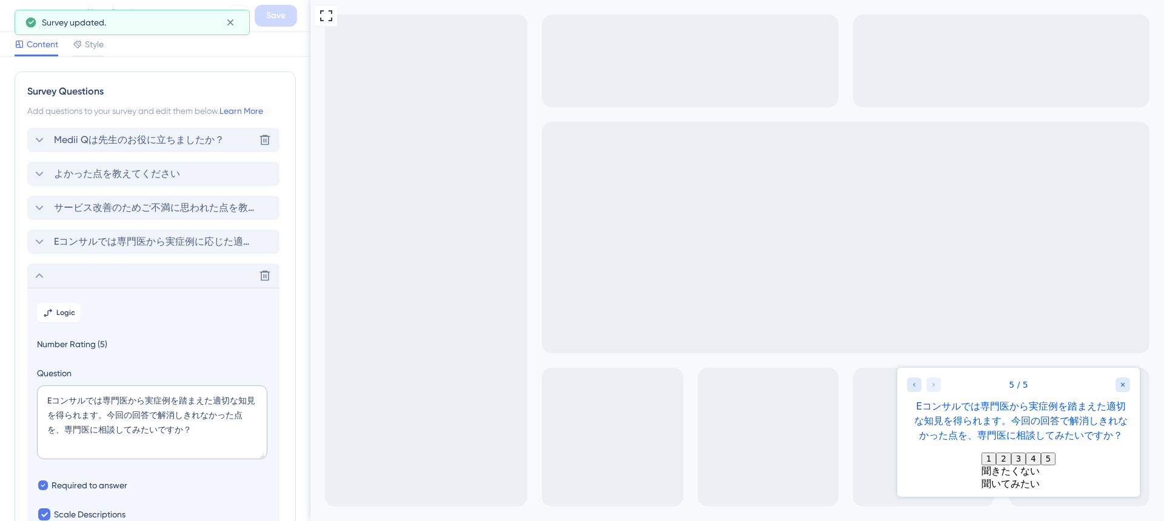
click at [43, 140] on icon at bounding box center [39, 140] width 15 height 15
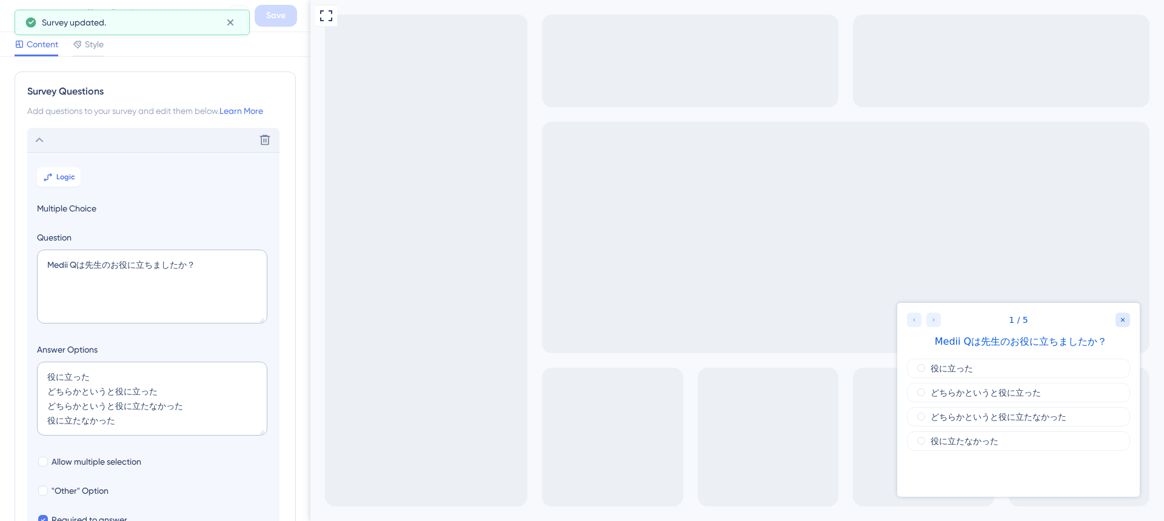
scroll to position [71, 0]
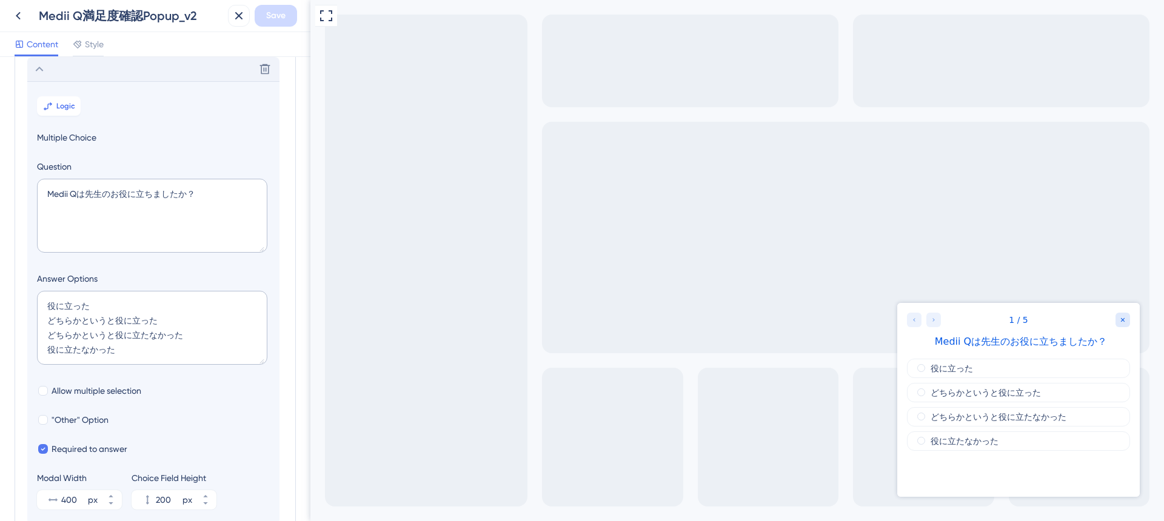
click at [43, 69] on icon at bounding box center [39, 69] width 15 height 15
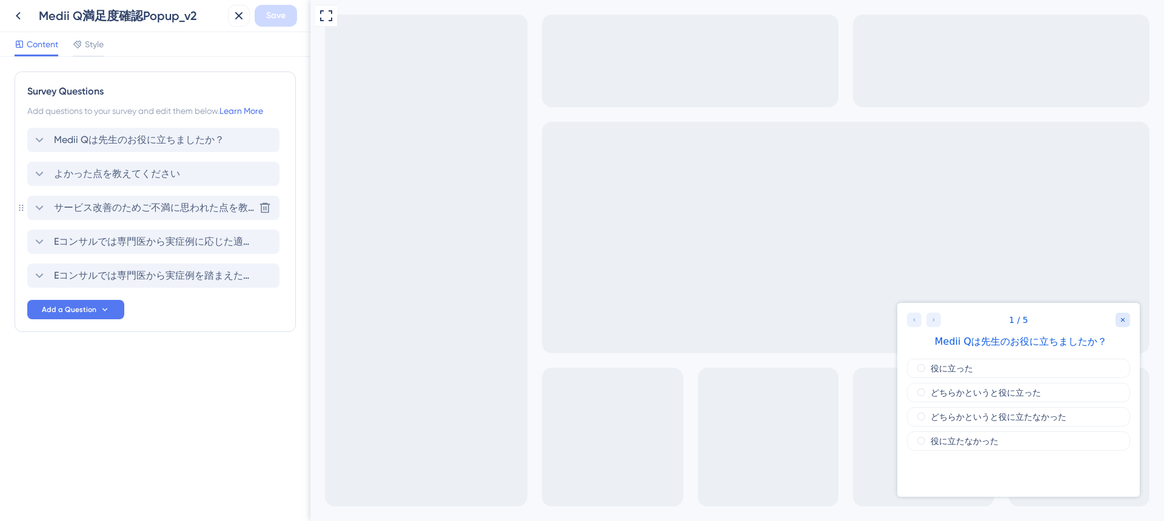
click at [39, 213] on icon at bounding box center [39, 208] width 15 height 15
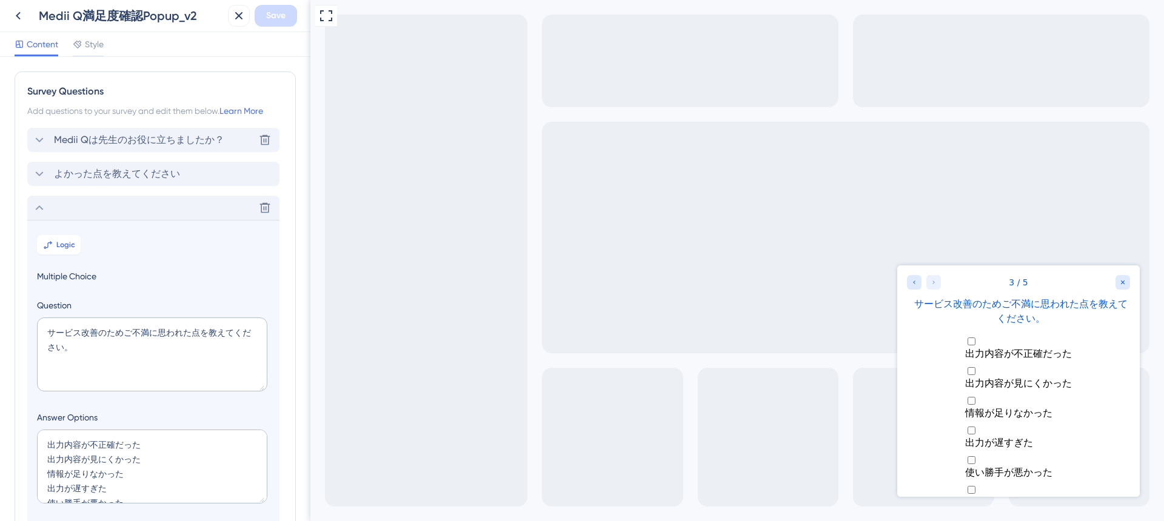
click at [88, 141] on span "Medii Qは先生のお役に立ちましたか？" at bounding box center [139, 140] width 170 height 15
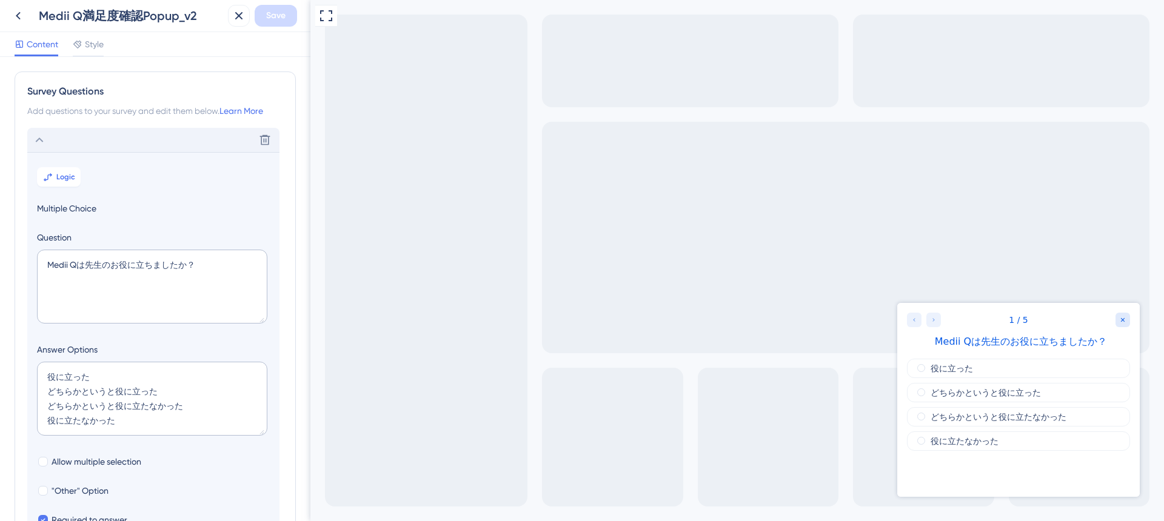
click at [75, 139] on div "Delete" at bounding box center [153, 140] width 252 height 24
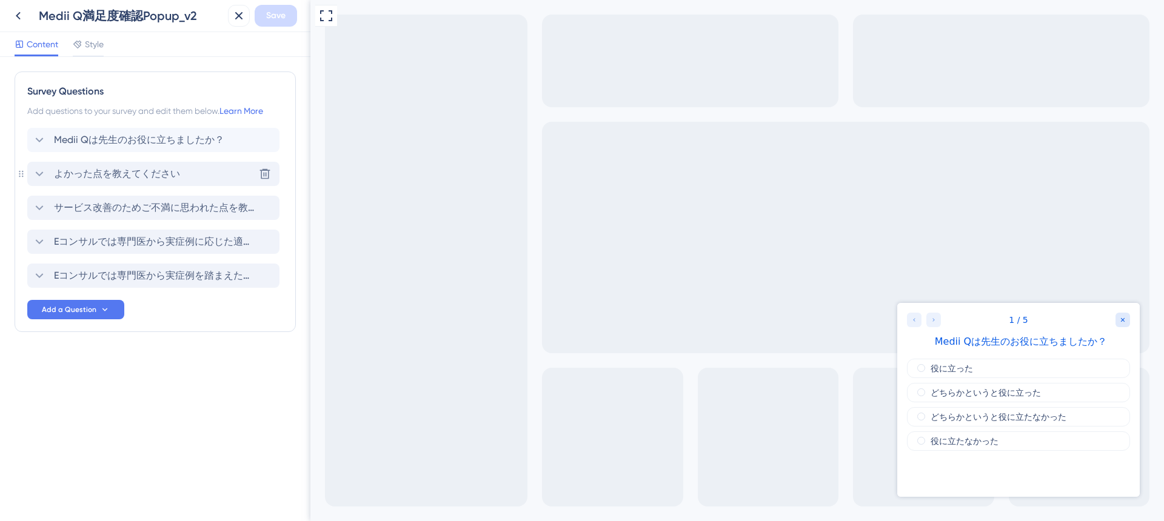
click at [81, 178] on span "よかった点を教えてください" at bounding box center [117, 174] width 126 height 15
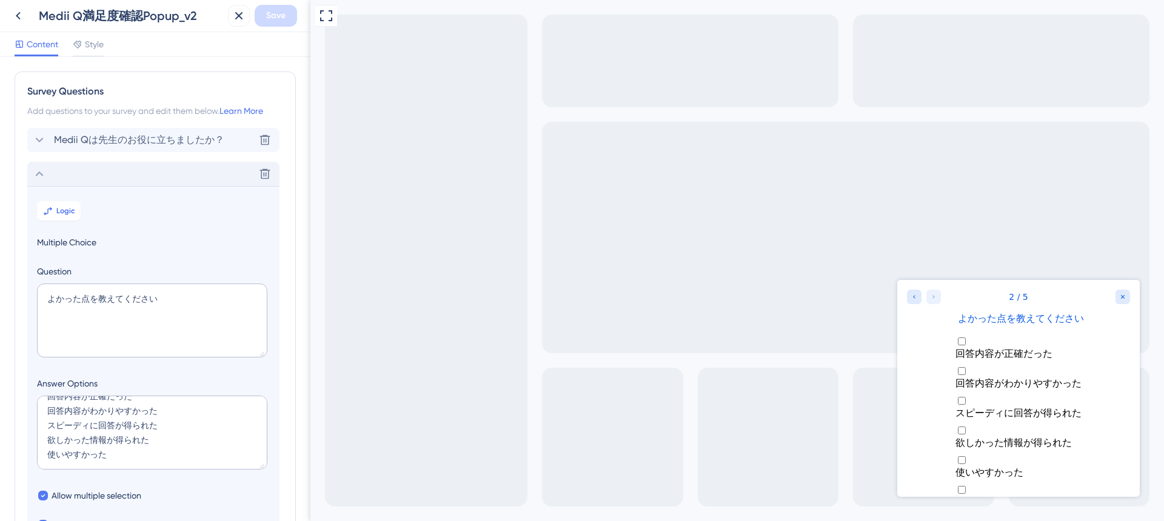
click at [78, 172] on div "Delete" at bounding box center [153, 174] width 252 height 24
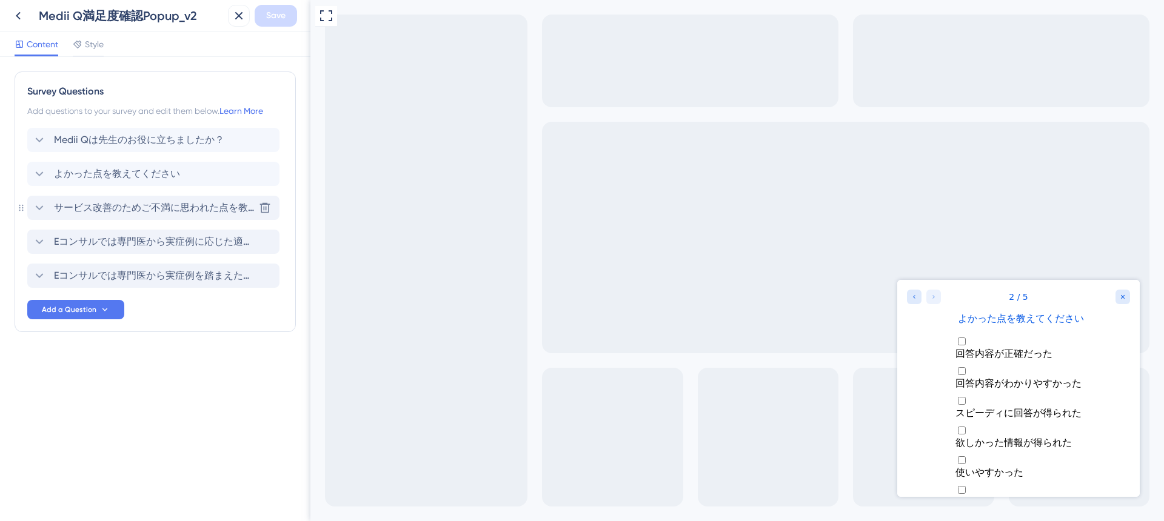
click at [83, 204] on span "サービス改善のためご不満に思われた点を教えてください。" at bounding box center [154, 208] width 200 height 15
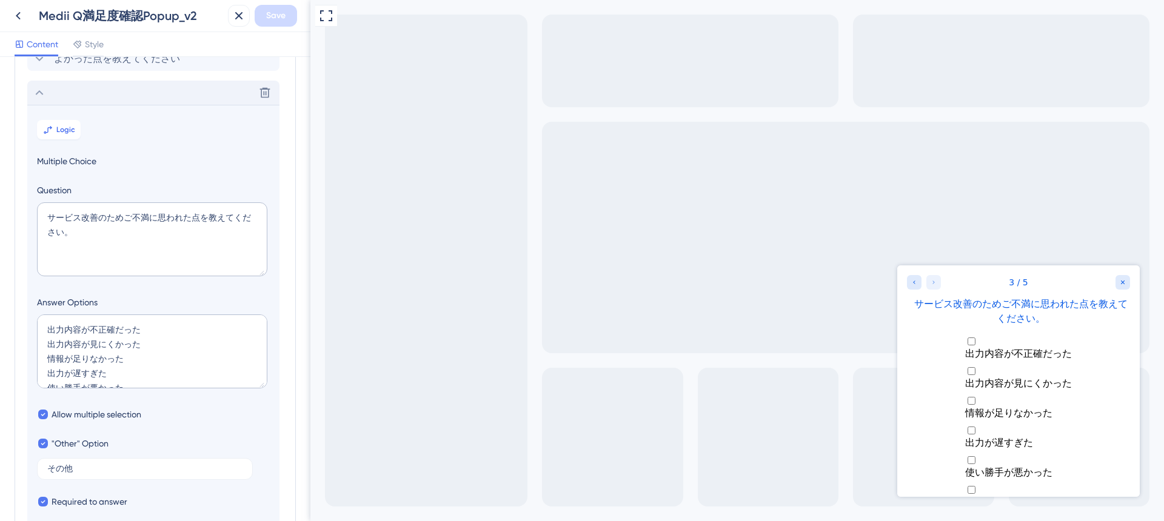
scroll to position [139, 0]
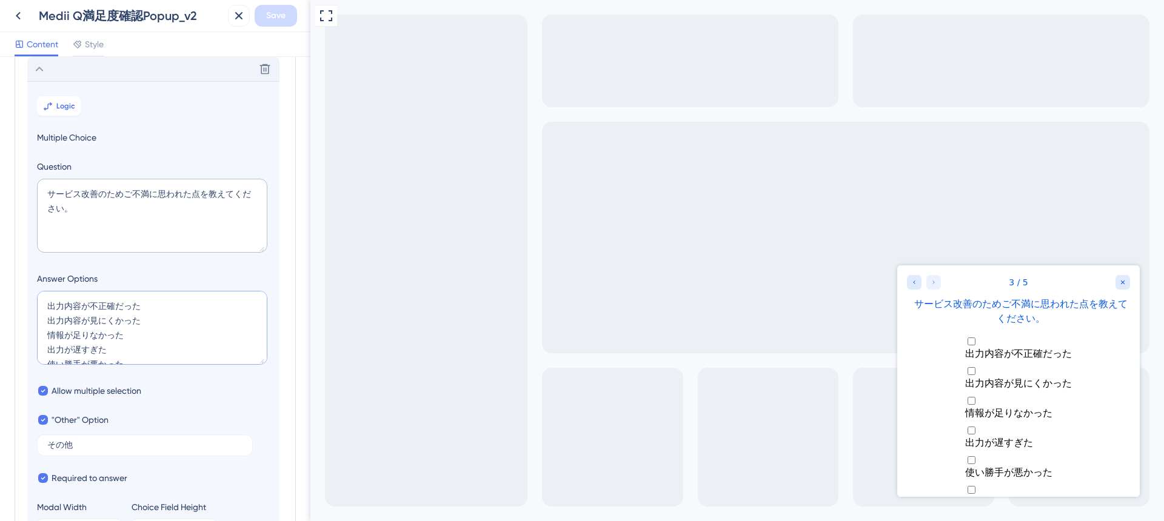
drag, startPoint x: 62, startPoint y: 304, endPoint x: 24, endPoint y: 304, distance: 38.2
click at [24, 304] on div "Survey Questions Add questions to your survey and edit them below. Learn More M…" at bounding box center [155, 299] width 281 height 733
paste textarea "答"
paste textarea "回答"
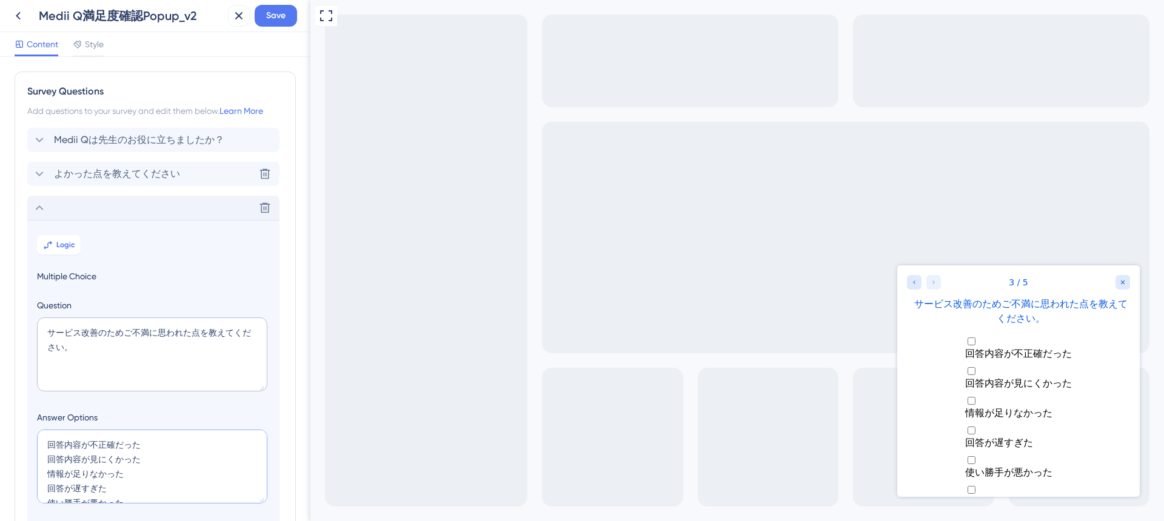
type textarea "回答内容が不正確だった 回答内容が見にくかった 情報が足りなかった 回答が遅すぎた 使い勝手が悪かった"
click at [45, 176] on icon at bounding box center [39, 174] width 15 height 15
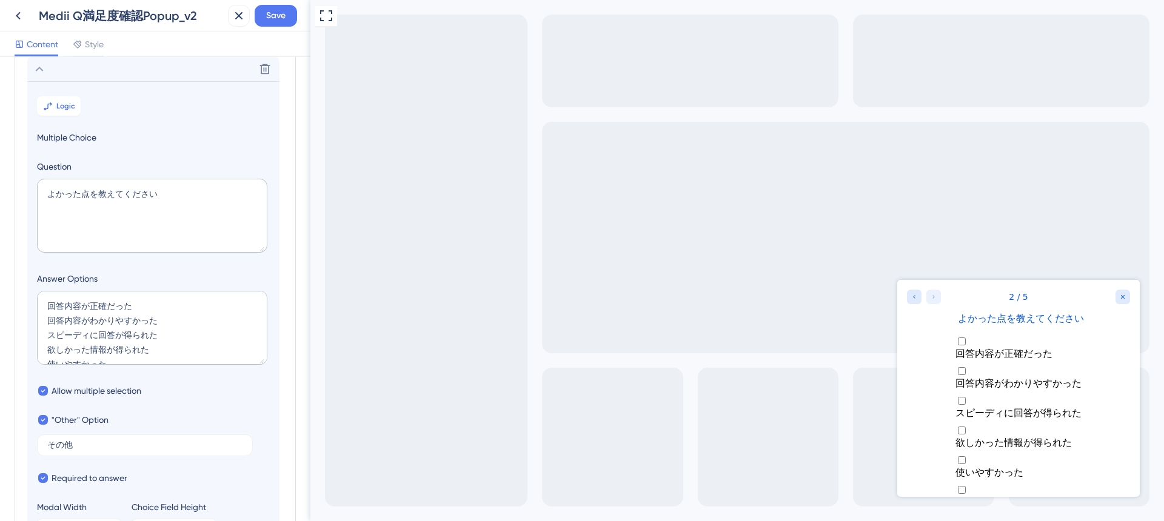
scroll to position [15, 0]
click at [270, 8] on span "Save" at bounding box center [275, 15] width 19 height 15
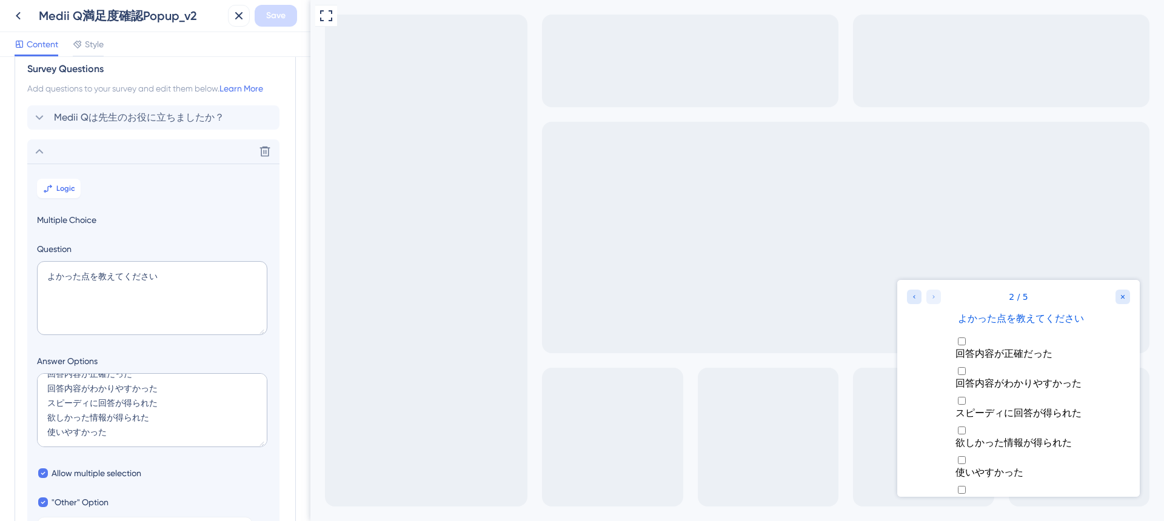
scroll to position [0, 0]
click at [37, 152] on icon at bounding box center [40, 151] width 8 height 5
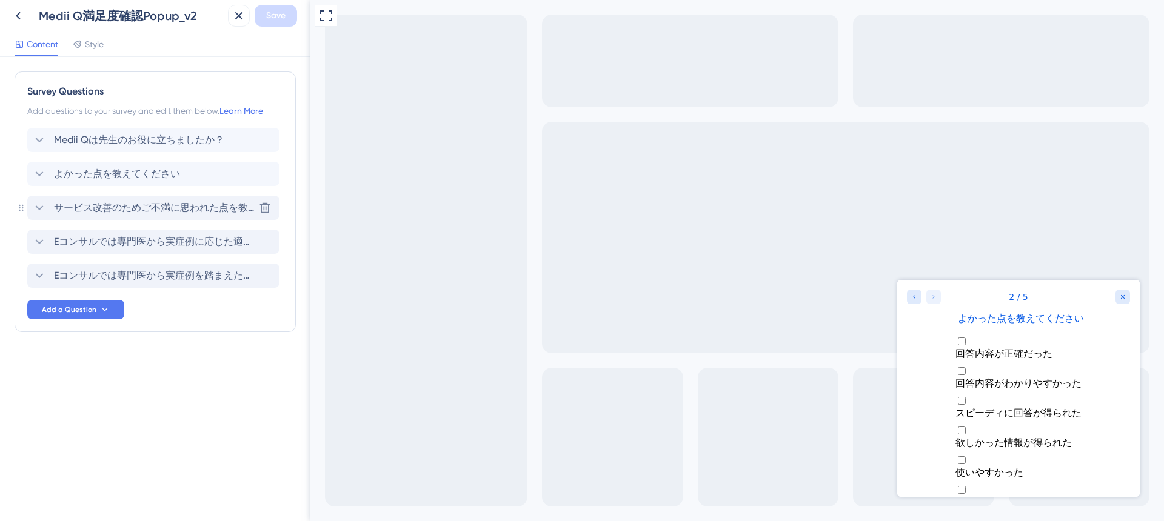
click at [38, 207] on icon at bounding box center [40, 208] width 8 height 5
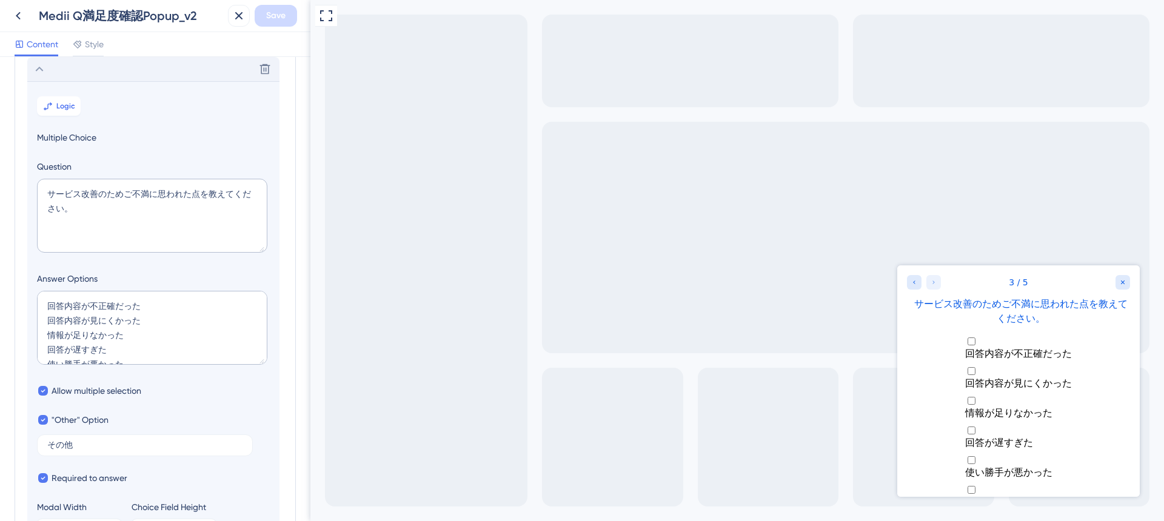
click at [51, 72] on div "Delete" at bounding box center [153, 69] width 252 height 24
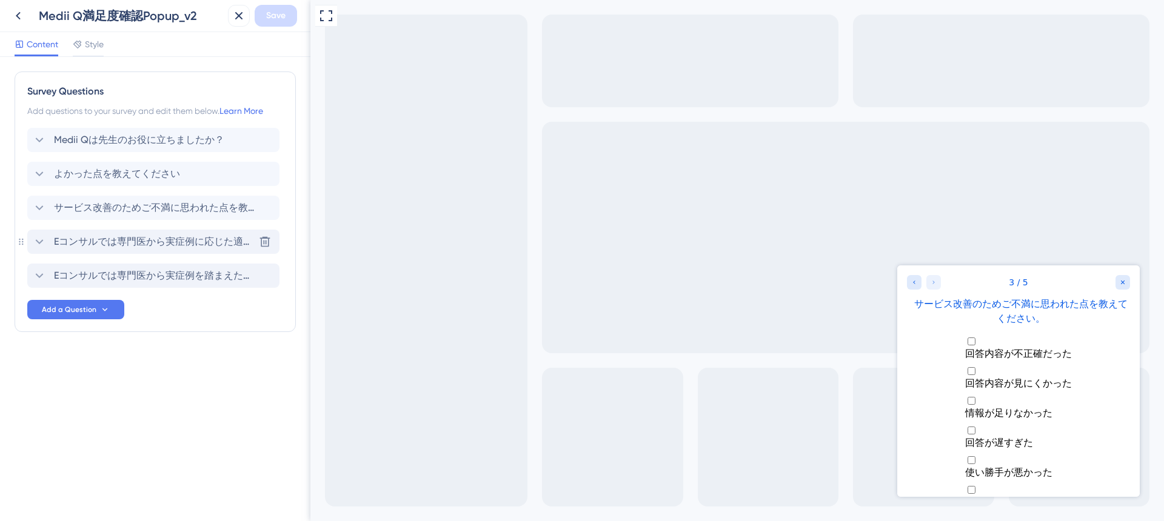
click at [142, 243] on span "Eコンサルでは専門医から実症例に応じた適切な知見を得られます。今回の回答について、さらに専門医の見解も聞いてみたいですか？" at bounding box center [154, 242] width 200 height 15
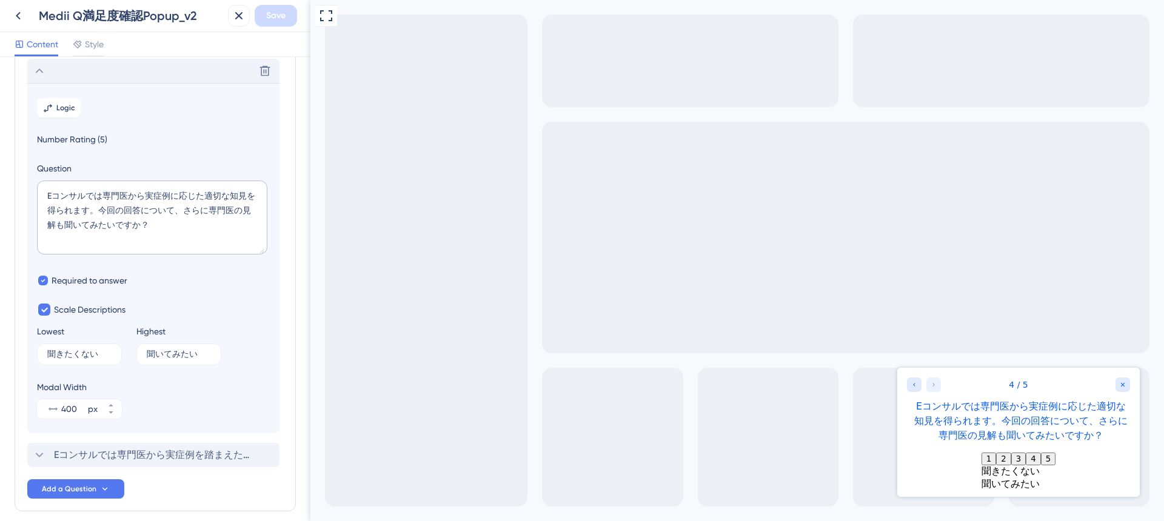
scroll to position [173, 0]
click at [42, 450] on icon at bounding box center [39, 453] width 15 height 15
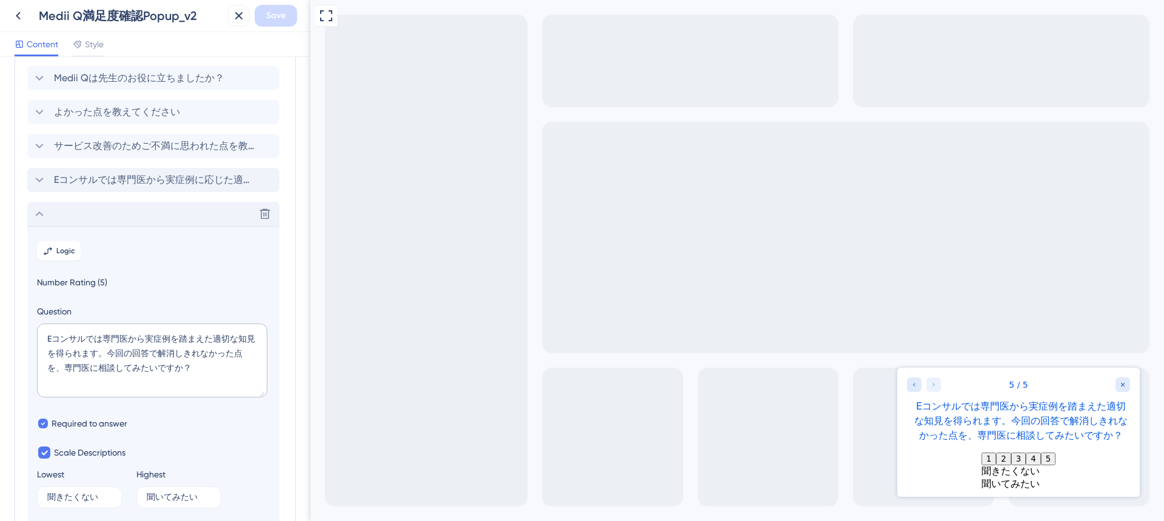
scroll to position [0, 0]
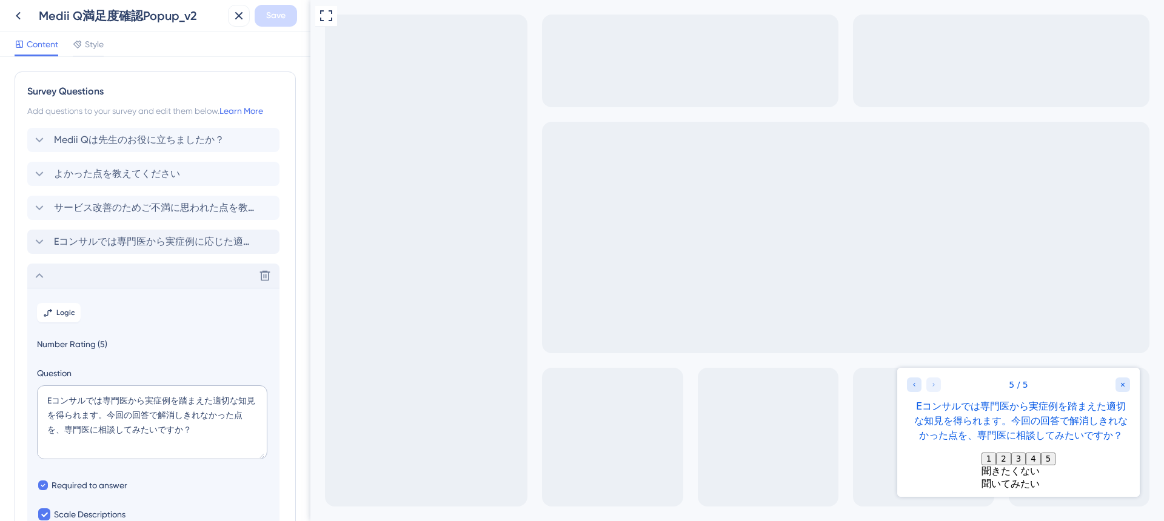
click at [39, 273] on icon at bounding box center [39, 276] width 15 height 15
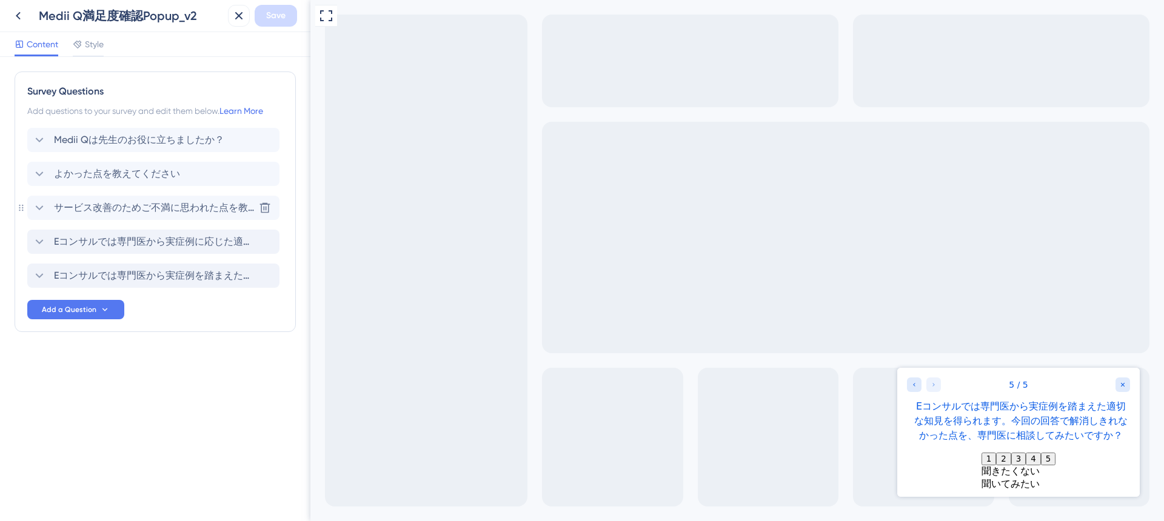
click at [44, 209] on icon at bounding box center [39, 208] width 15 height 15
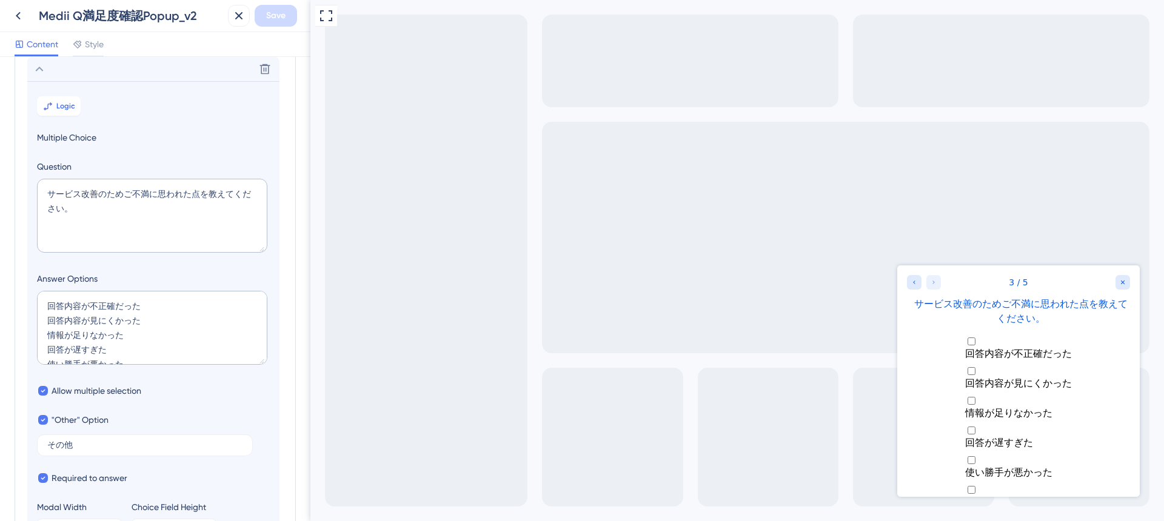
scroll to position [15, 0]
click at [51, 109] on icon at bounding box center [48, 106] width 10 height 10
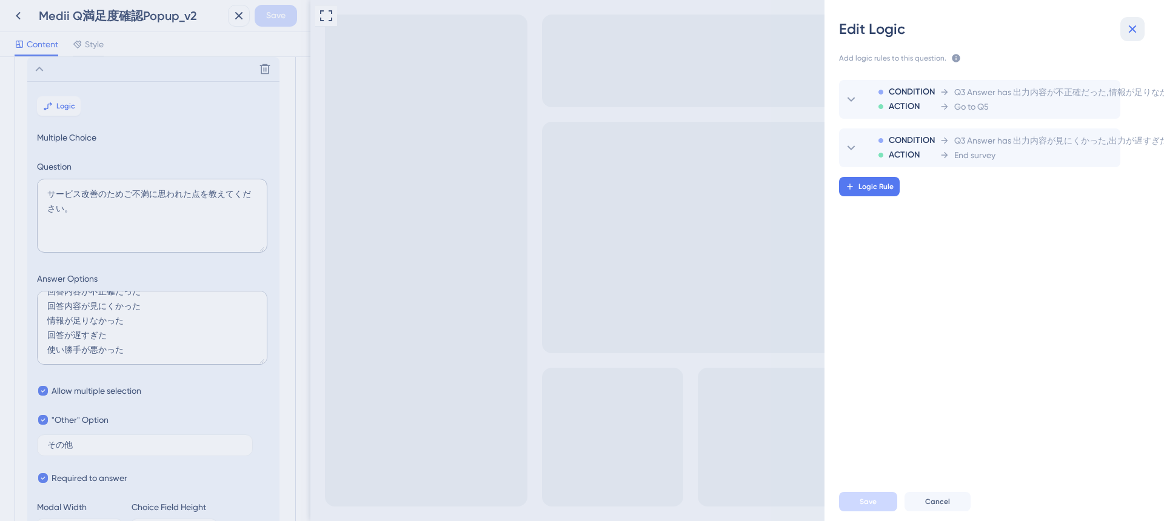
click at [1131, 27] on icon at bounding box center [1133, 29] width 8 height 8
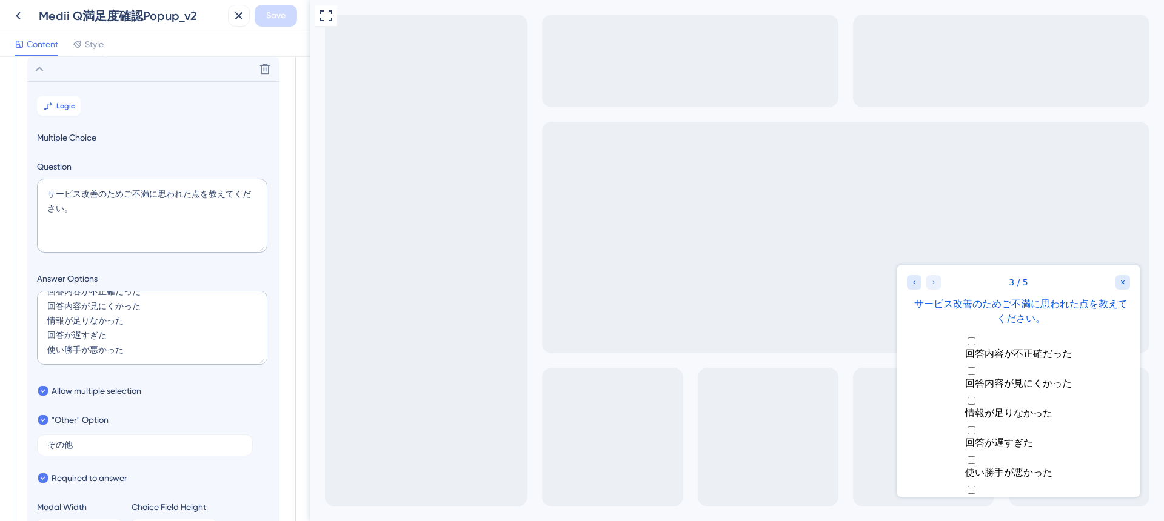
click at [42, 68] on icon at bounding box center [39, 69] width 15 height 15
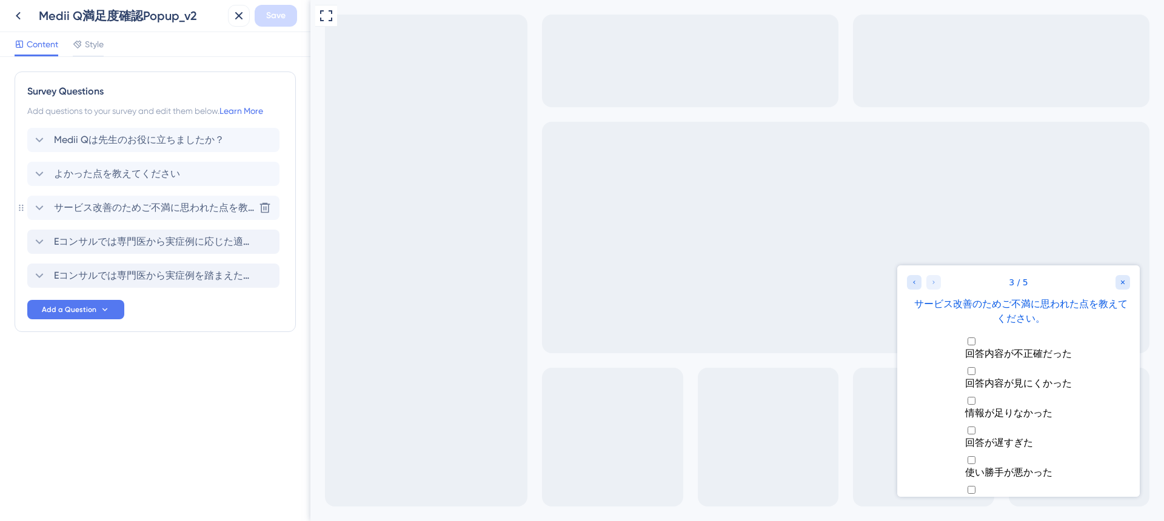
scroll to position [0, 0]
click at [38, 174] on icon at bounding box center [40, 174] width 8 height 5
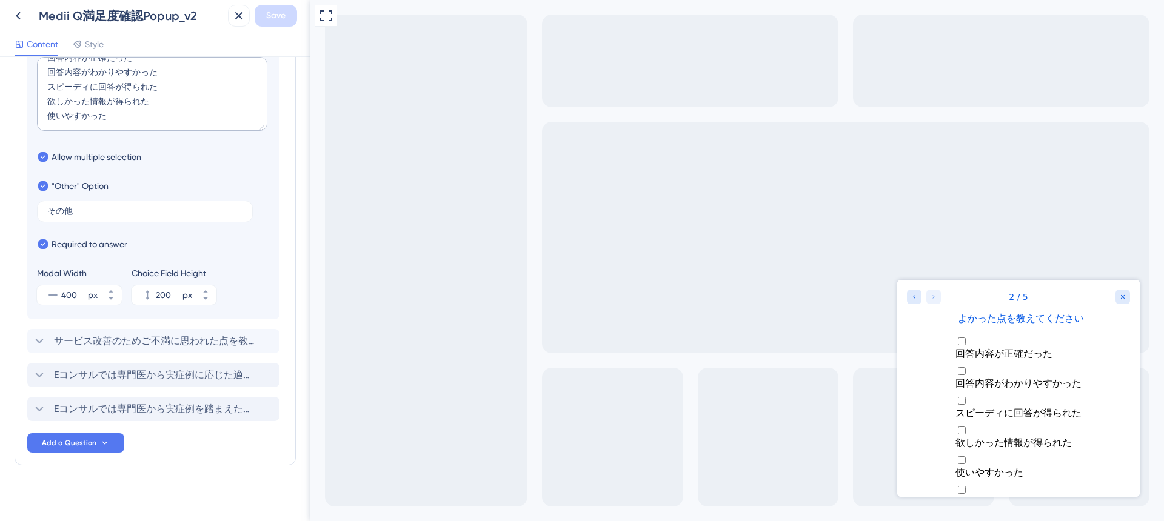
scroll to position [346, 0]
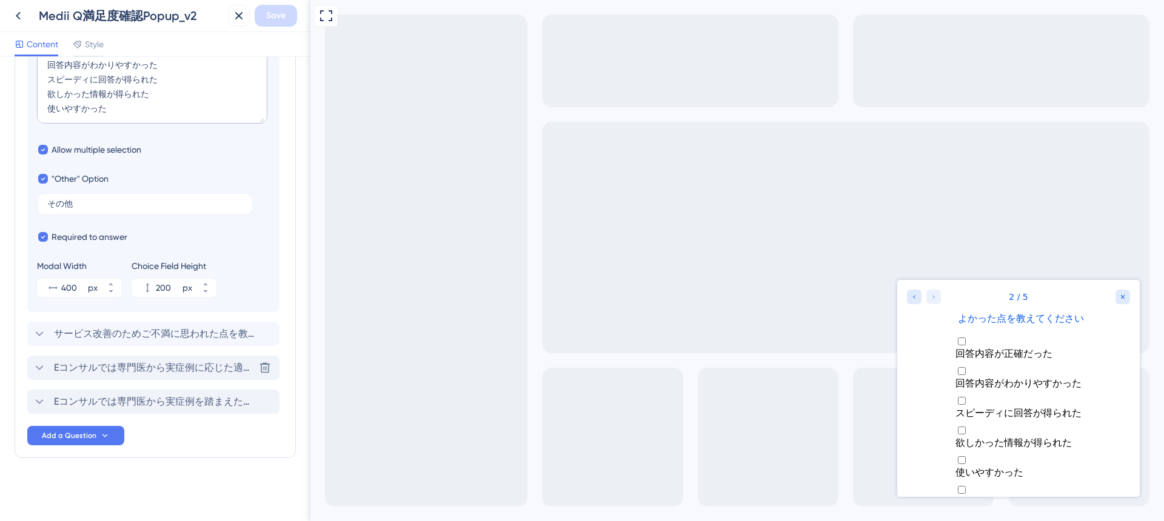
click at [102, 374] on span "Eコンサルでは専門医から実症例に応じた適切な知見を得られます。今回の回答について、さらに専門医の見解も聞いてみたいですか？" at bounding box center [154, 368] width 200 height 15
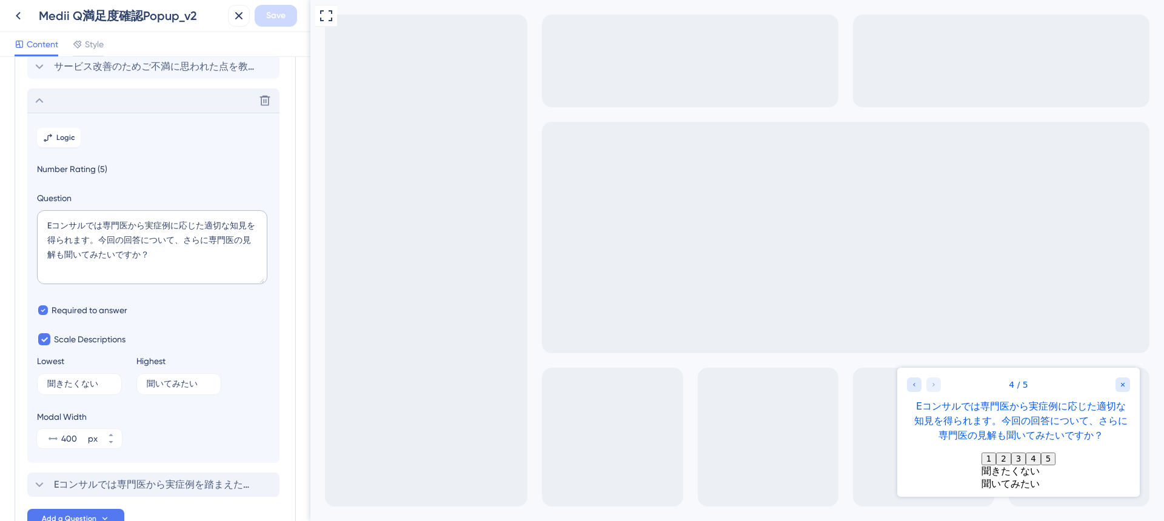
scroll to position [0, 0]
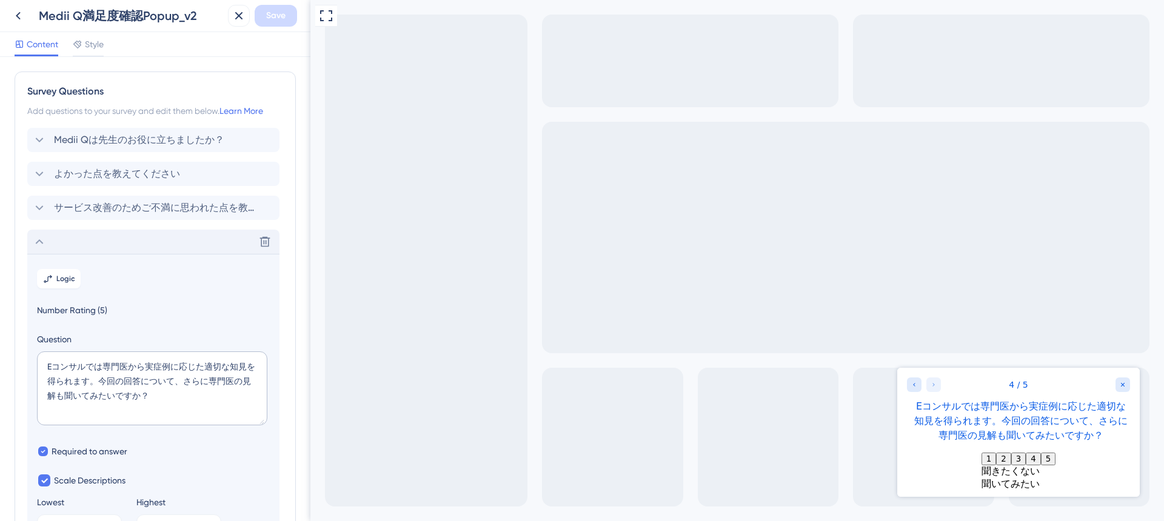
click at [41, 243] on icon at bounding box center [39, 242] width 15 height 15
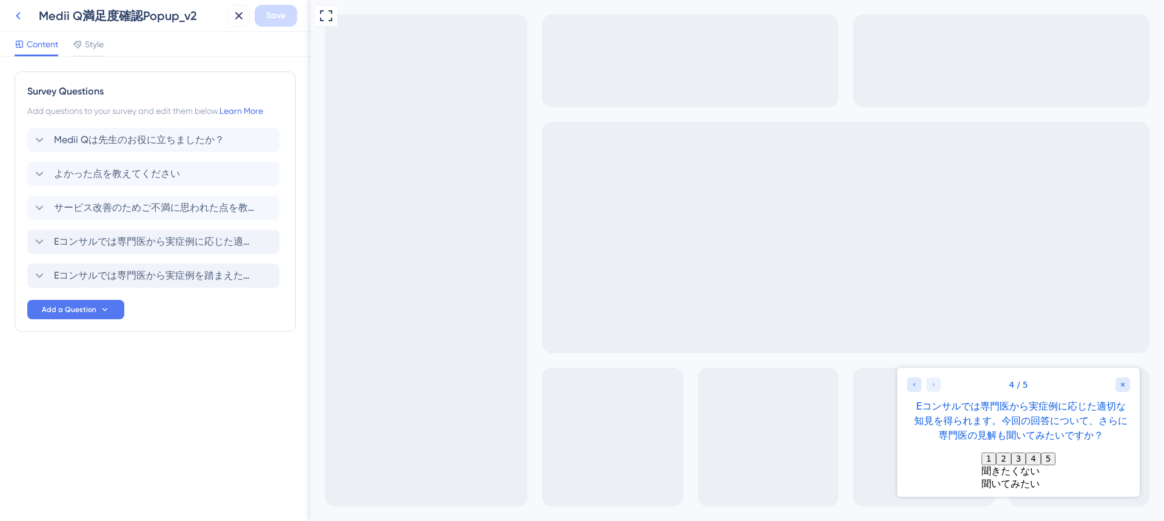
click at [12, 16] on icon at bounding box center [18, 15] width 15 height 15
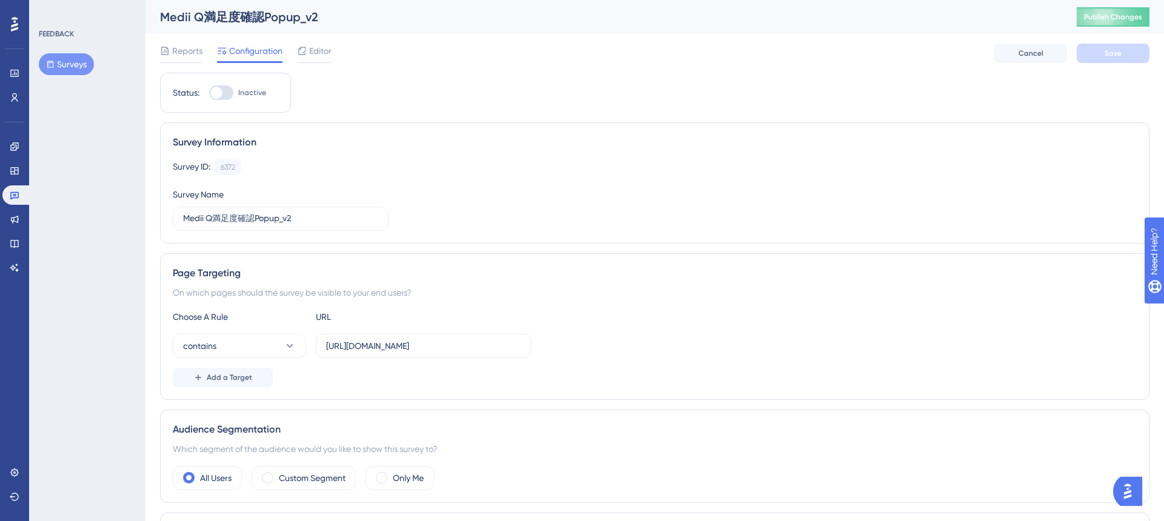
click at [72, 71] on button "Surveys" at bounding box center [66, 64] width 55 height 22
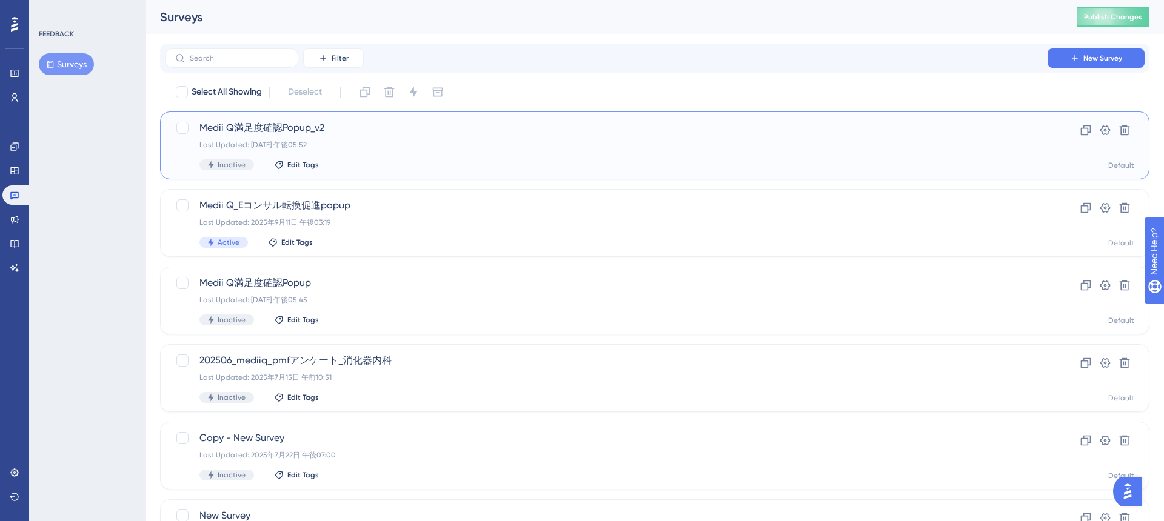
click at [389, 155] on div "Medii Q満足度確認Popup_v2 Last Updated: 2025年9月16日 午後05:52 Inactive Edit Tags" at bounding box center [606, 146] width 814 height 50
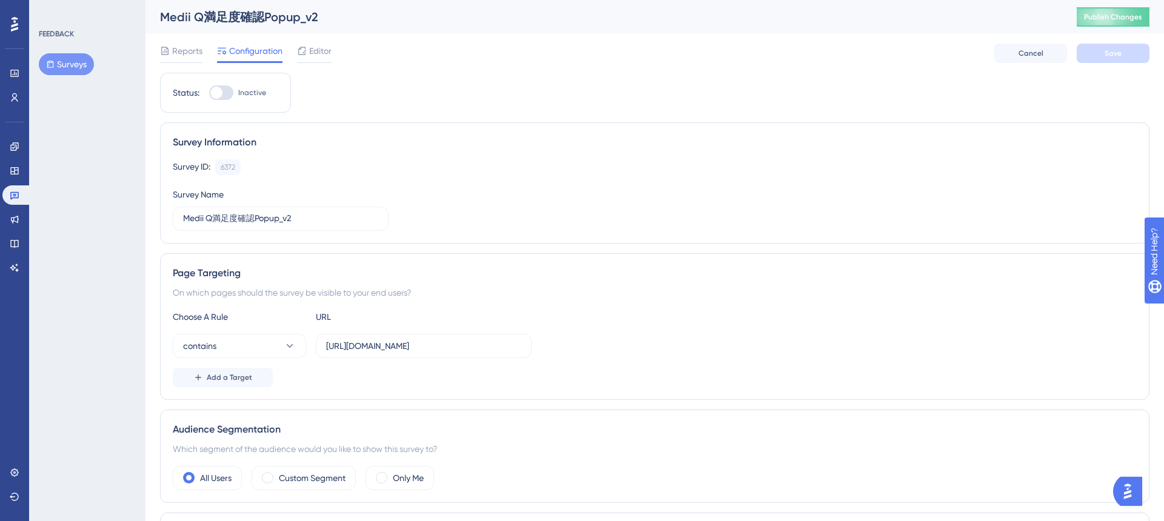
click at [222, 93] on div at bounding box center [216, 93] width 12 height 12
click at [209, 93] on input "Inactive" at bounding box center [209, 93] width 1 height 1
checkbox input "true"
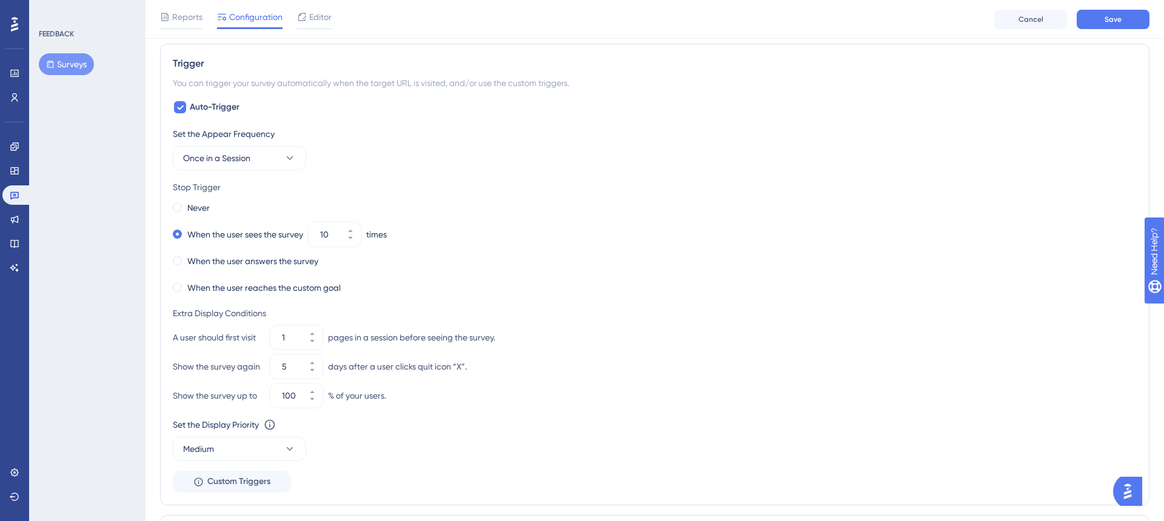
scroll to position [490, 0]
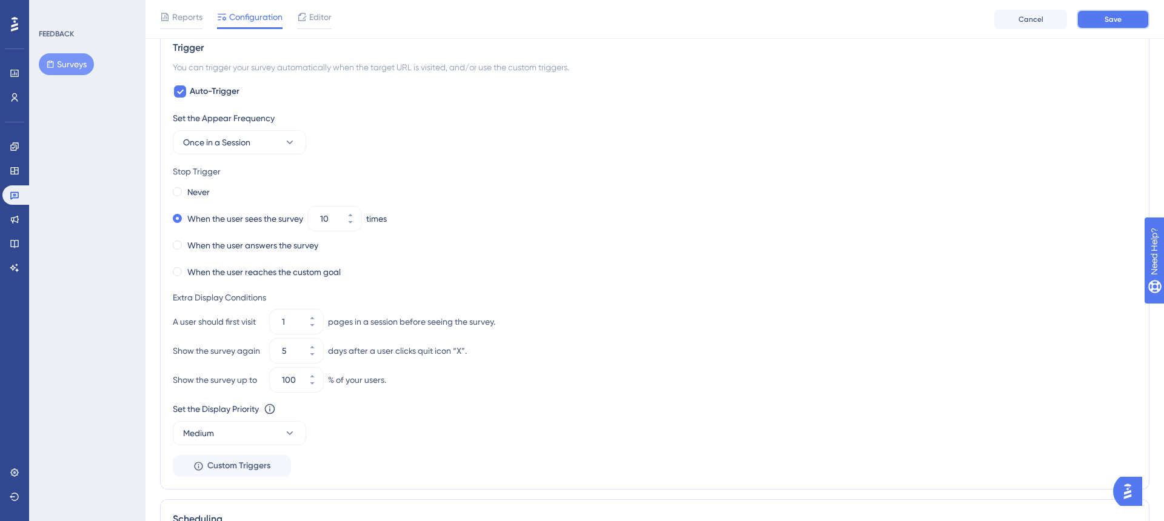
click at [1109, 24] on button "Save" at bounding box center [1113, 19] width 73 height 19
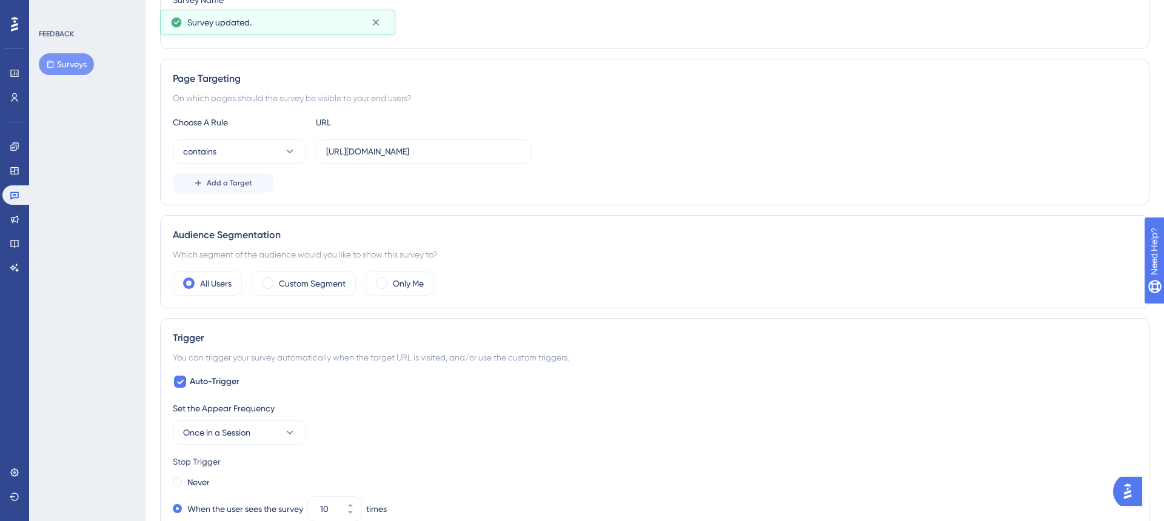
scroll to position [0, 0]
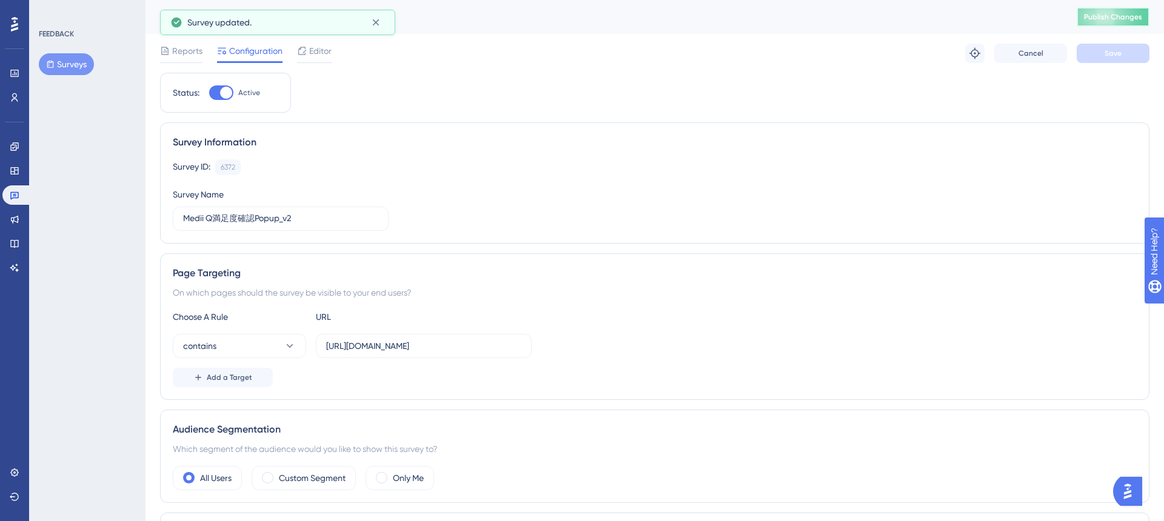
click at [1098, 15] on span "Publish Changes" at bounding box center [1113, 17] width 58 height 10
click at [328, 54] on span "Editor" at bounding box center [320, 51] width 22 height 15
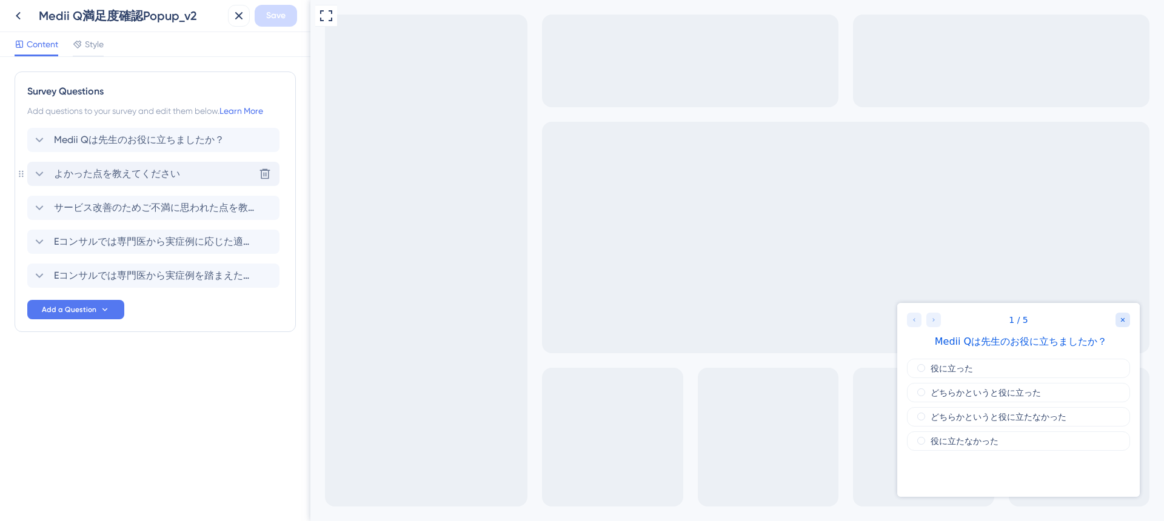
click at [146, 172] on span "よかった点を教えてください" at bounding box center [117, 174] width 126 height 15
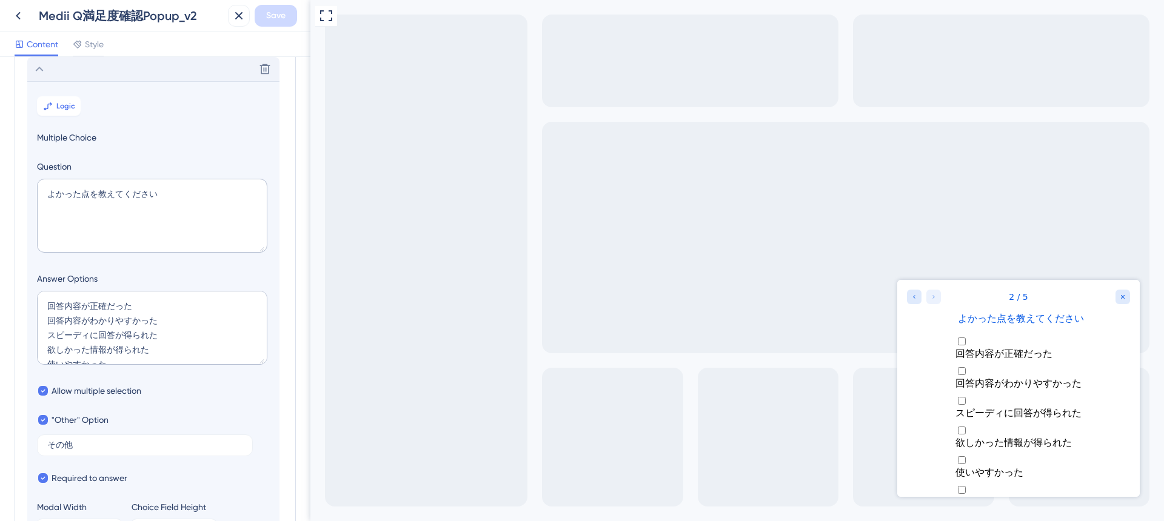
scroll to position [33, 0]
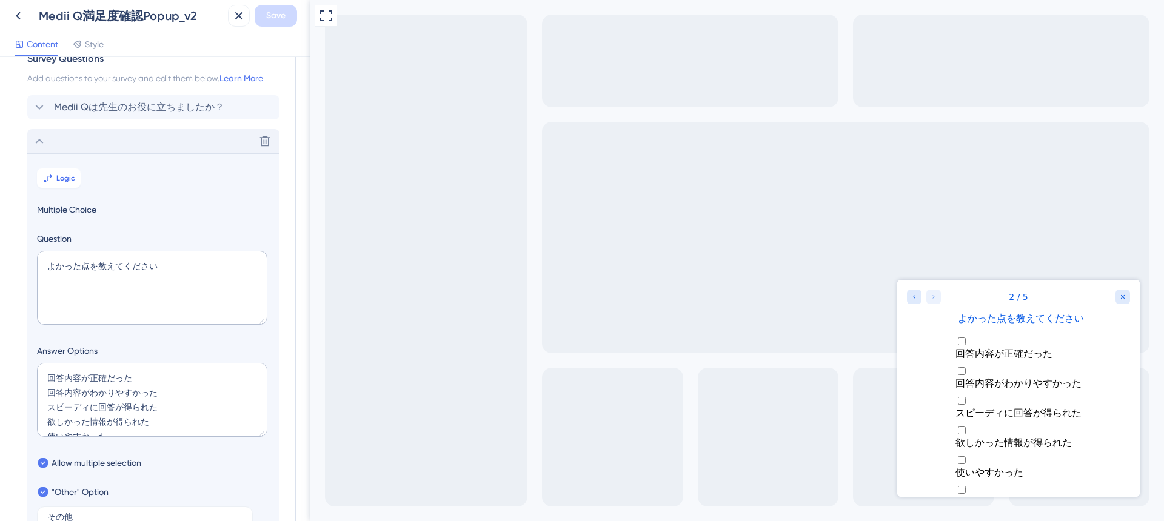
click at [72, 141] on div "Delete" at bounding box center [153, 141] width 252 height 24
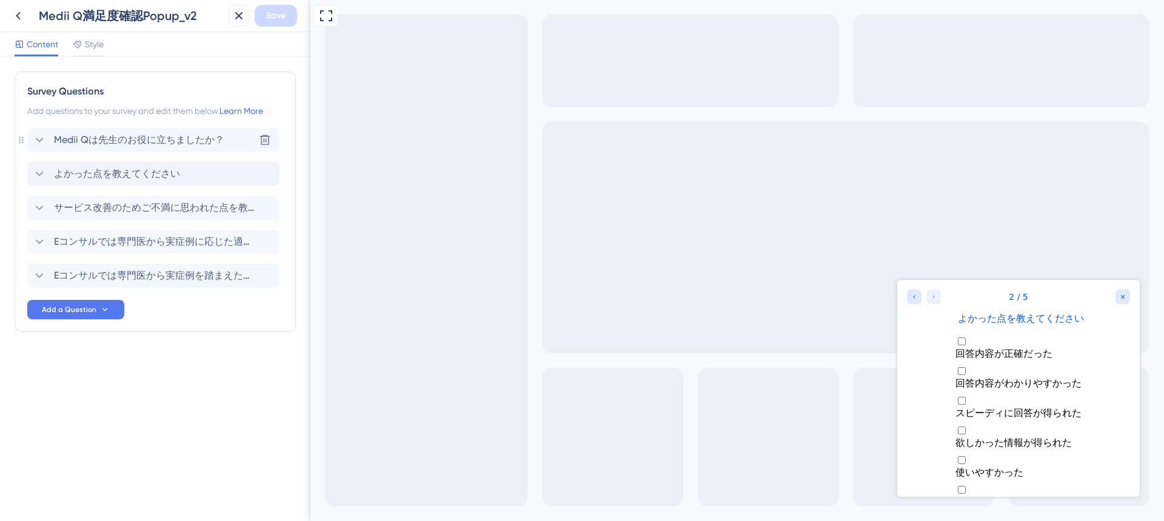
scroll to position [0, 0]
click at [134, 210] on span "サービス改善のためご不満に思われた点を教えてください。" at bounding box center [154, 208] width 200 height 15
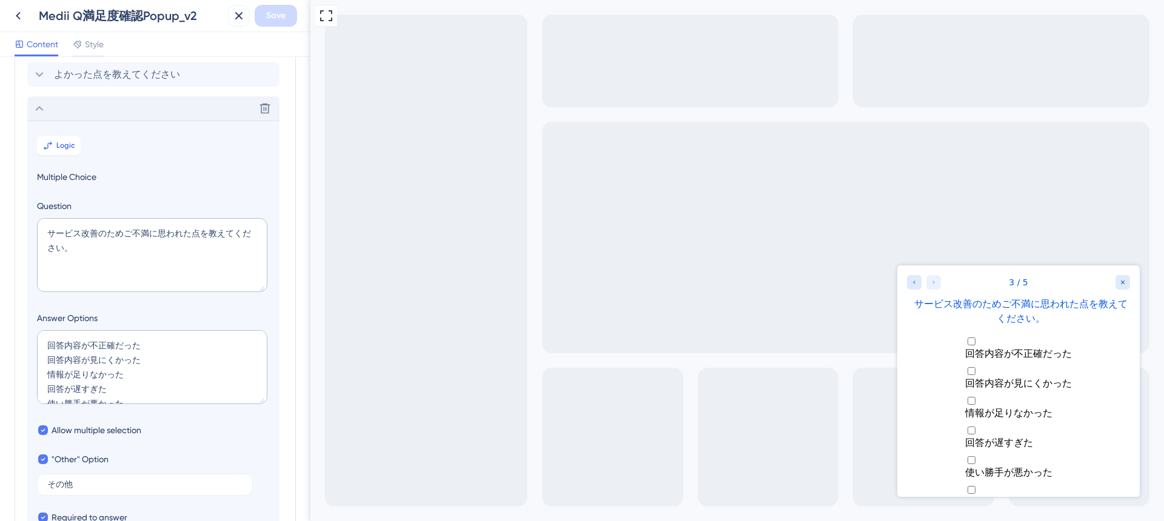
scroll to position [89, 0]
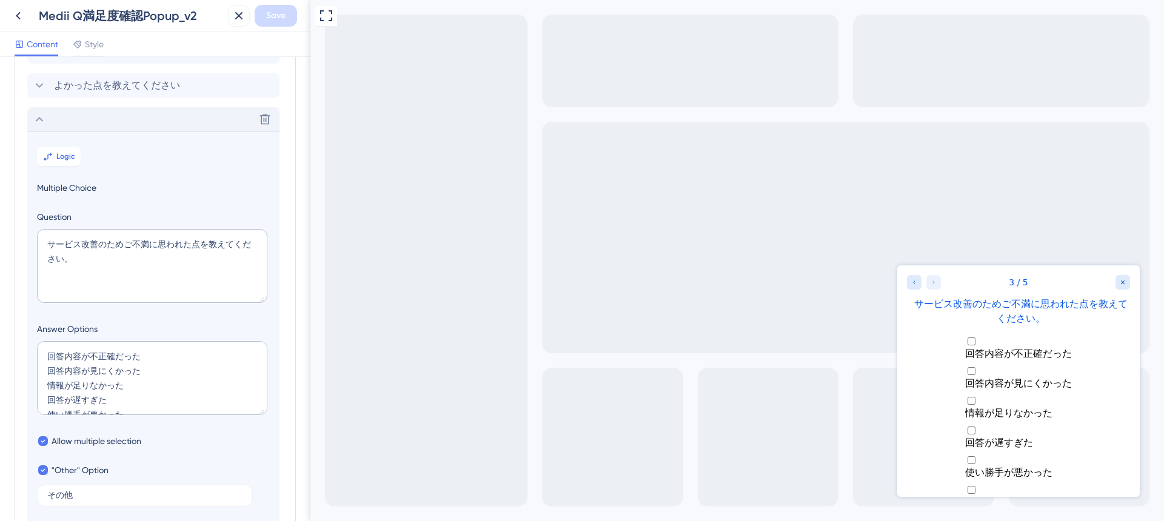
click at [135, 116] on div "Delete" at bounding box center [153, 119] width 252 height 24
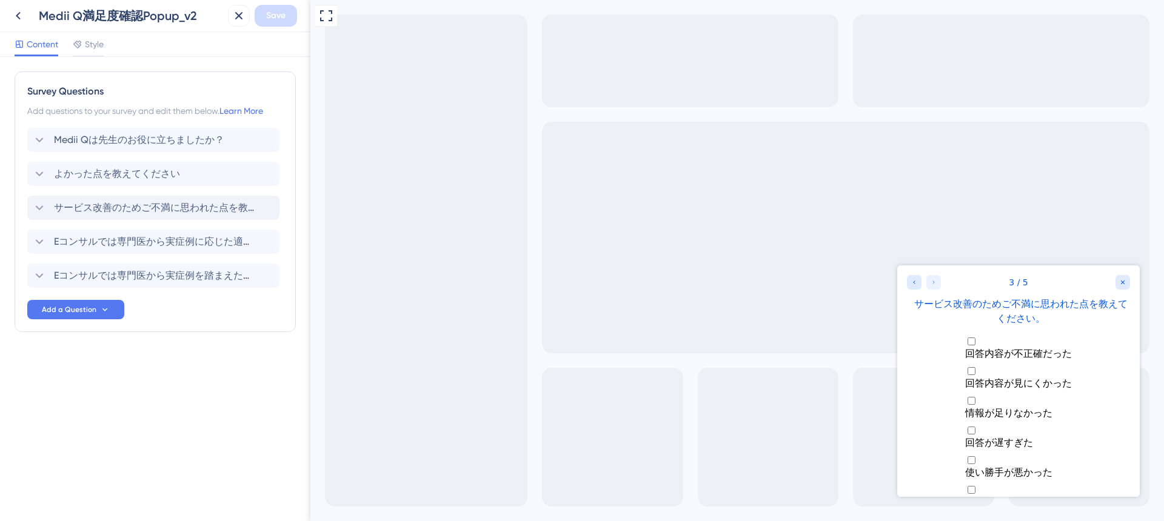
scroll to position [0, 0]
click at [130, 233] on div "Eコンサルでは専門医から実症例に応じた適切な知見を得られます。今回の回答について、さらに専門医の見解も聞いてみたいですか？ Delete" at bounding box center [153, 242] width 252 height 24
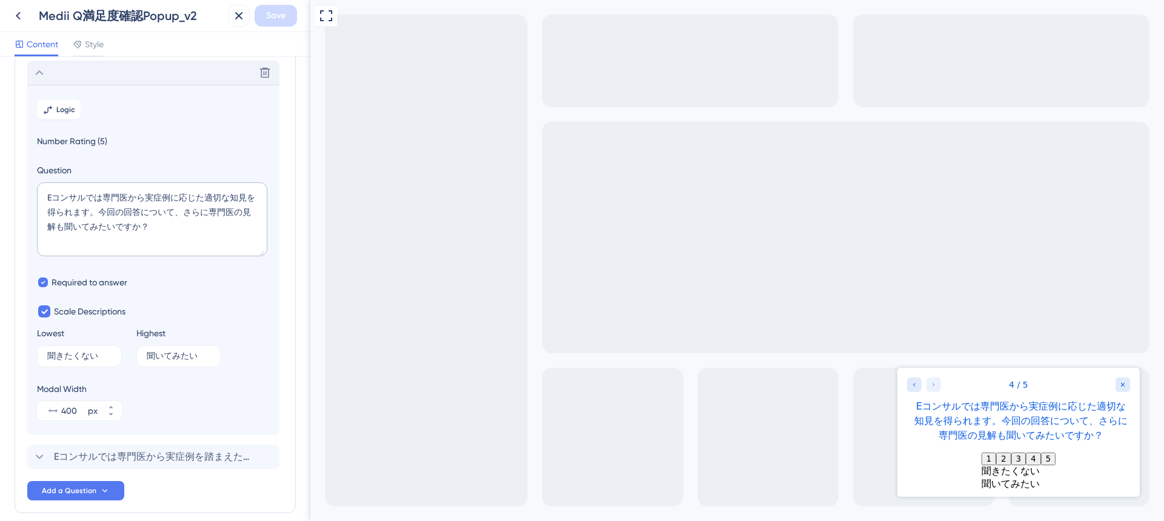
scroll to position [173, 0]
click at [138, 76] on div "Delete" at bounding box center [153, 69] width 252 height 24
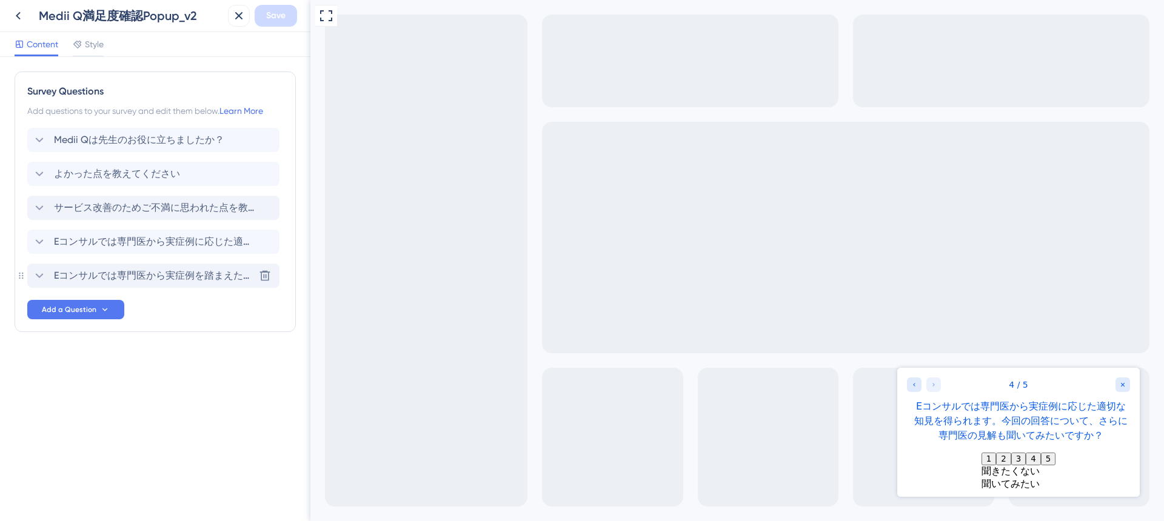
click at [137, 276] on span "Eコンサルでは専門医から実症例を踏まえた適切な知見を得られます。今回の回答で解消しきれなかった点を、専門医に相談してみたいですか？" at bounding box center [154, 276] width 200 height 15
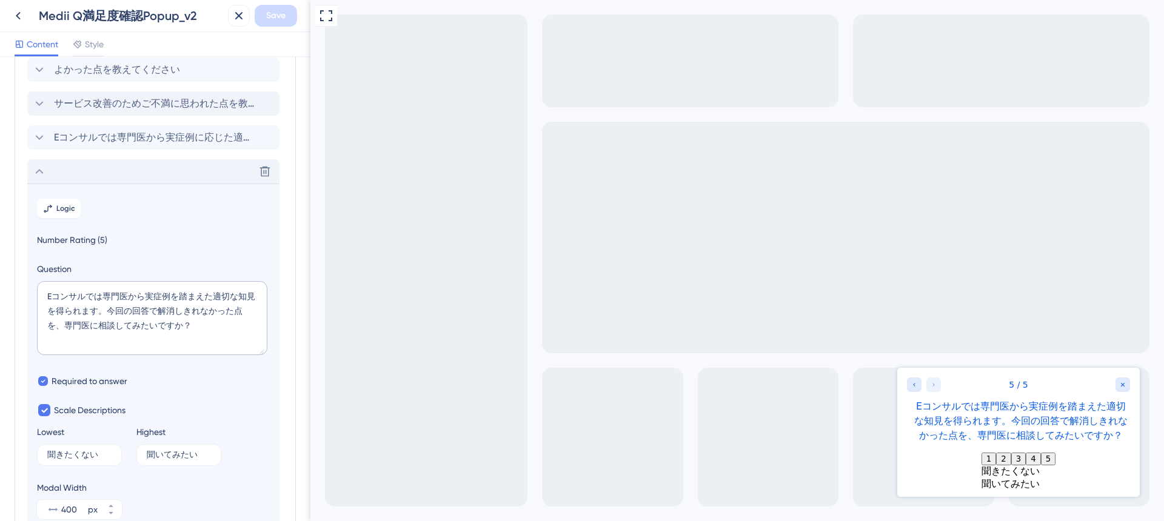
scroll to position [101, 0]
click at [152, 144] on span "Eコンサルでは専門医から実症例に応じた適切な知見を得られます。今回の回答について、さらに専門医の見解も聞いてみたいですか？" at bounding box center [154, 140] width 200 height 15
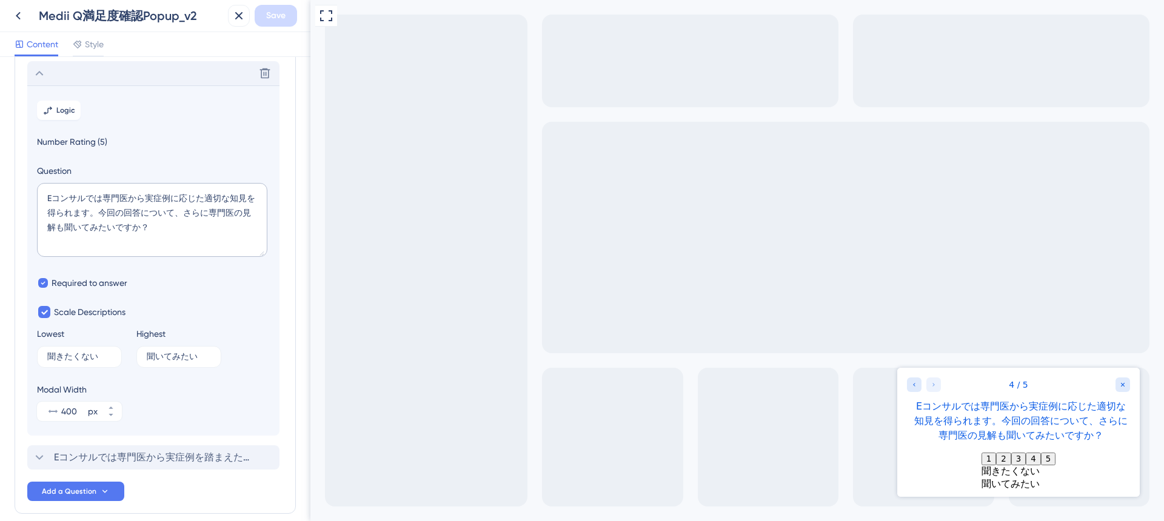
scroll to position [173, 0]
drag, startPoint x: 146, startPoint y: 192, endPoint x: 97, endPoint y: 206, distance: 50.5
click at [97, 206] on textarea "Eコンサルでは専門医から実症例に応じた適切な知見を得られます。今回の回答について、さらに専門医の見解も聞いてみたいですか？" at bounding box center [152, 216] width 230 height 74
click at [155, 444] on div "Eコンサルでは専門医から実症例を踏まえた適切な知見を得られます。今回の回答で解消しきれなかった点を、専門医に相談してみたいですか？ Delete" at bounding box center [153, 453] width 252 height 24
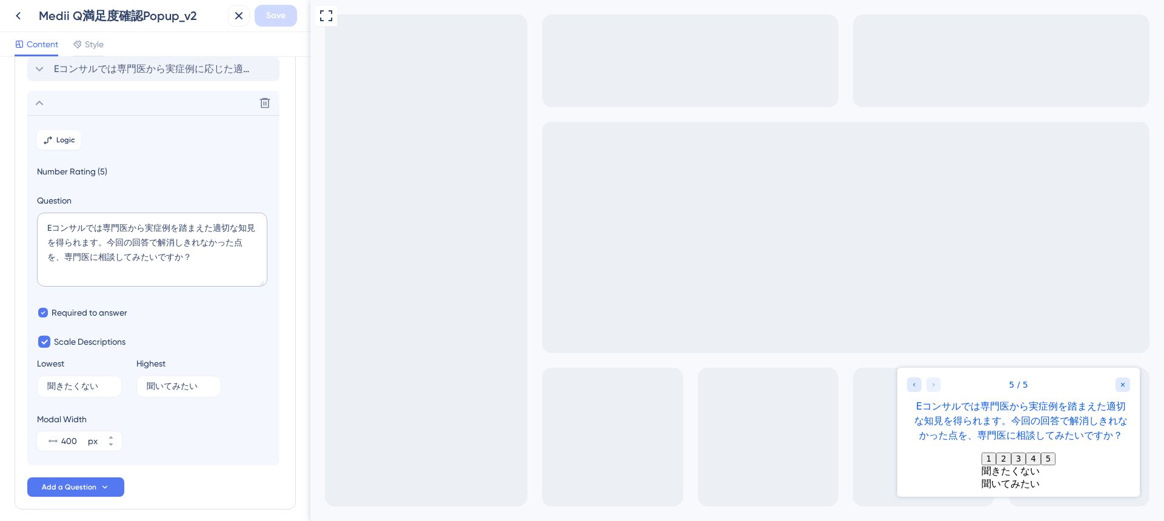
scroll to position [207, 0]
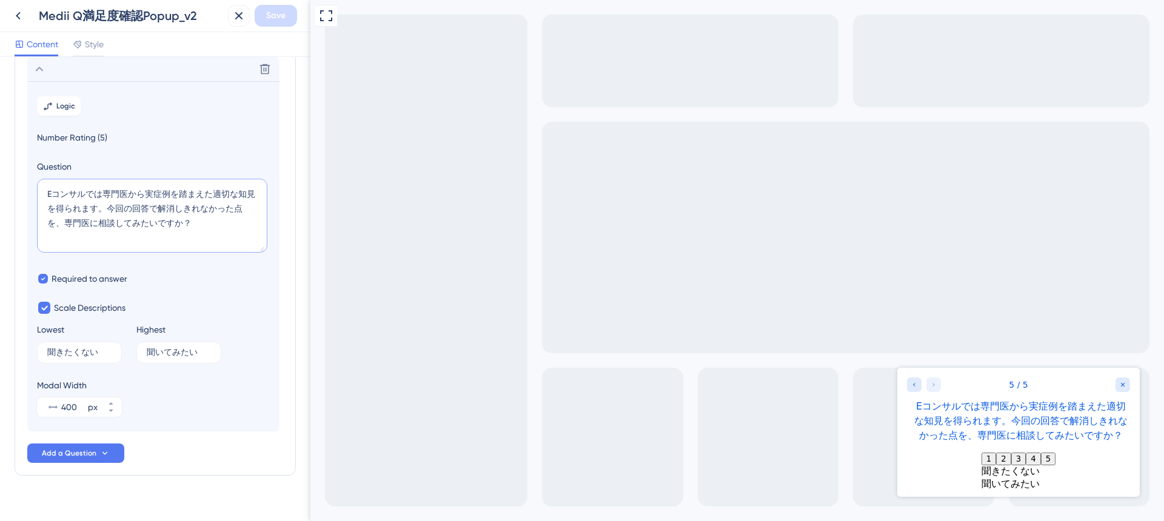
drag, startPoint x: 147, startPoint y: 192, endPoint x: 105, endPoint y: 205, distance: 43.9
click at [105, 205] on textarea "Eコンサルでは専門医から実症例を踏まえた適切な知見を得られます。今回の回答で解消しきれなかった点を、専門医に相談してみたいですか？" at bounding box center [152, 216] width 230 height 74
paste textarea "応じ"
type textarea "Eコンサルでは専門医から実症例に応じた適切な知見を得られます。今回の回答で解消しきれなかった点を、専門医に相談してみたいですか？"
click at [277, 14] on span "Save" at bounding box center [275, 15] width 19 height 15
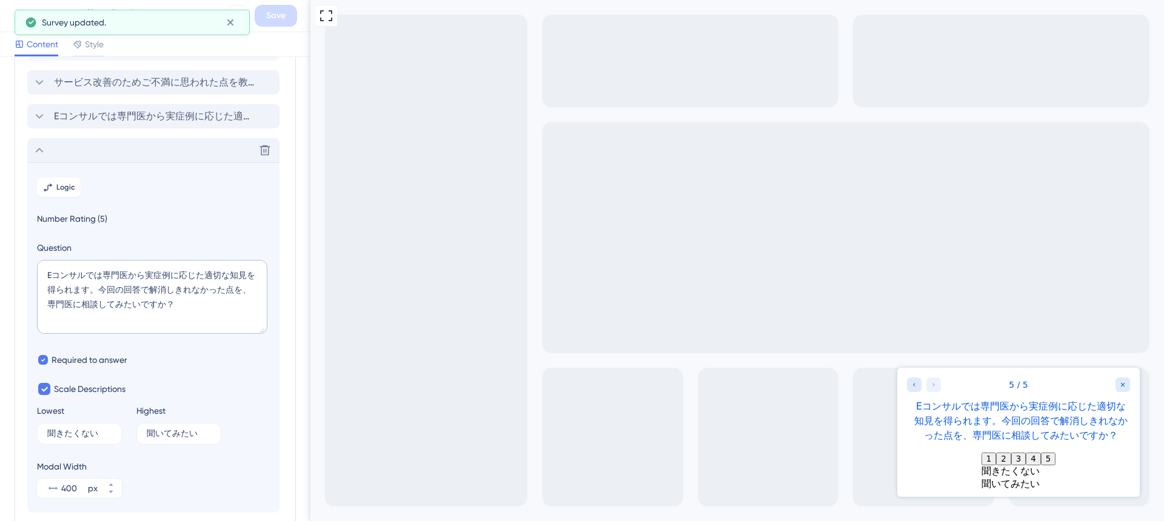
scroll to position [109, 0]
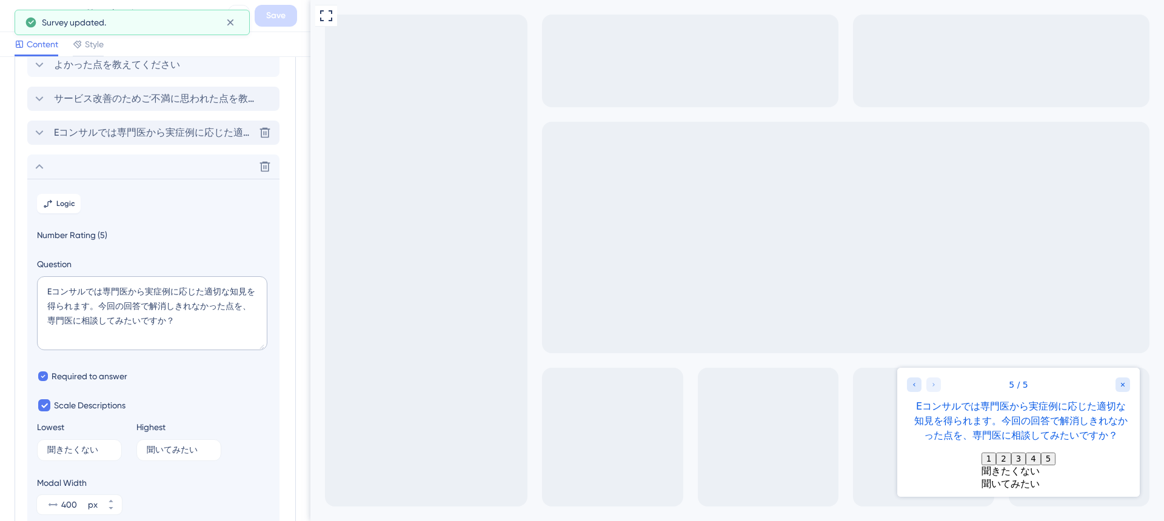
click at [49, 135] on div "Eコンサルでは専門医から実症例に応じた適切な知見を得られます。今回の回答について、さらに専門医の見解も聞いてみたいですか？" at bounding box center [143, 132] width 222 height 15
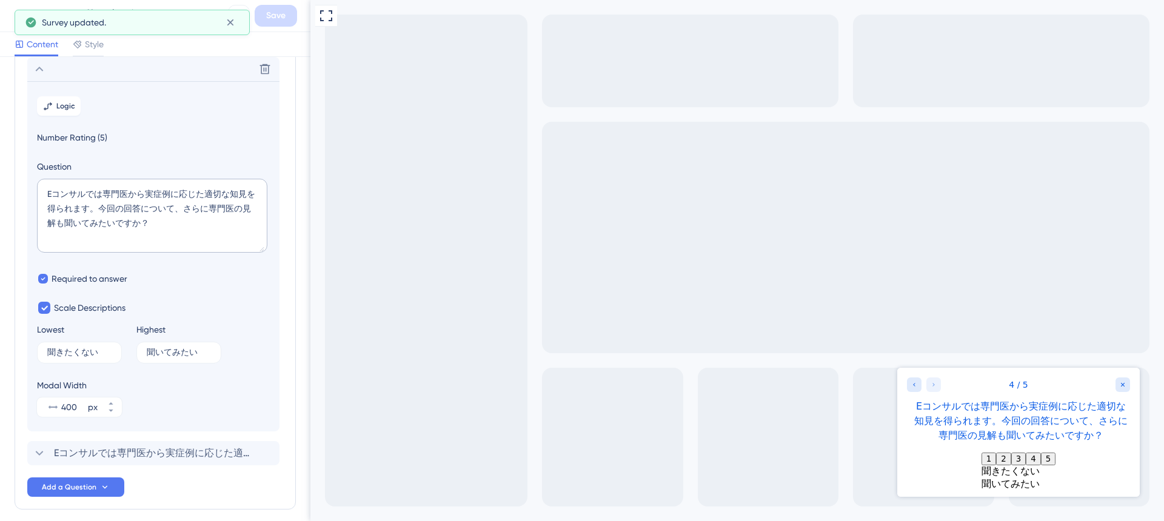
scroll to position [0, 0]
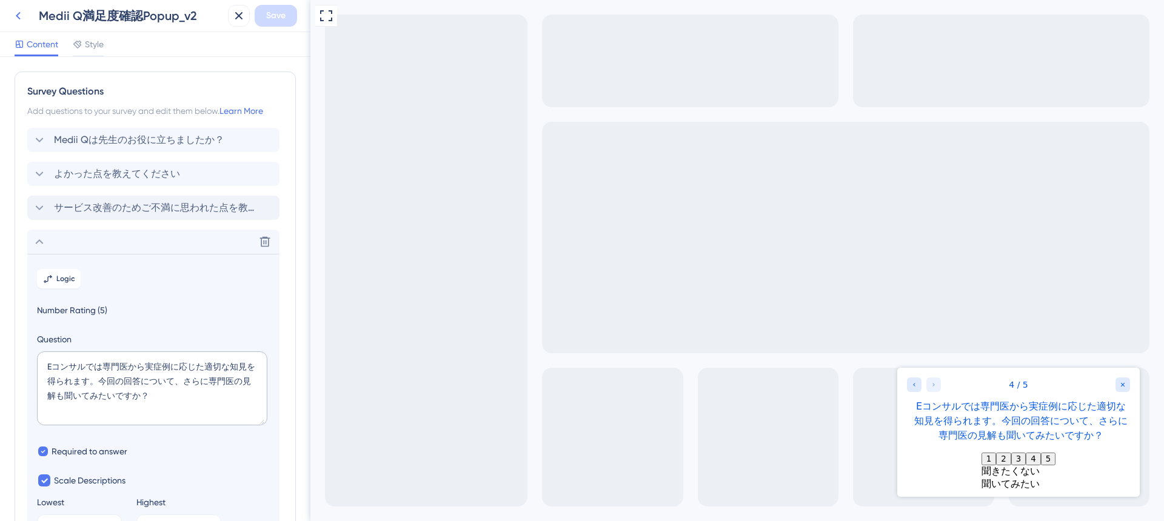
click at [21, 11] on icon at bounding box center [18, 15] width 15 height 15
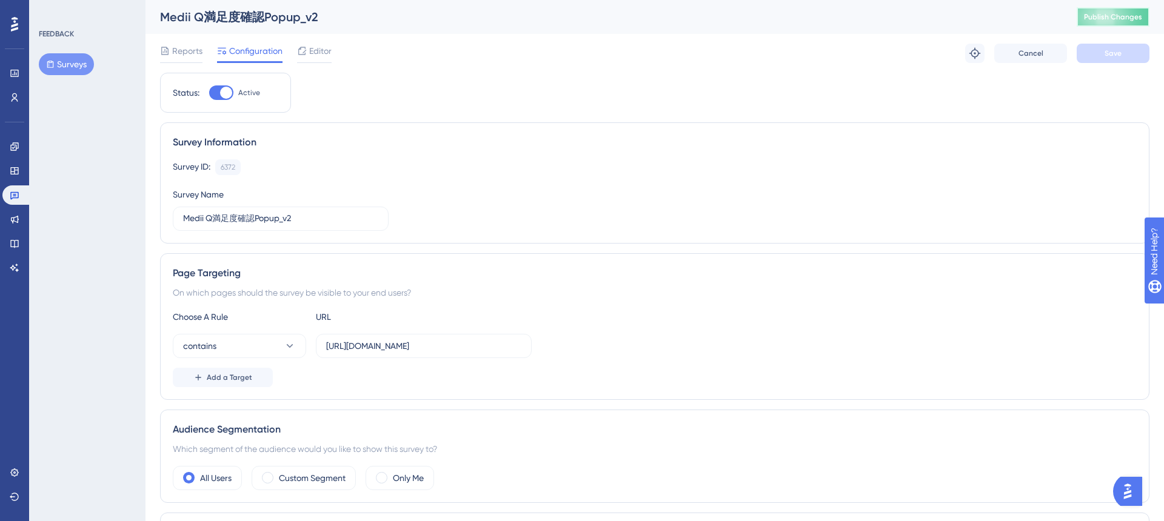
click at [1123, 19] on span "Publish Changes" at bounding box center [1113, 17] width 58 height 10
